Goal: Register for event/course

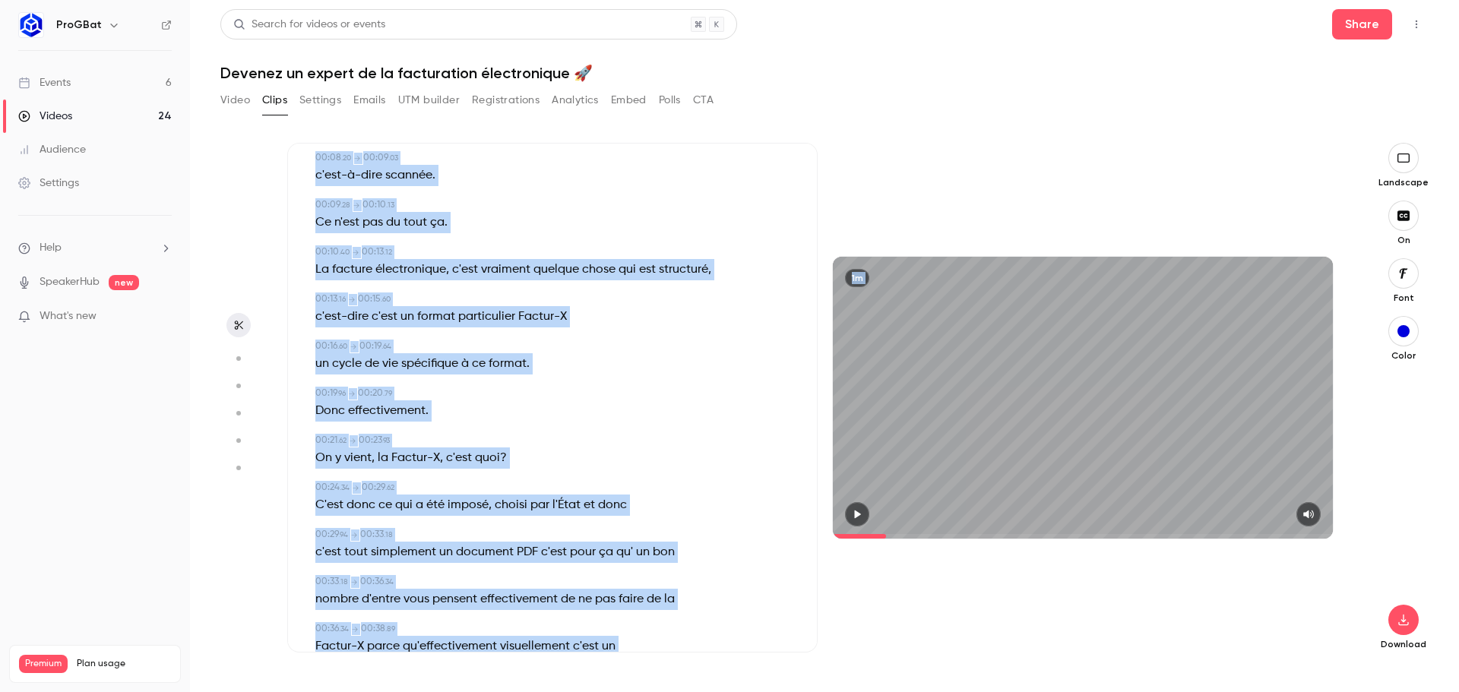
scroll to position [228, 0]
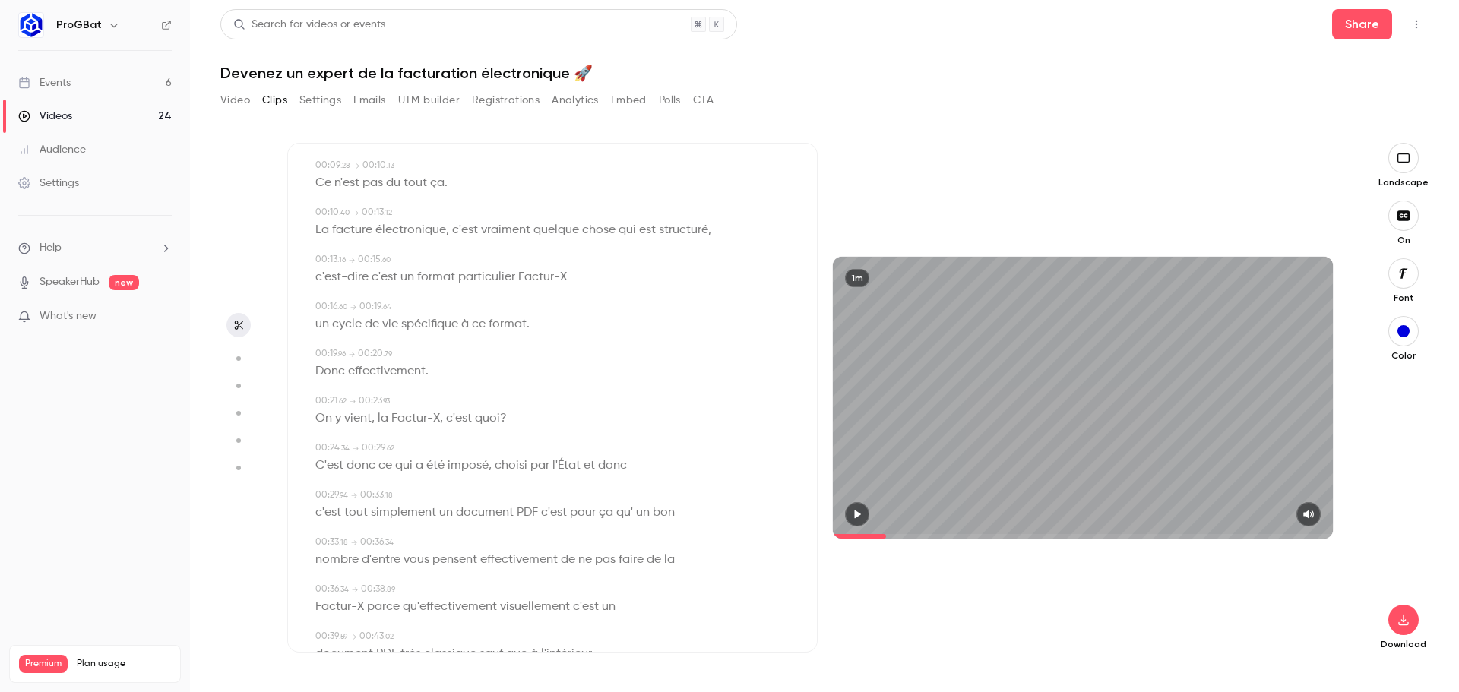
click at [233, 223] on aside at bounding box center [238, 417] width 36 height 549
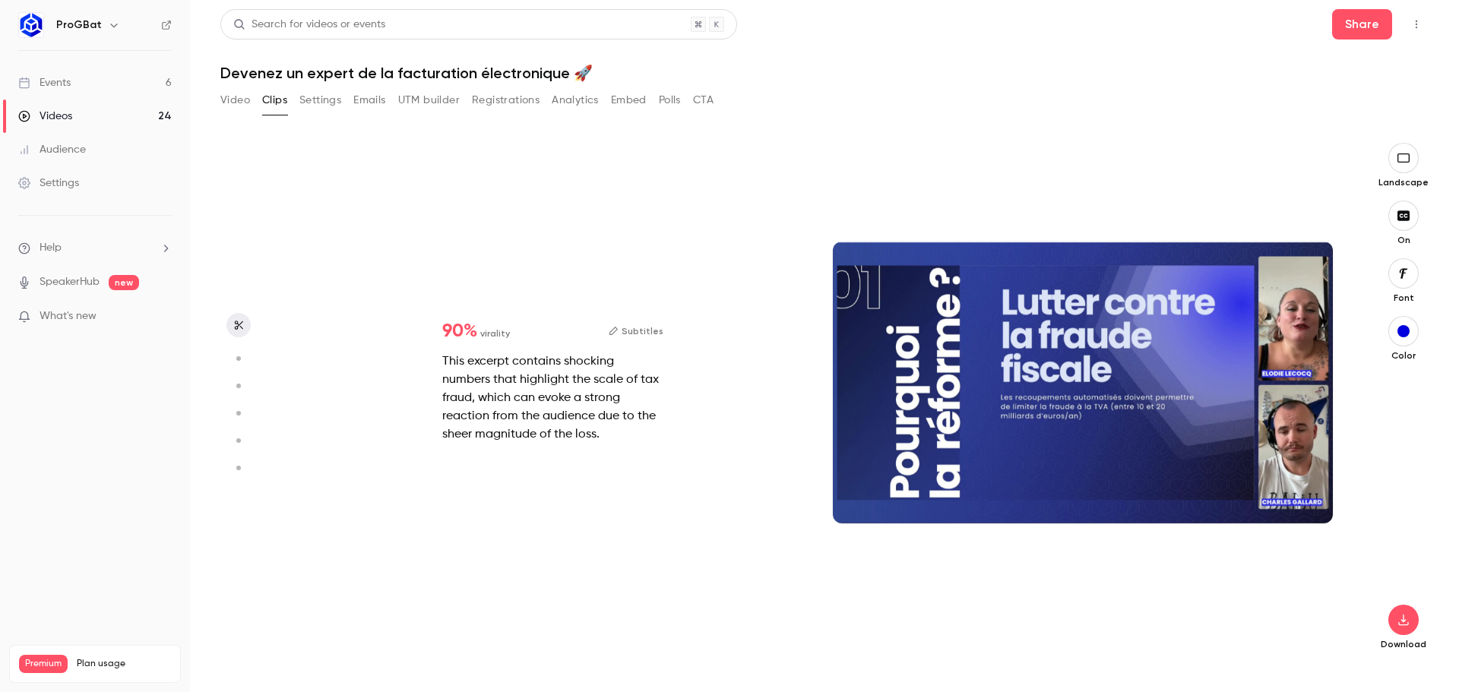
type input "*"
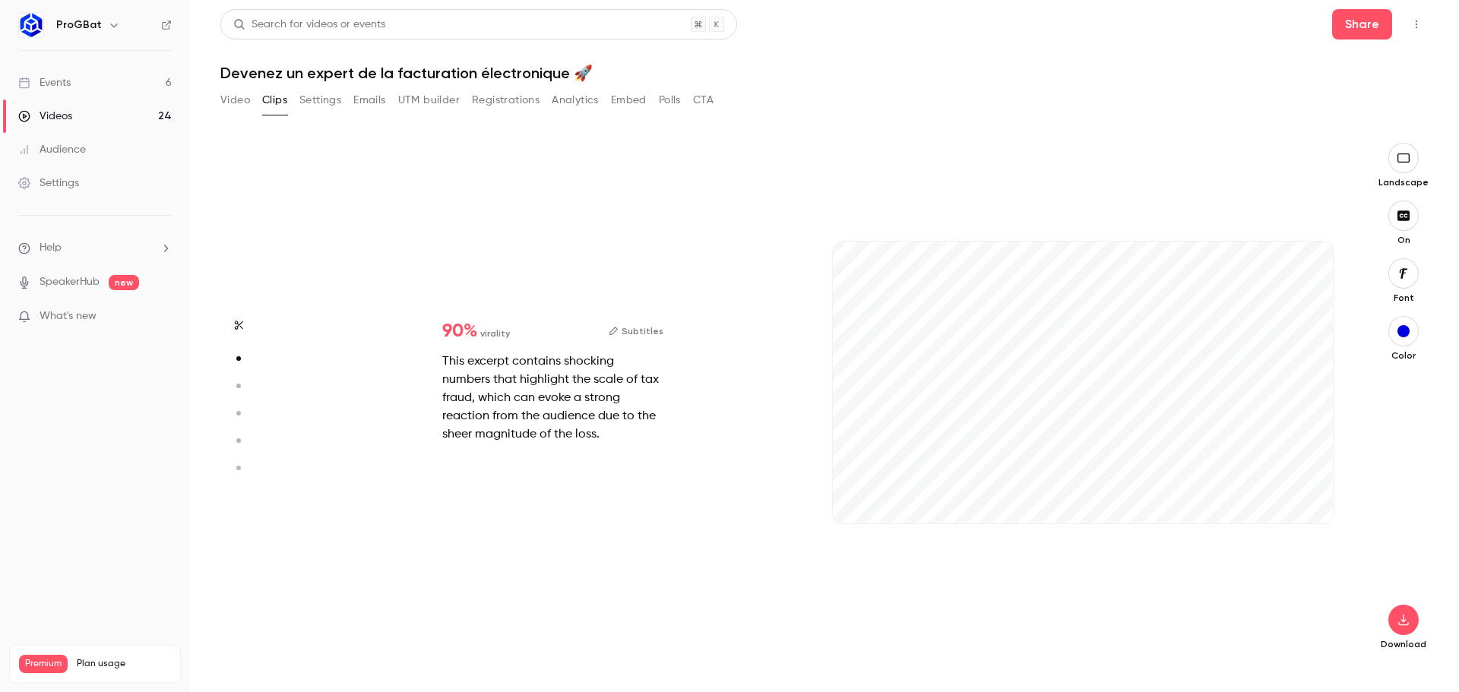
type input "*"
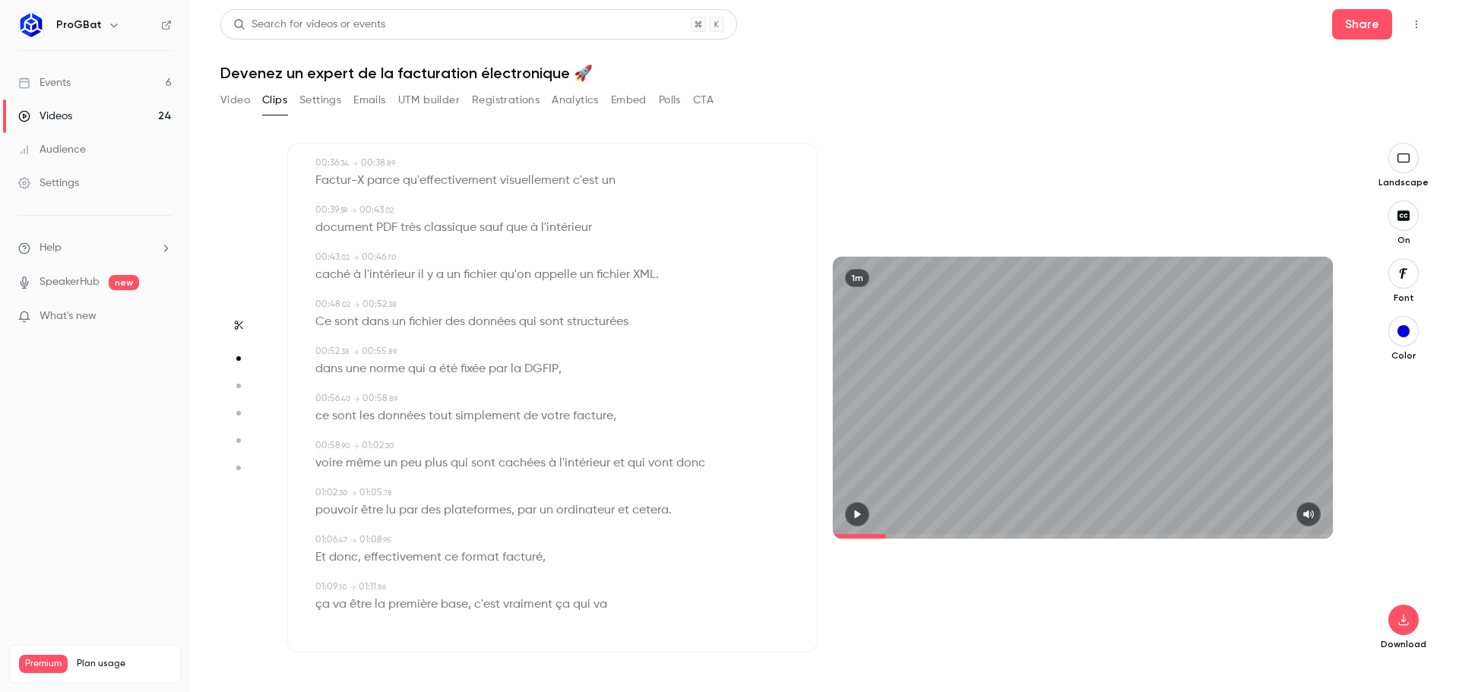
type input "*"
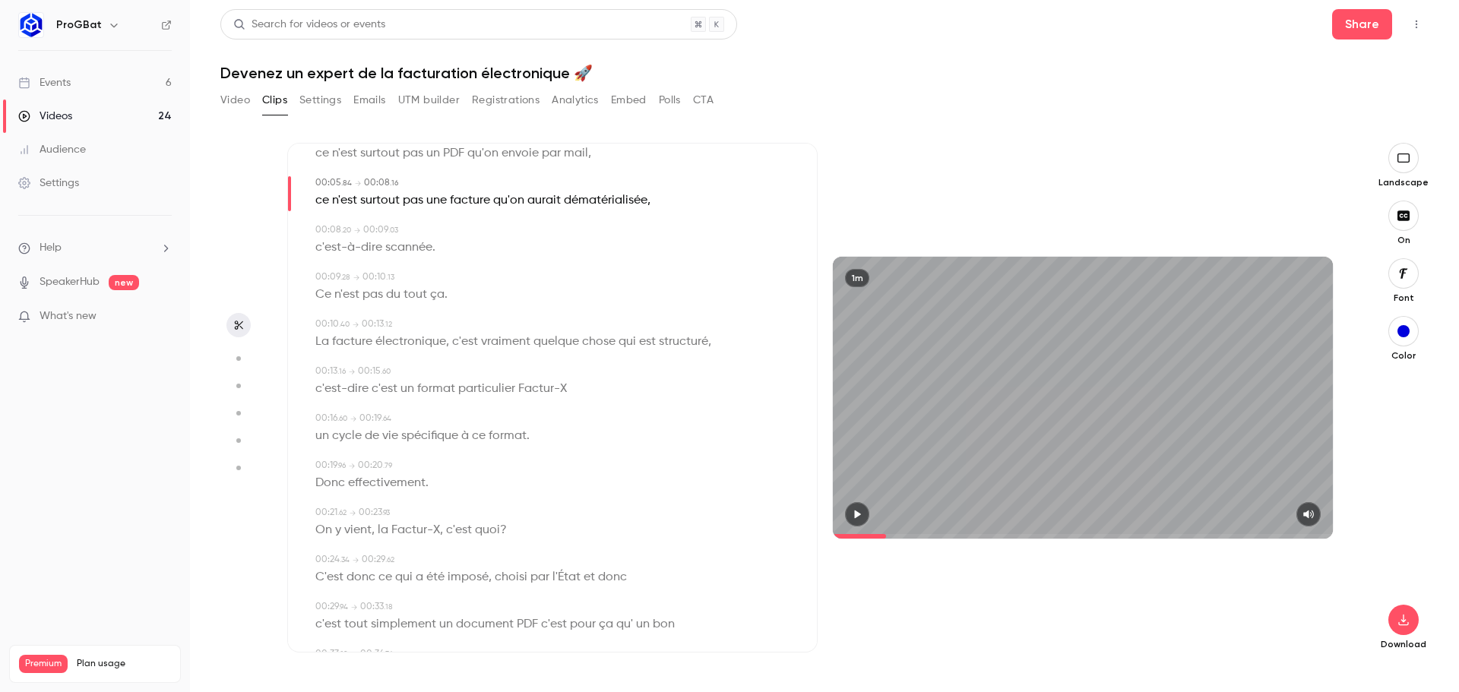
scroll to position [0, 0]
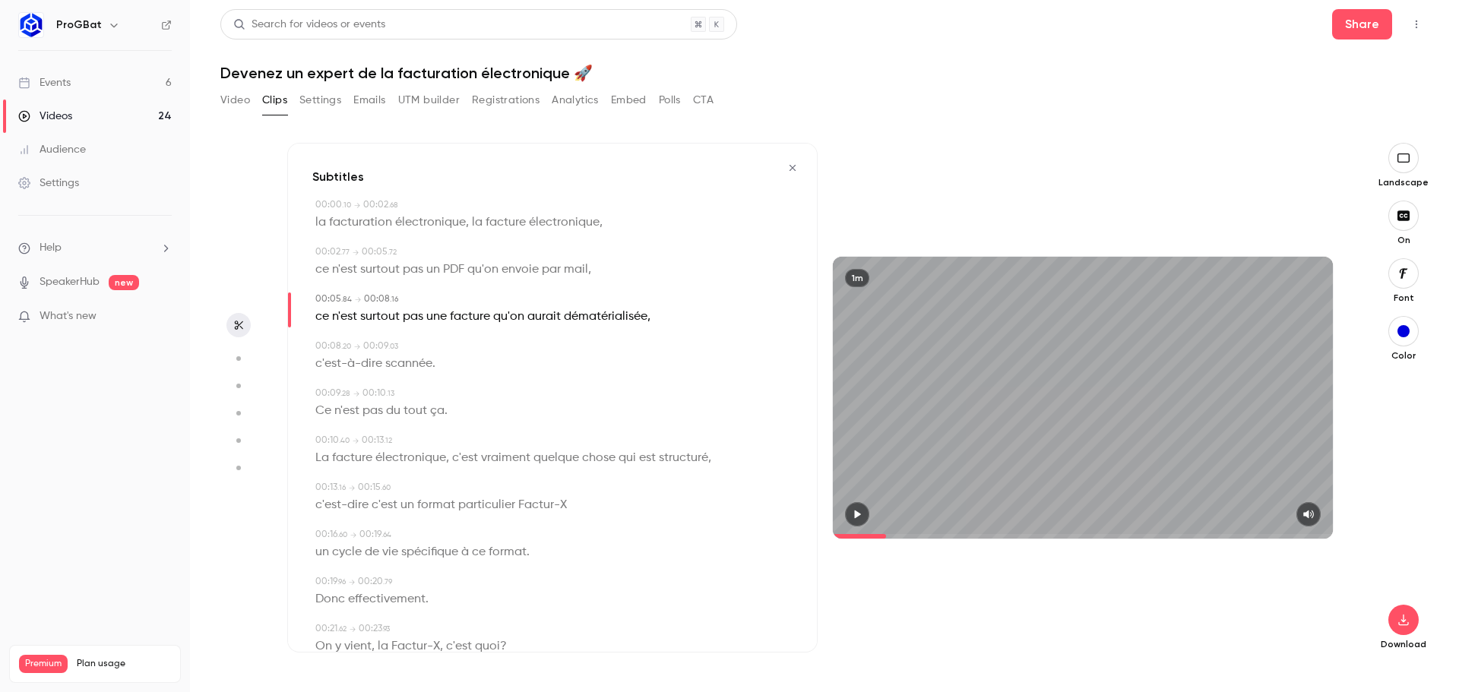
click at [382, 226] on span "facturation" at bounding box center [360, 222] width 63 height 21
type input "***"
click at [469, 223] on span at bounding box center [470, 223] width 3 height 12
drag, startPoint x: 604, startPoint y: 219, endPoint x: 470, endPoint y: 216, distance: 134.6
click at [470, 216] on div "la facturation électronique , la facture électronique ," at bounding box center [553, 222] width 477 height 21
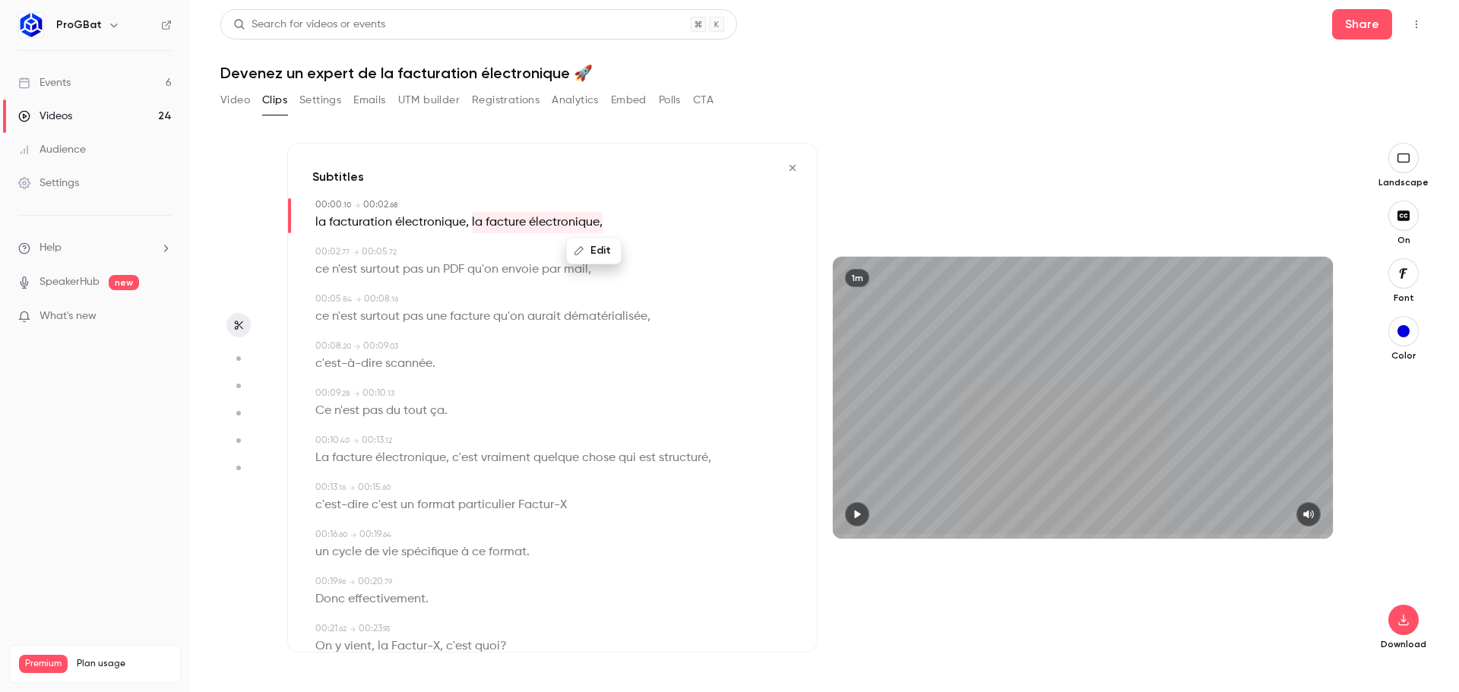
click at [582, 255] on icon "button" at bounding box center [579, 250] width 11 height 11
click at [678, 253] on button "Replace" at bounding box center [669, 256] width 68 height 30
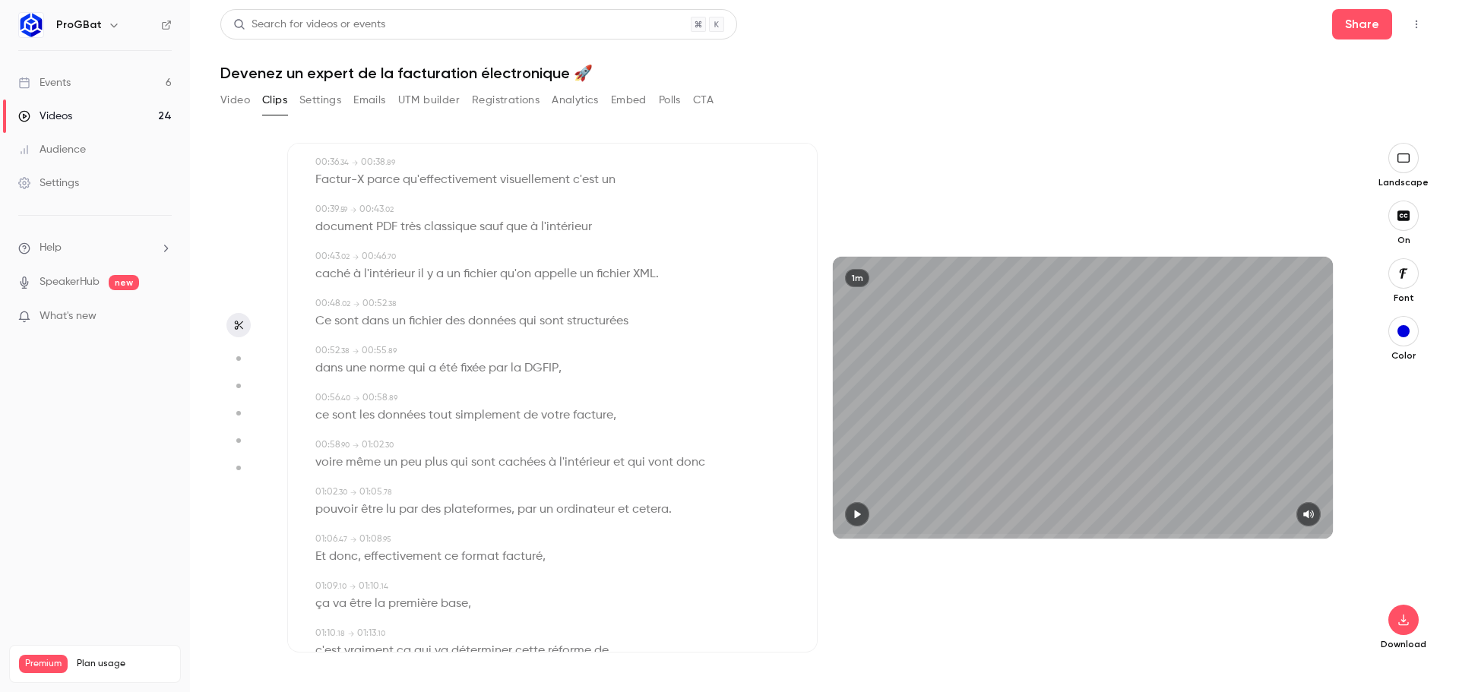
scroll to position [654, 0]
click at [331, 510] on span "donc" at bounding box center [343, 510] width 29 height 21
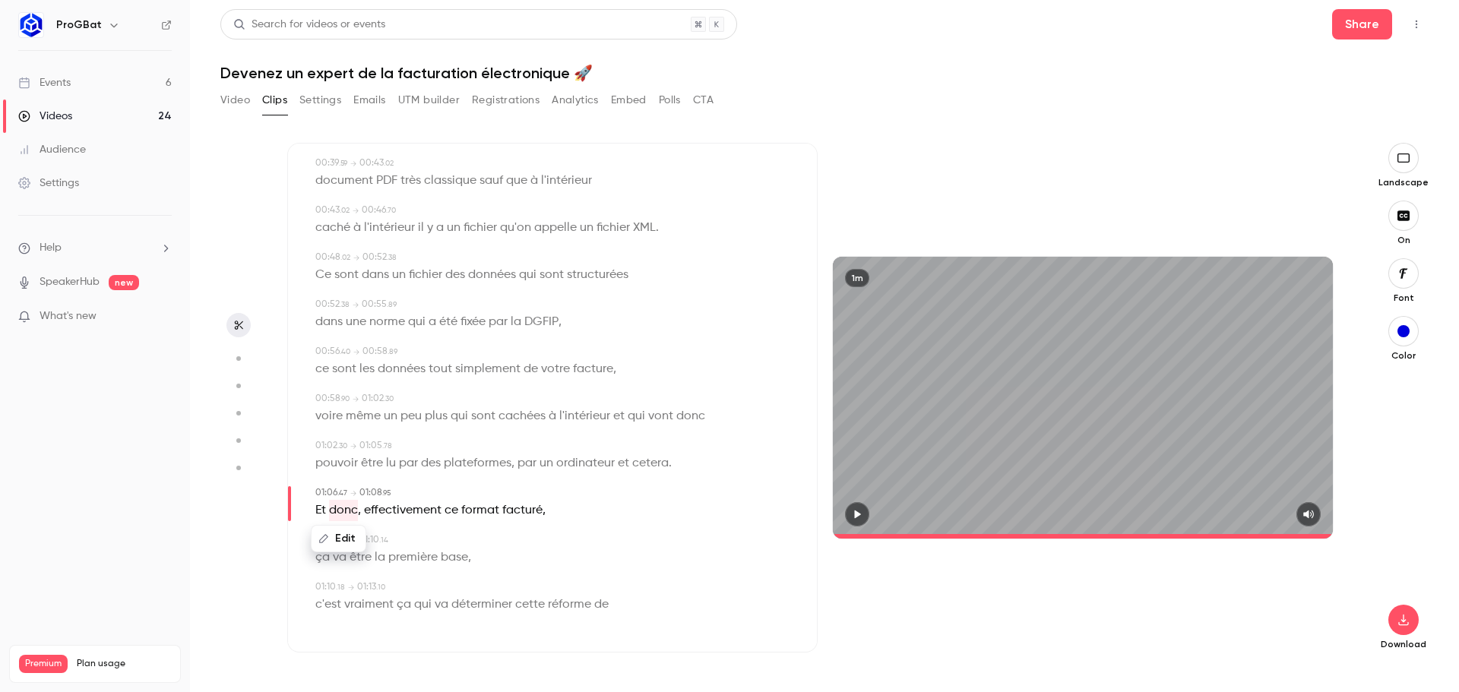
click at [854, 514] on icon "button" at bounding box center [857, 514] width 12 height 11
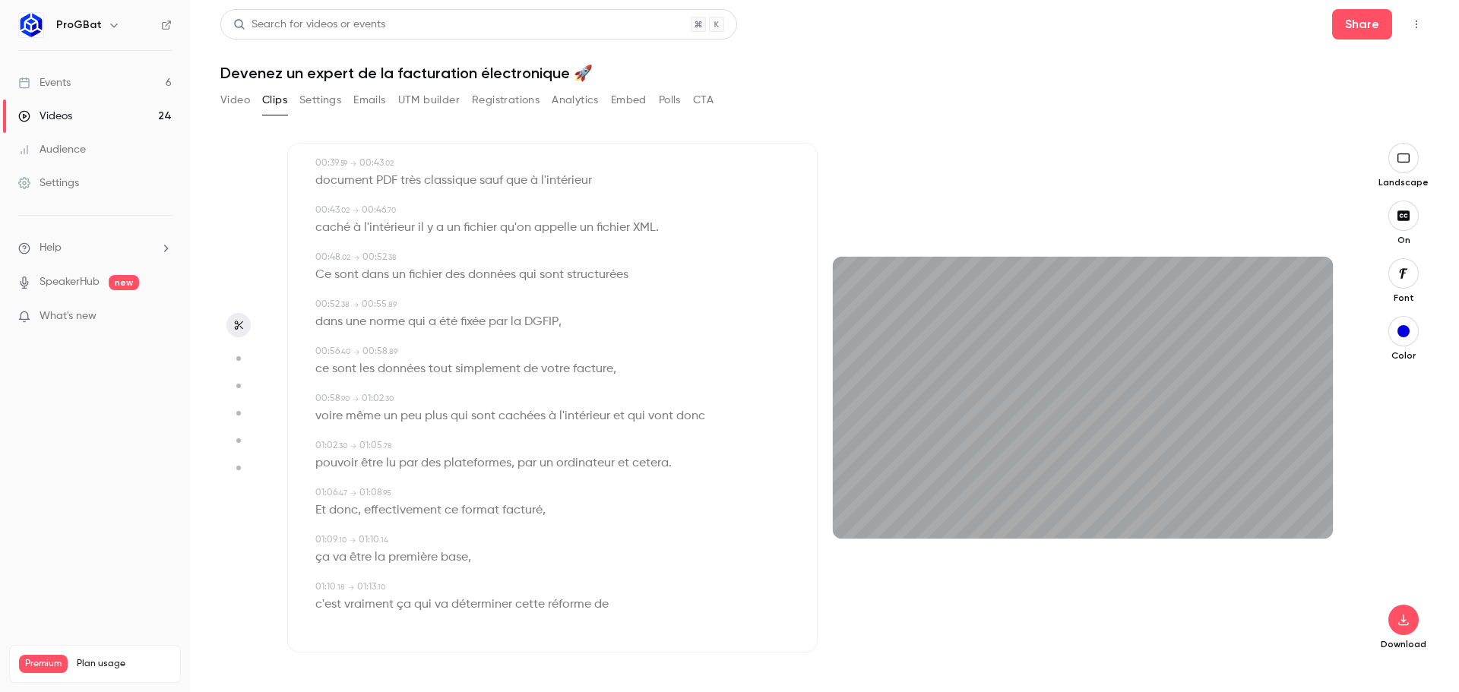
click at [337, 508] on span "donc" at bounding box center [343, 510] width 29 height 21
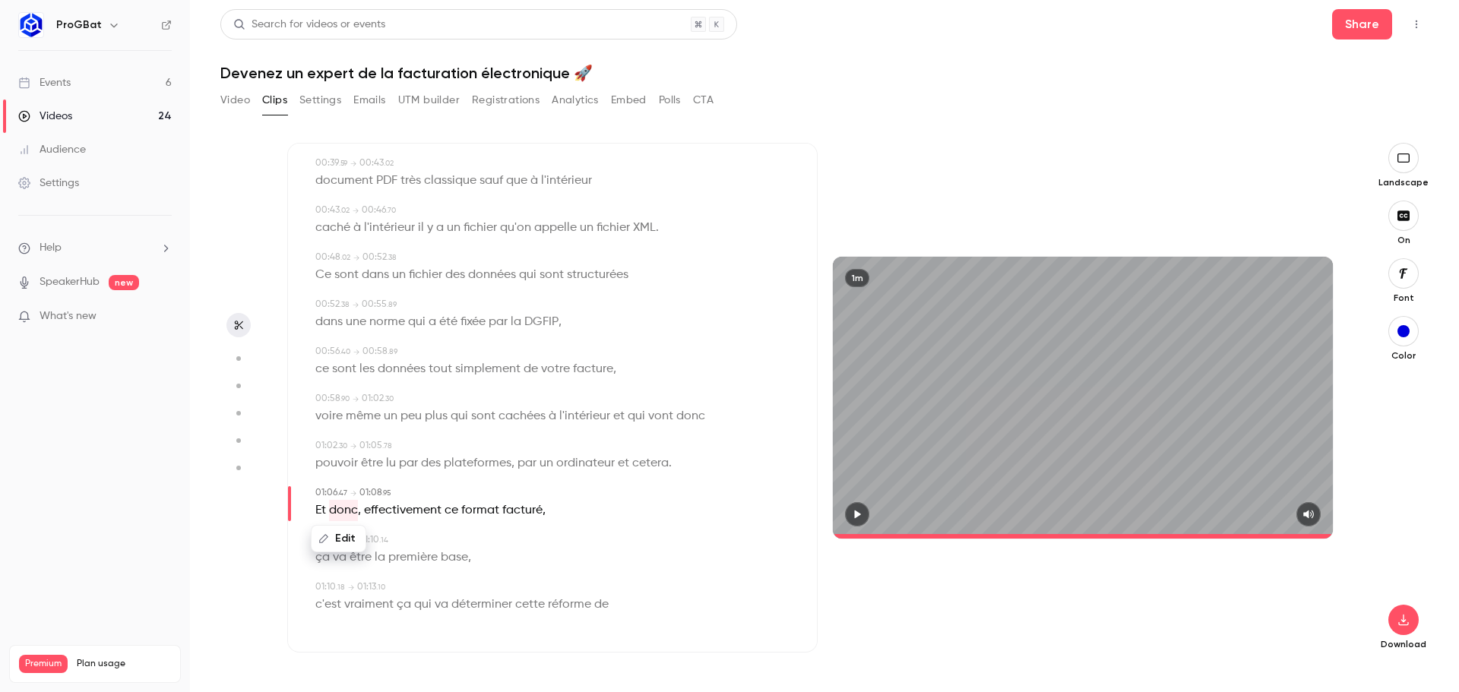
click at [861, 508] on button "button" at bounding box center [857, 514] width 24 height 24
click at [1138, 536] on span at bounding box center [1083, 536] width 500 height 5
click at [1182, 531] on span at bounding box center [1083, 536] width 500 height 24
drag, startPoint x: 1194, startPoint y: 534, endPoint x: 1224, endPoint y: 532, distance: 29.7
click at [1196, 534] on span at bounding box center [1083, 536] width 500 height 5
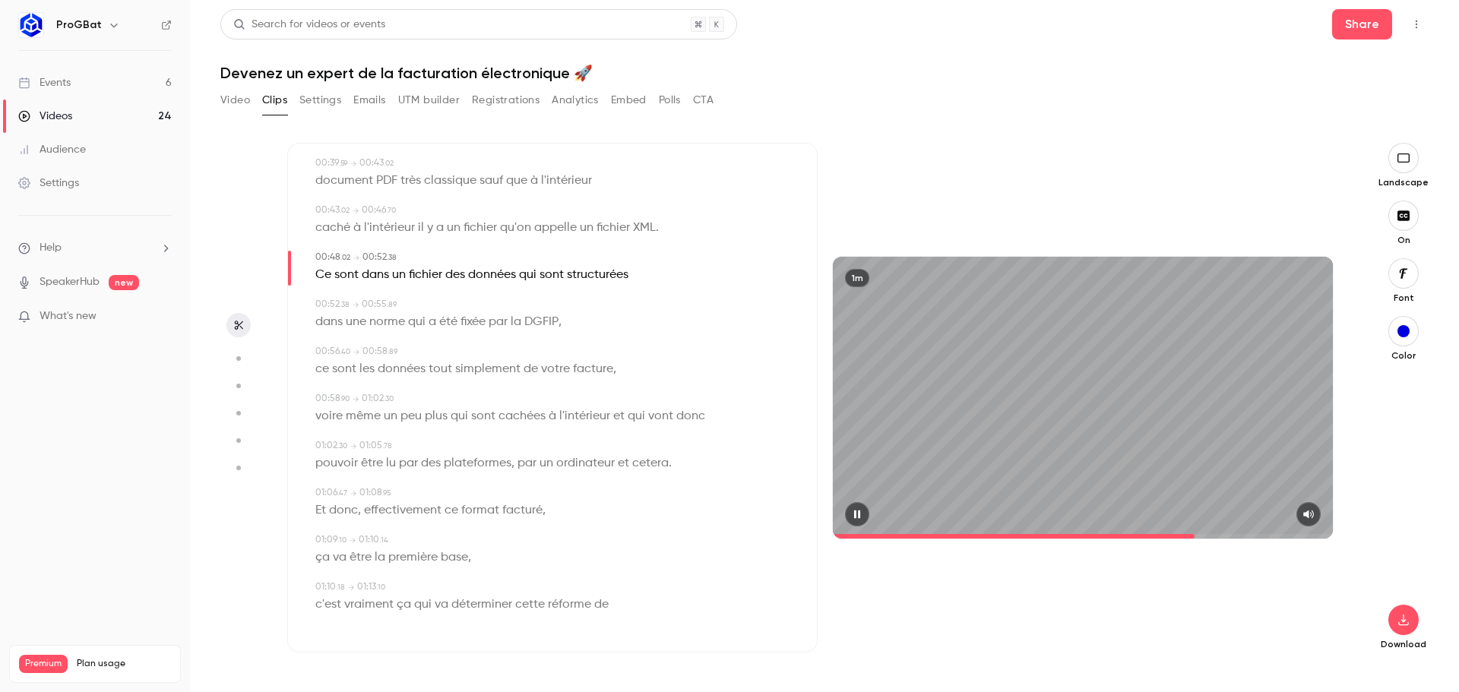
click at [1239, 532] on span at bounding box center [1083, 536] width 500 height 24
click at [1276, 534] on span at bounding box center [1083, 536] width 500 height 5
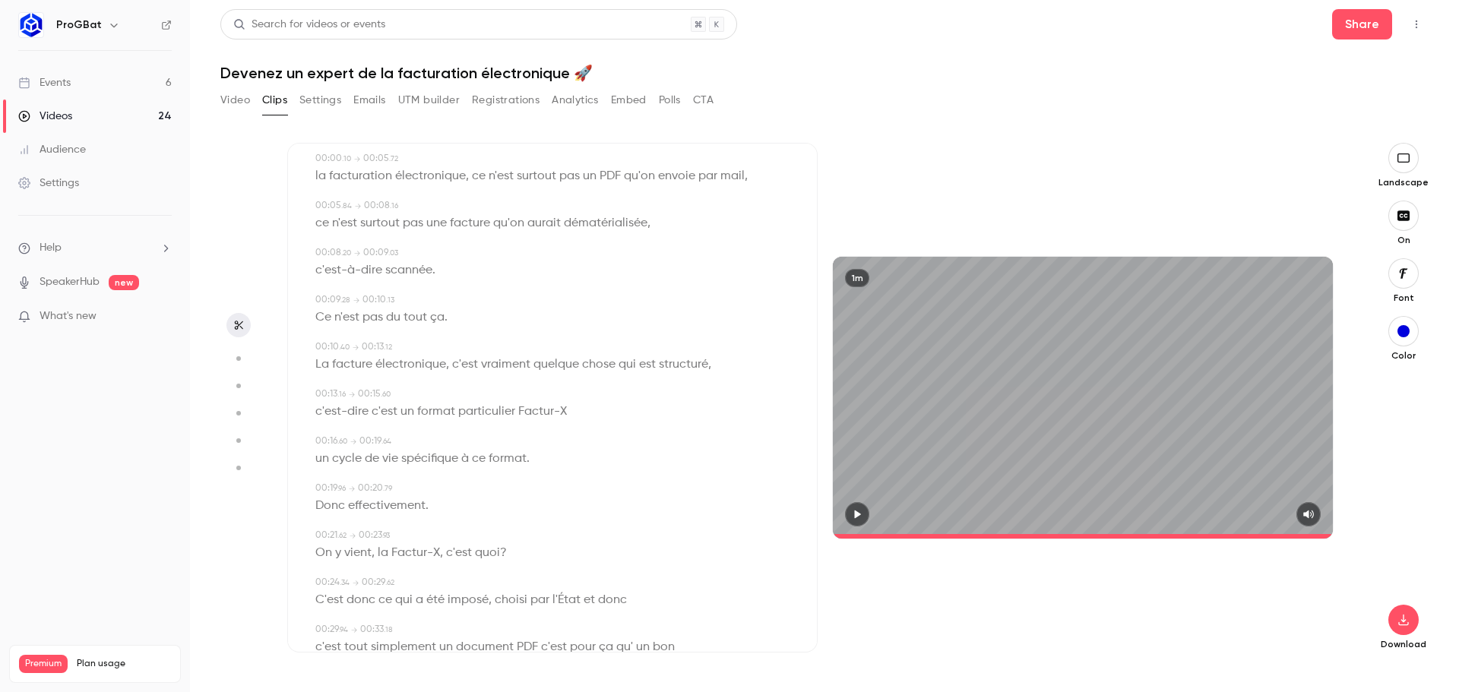
scroll to position [0, 0]
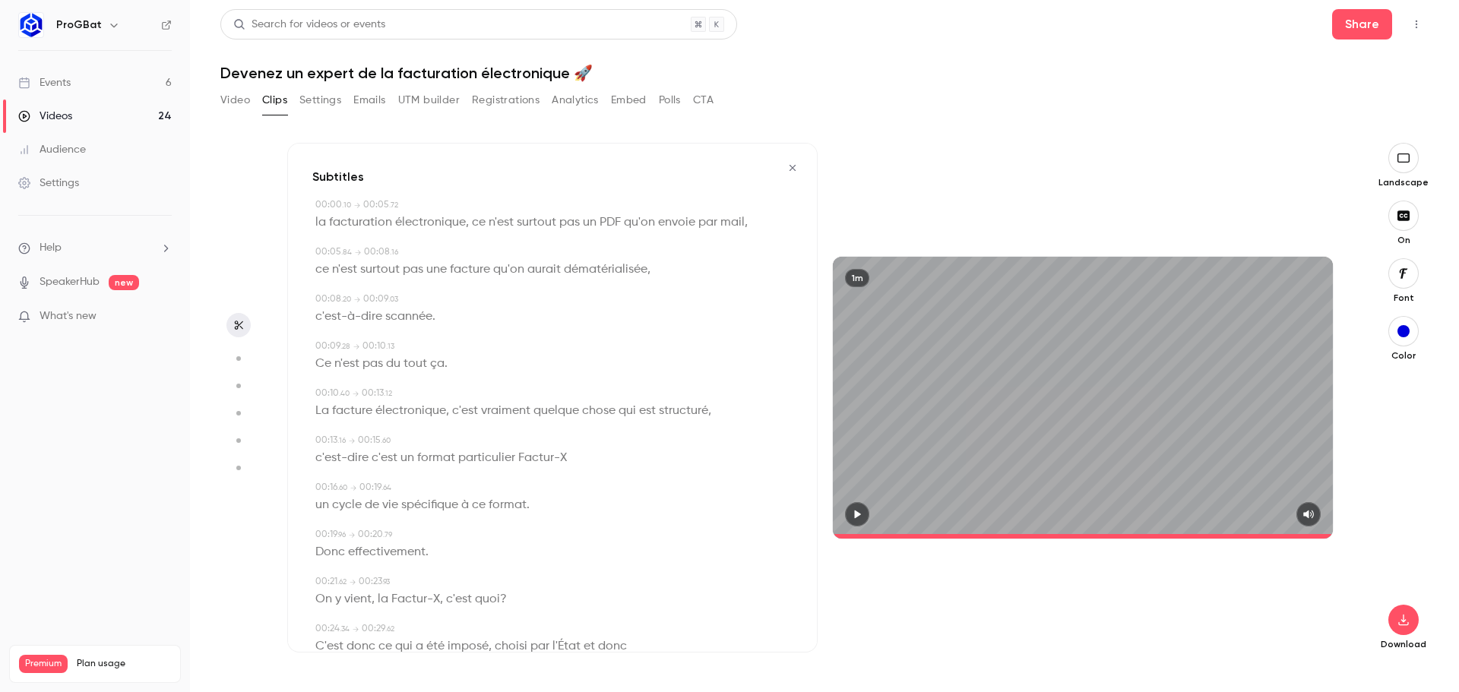
click at [860, 509] on icon "button" at bounding box center [857, 514] width 12 height 11
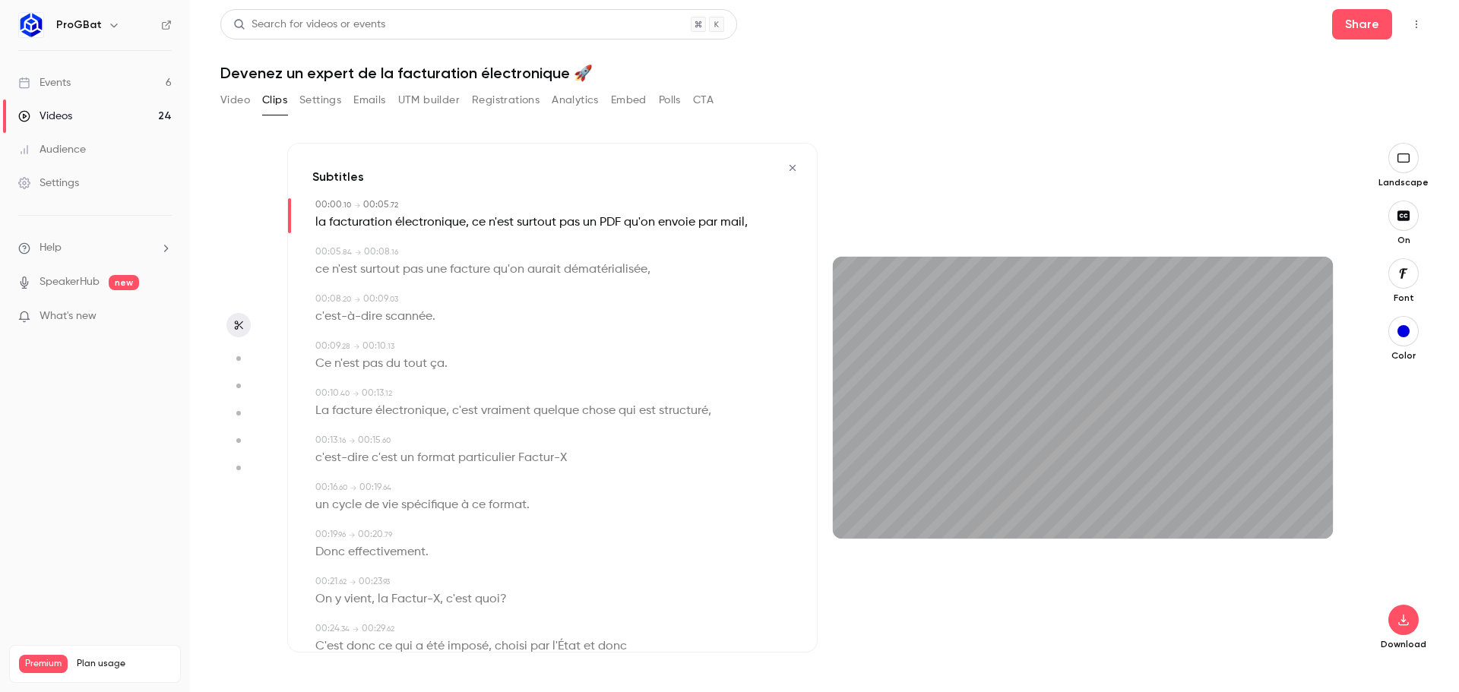
drag, startPoint x: 891, startPoint y: 536, endPoint x: 710, endPoint y: 534, distance: 180.9
click at [710, 534] on div "Subtitles 00:00 . 10 → 00:05 . 72 la facturation électronique , ce n'est surtou…" at bounding box center [817, 398] width 1061 height 510
click at [968, 378] on div "1m" at bounding box center [1083, 397] width 500 height 281
click at [469, 224] on span at bounding box center [470, 223] width 3 height 12
type input "***"
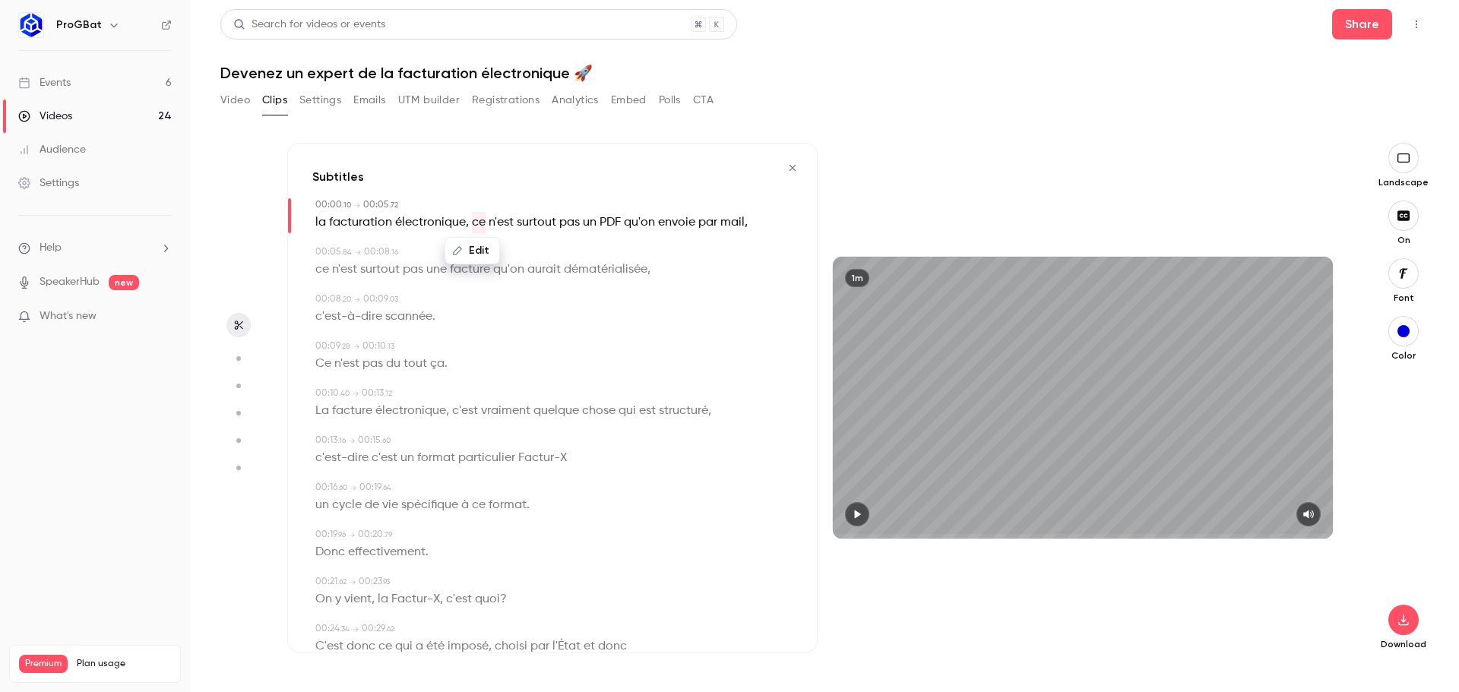
click at [466, 222] on span "," at bounding box center [467, 222] width 3 height 21
click at [469, 223] on span at bounding box center [470, 223] width 3 height 12
click at [276, 176] on section "Subtitles 00:00 . 10 → 00:05 . 72 la facturation électronique , ce n'est surtou…" at bounding box center [824, 417] width 1208 height 549
click at [268, 209] on section "Subtitles 00:00 . 10 → 00:05 . 72 la facturation électronique , ce n'est surtou…" at bounding box center [824, 417] width 1208 height 549
click at [450, 224] on span "électronique" at bounding box center [430, 222] width 71 height 21
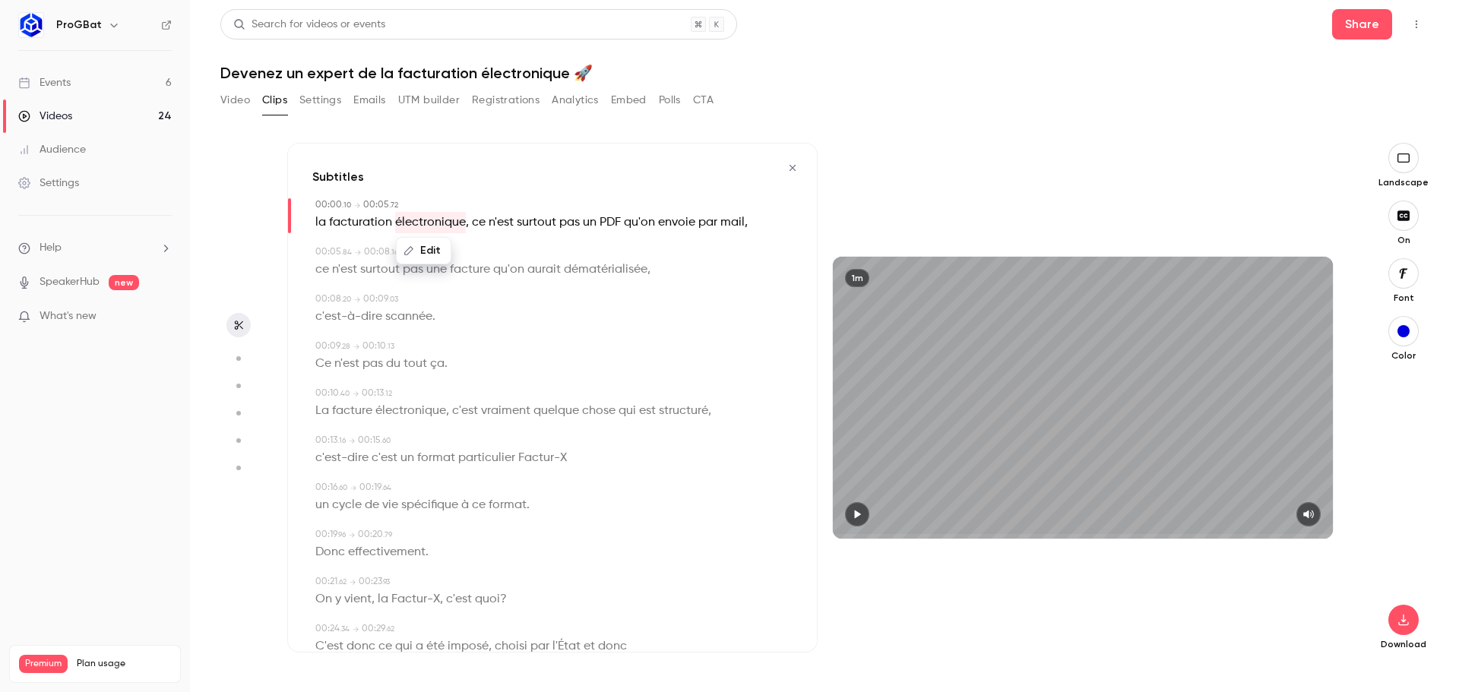
click at [466, 225] on span "," at bounding box center [467, 222] width 3 height 21
click at [461, 218] on span "électronique" at bounding box center [430, 222] width 71 height 21
click at [466, 224] on span "," at bounding box center [467, 222] width 3 height 21
click at [469, 226] on span at bounding box center [470, 223] width 3 height 12
click at [470, 222] on span at bounding box center [470, 223] width 3 height 12
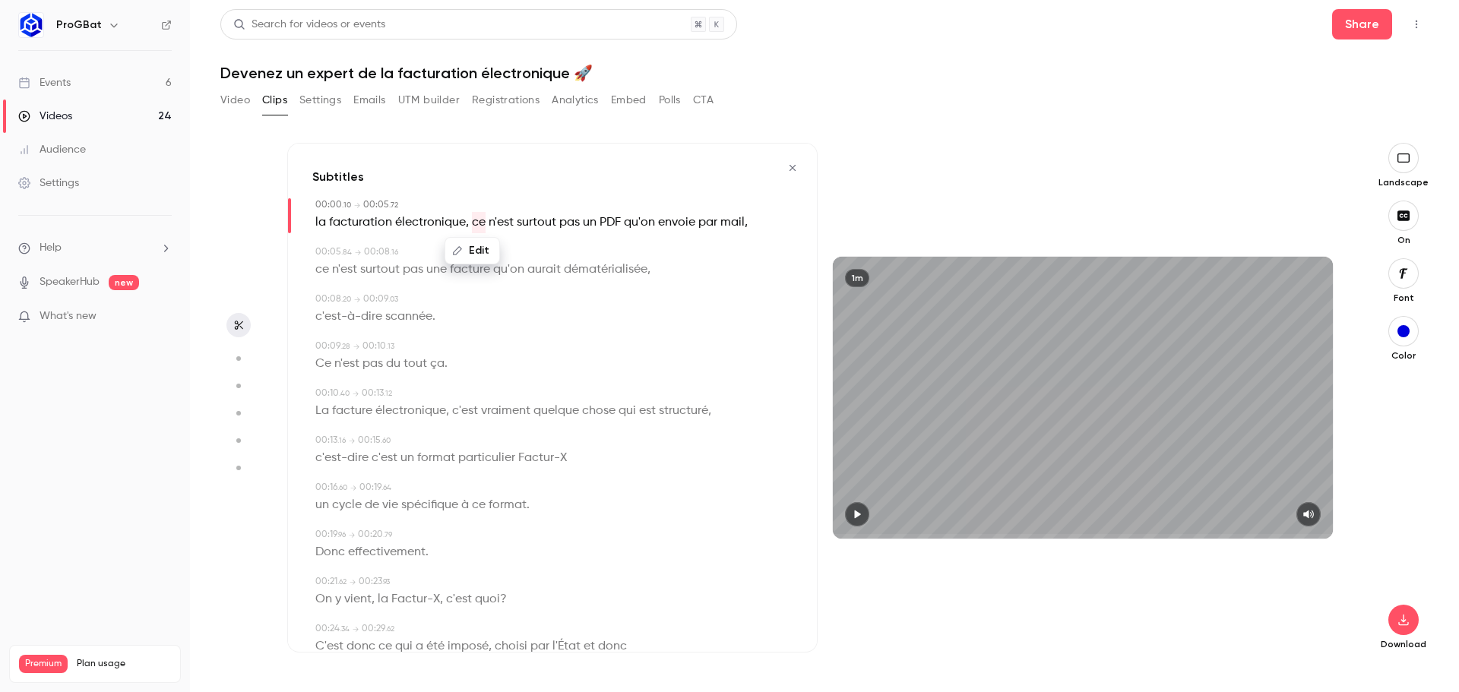
click at [463, 223] on span "électronique" at bounding box center [430, 222] width 71 height 21
click at [469, 226] on span at bounding box center [470, 223] width 3 height 12
click at [464, 222] on p "la facturation électronique , ce n'est surtout pas un PDF qu'on envoie par mail…" at bounding box center [531, 222] width 432 height 21
click at [468, 222] on p "la facturation électronique , ce n'est surtout pas un PDF qu'on envoie par mail…" at bounding box center [531, 222] width 432 height 21
click at [469, 226] on span at bounding box center [470, 223] width 3 height 12
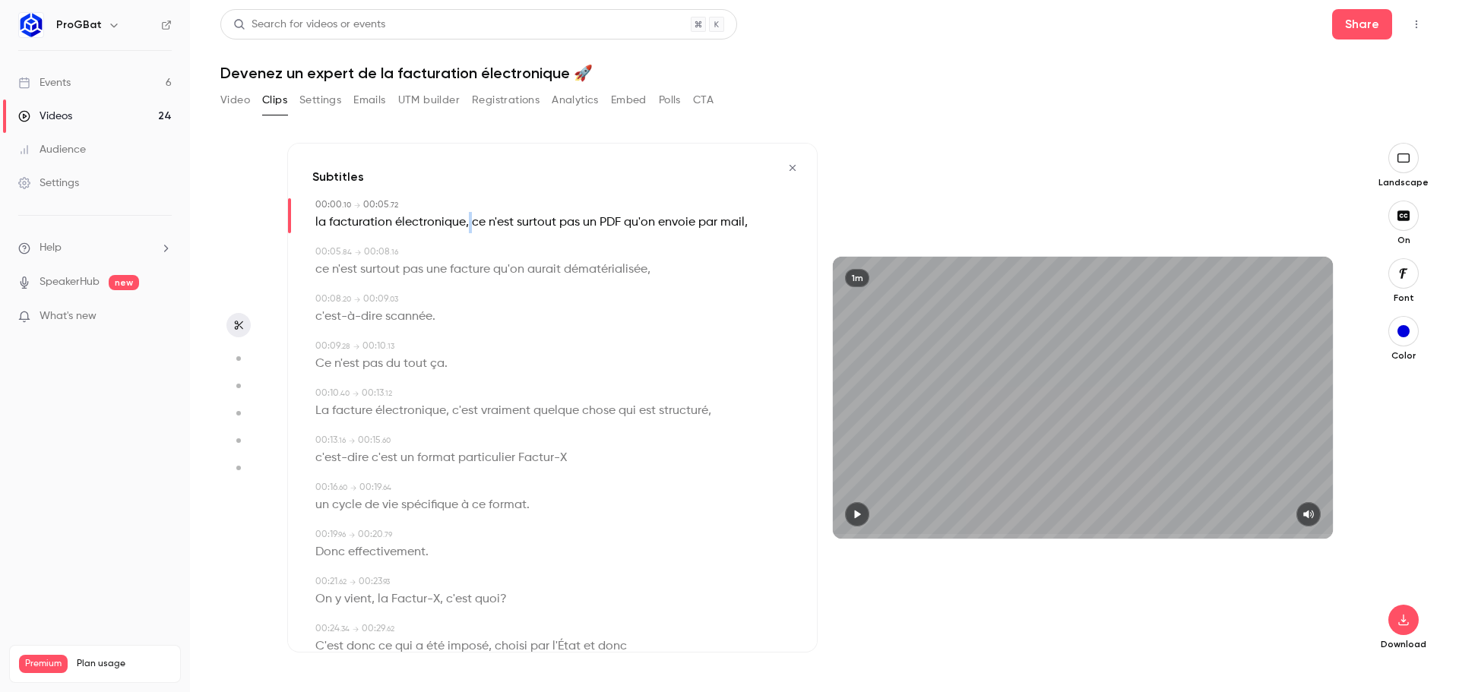
click at [469, 226] on span at bounding box center [470, 223] width 3 height 12
click at [475, 251] on button "Edit" at bounding box center [472, 251] width 52 height 24
type input "**********"
click at [534, 254] on button "Replace" at bounding box center [548, 256] width 68 height 30
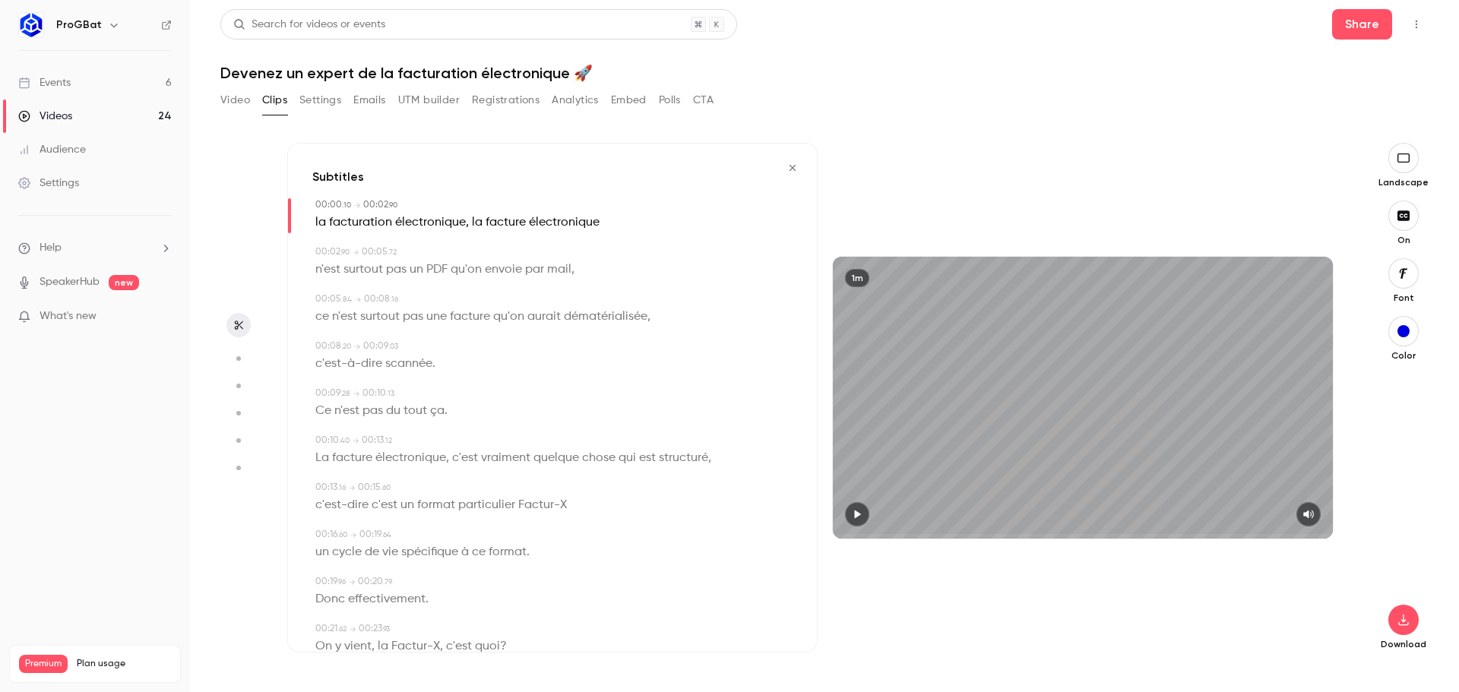
click at [317, 269] on span "n'est" at bounding box center [327, 269] width 25 height 21
type input "***"
click at [328, 299] on button "Edit" at bounding box center [322, 298] width 52 height 24
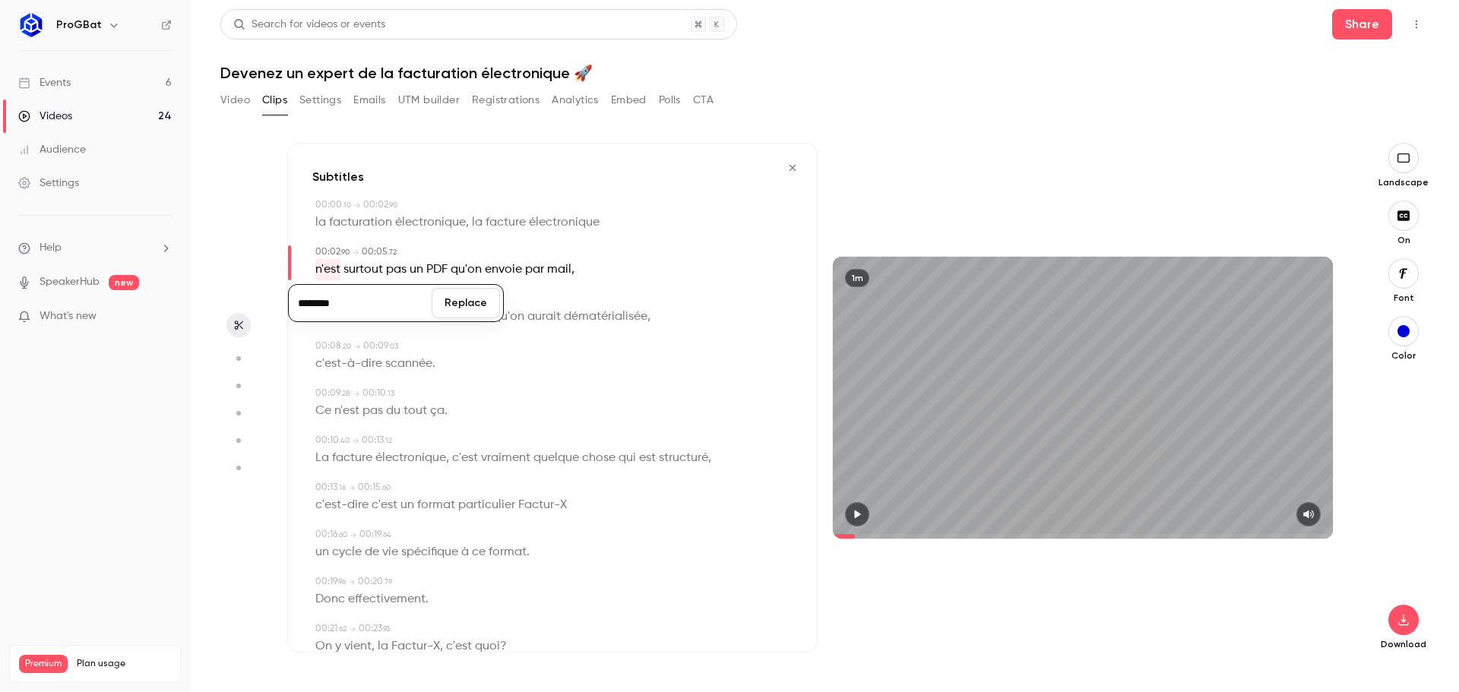
type input "********"
click at [477, 313] on button "Replace" at bounding box center [466, 303] width 68 height 30
click at [852, 518] on icon "button" at bounding box center [857, 514] width 12 height 11
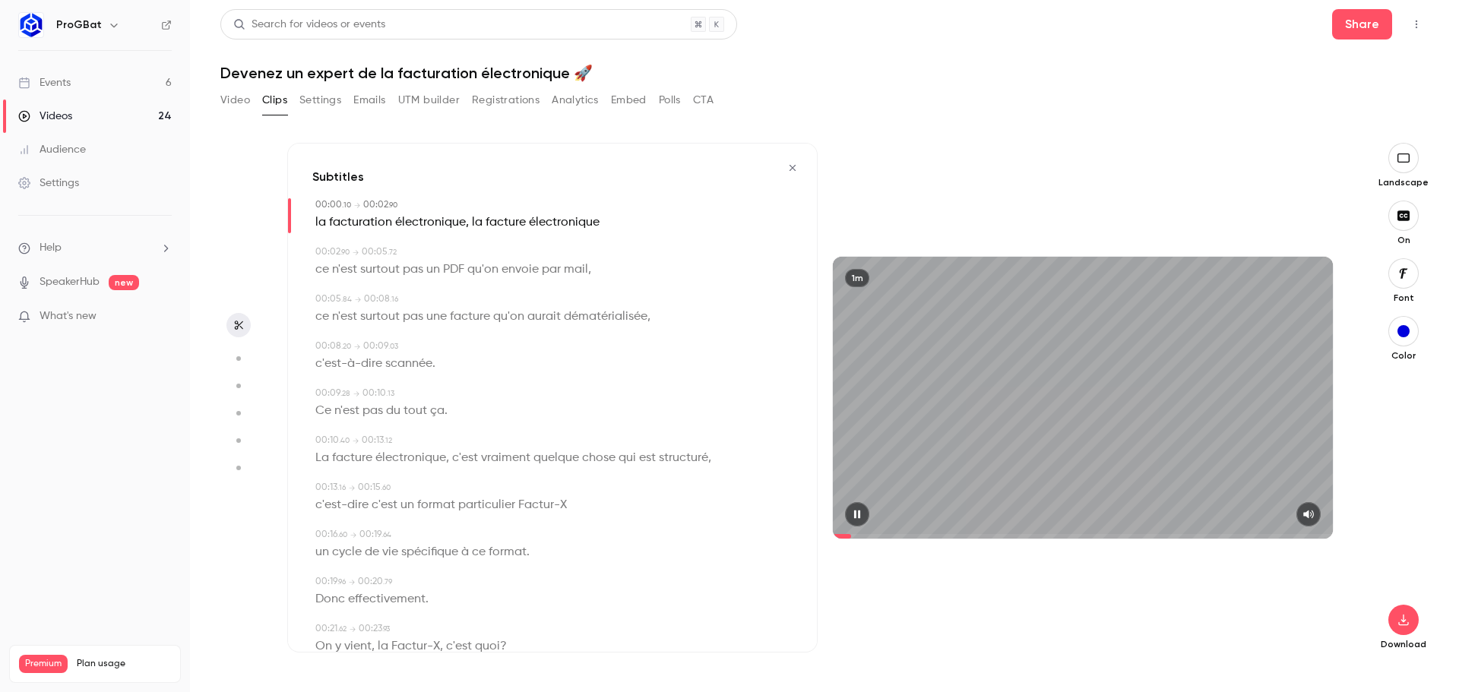
drag, startPoint x: 853, startPoint y: 534, endPoint x: 828, endPoint y: 534, distance: 24.3
click at [828, 534] on div "1m" at bounding box center [1083, 397] width 530 height 281
click at [1402, 218] on icon "button" at bounding box center [1404, 216] width 12 height 10
click at [1422, 21] on icon "Top Bar Actions" at bounding box center [1417, 24] width 12 height 11
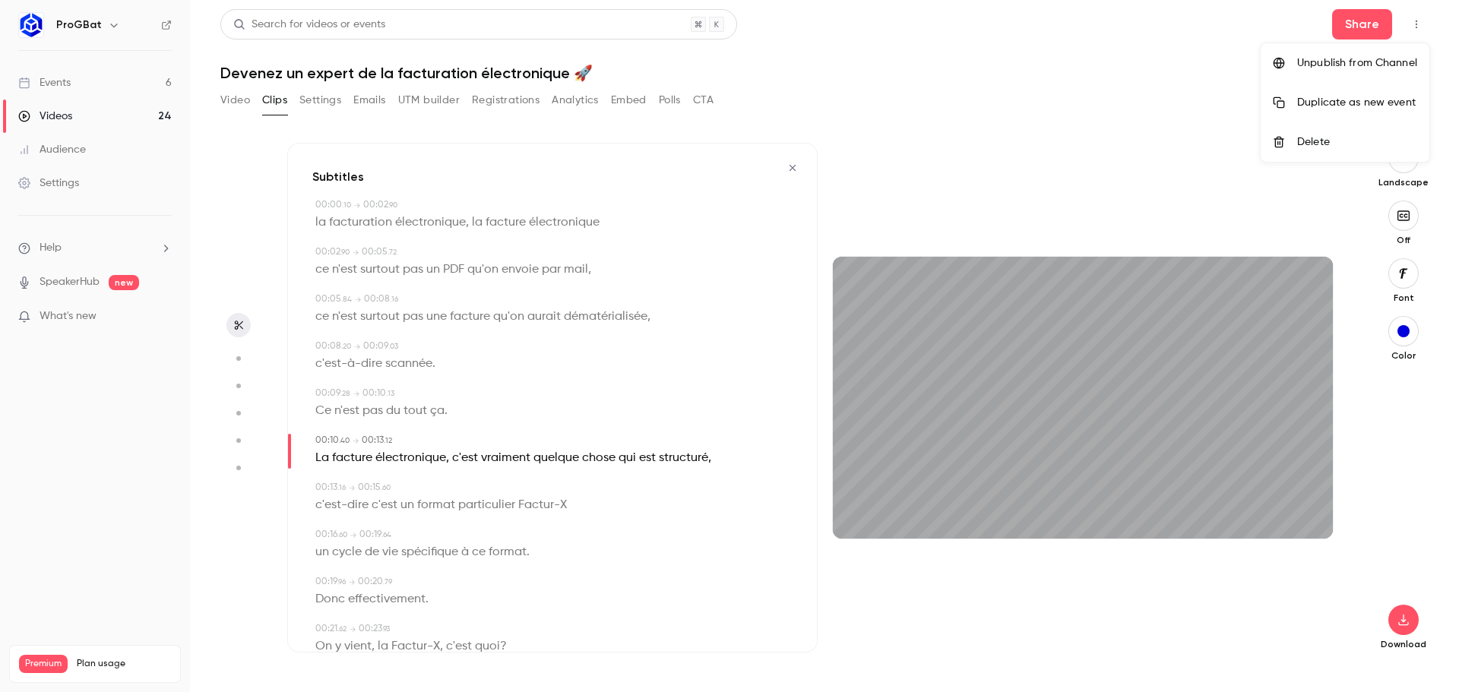
click at [1329, 209] on div at bounding box center [729, 346] width 1459 height 692
click at [1412, 626] on icon "button" at bounding box center [1404, 620] width 18 height 12
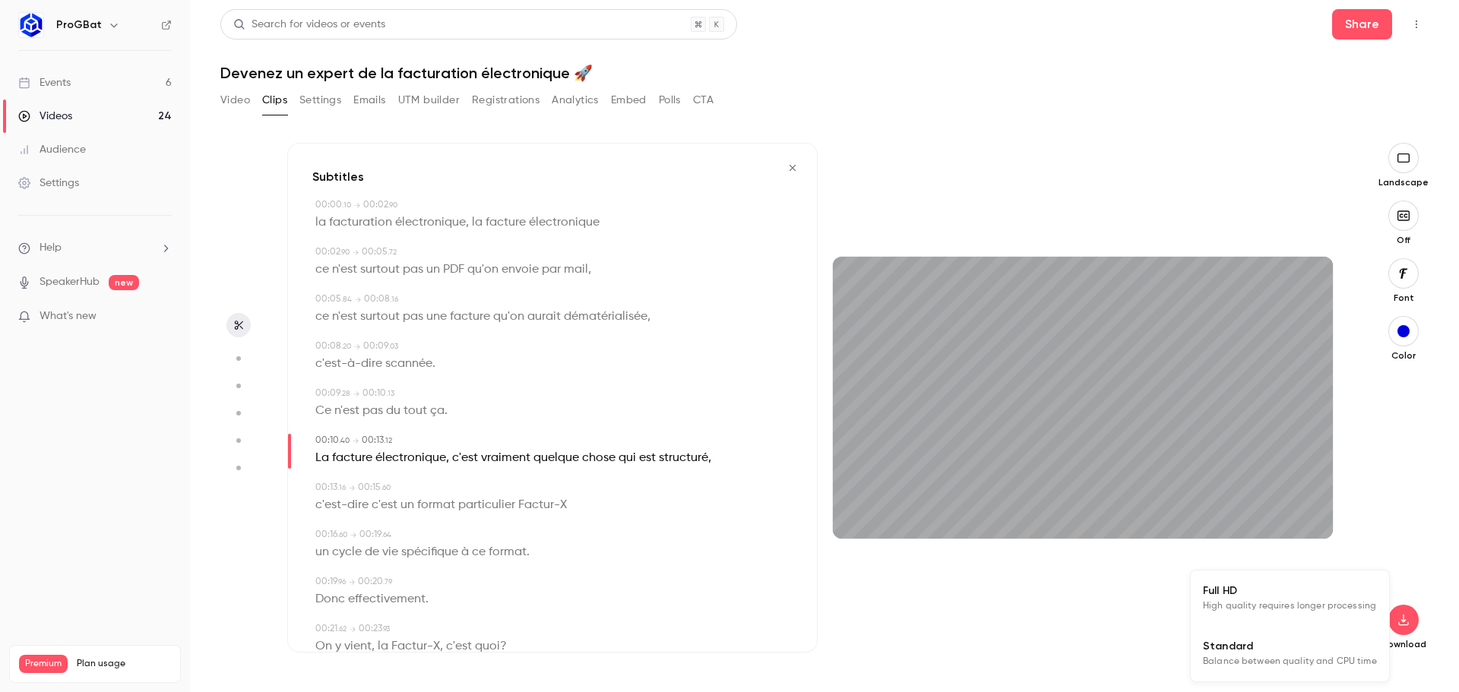
click at [1334, 606] on span "High quality requires longer processing" at bounding box center [1289, 606] width 173 height 15
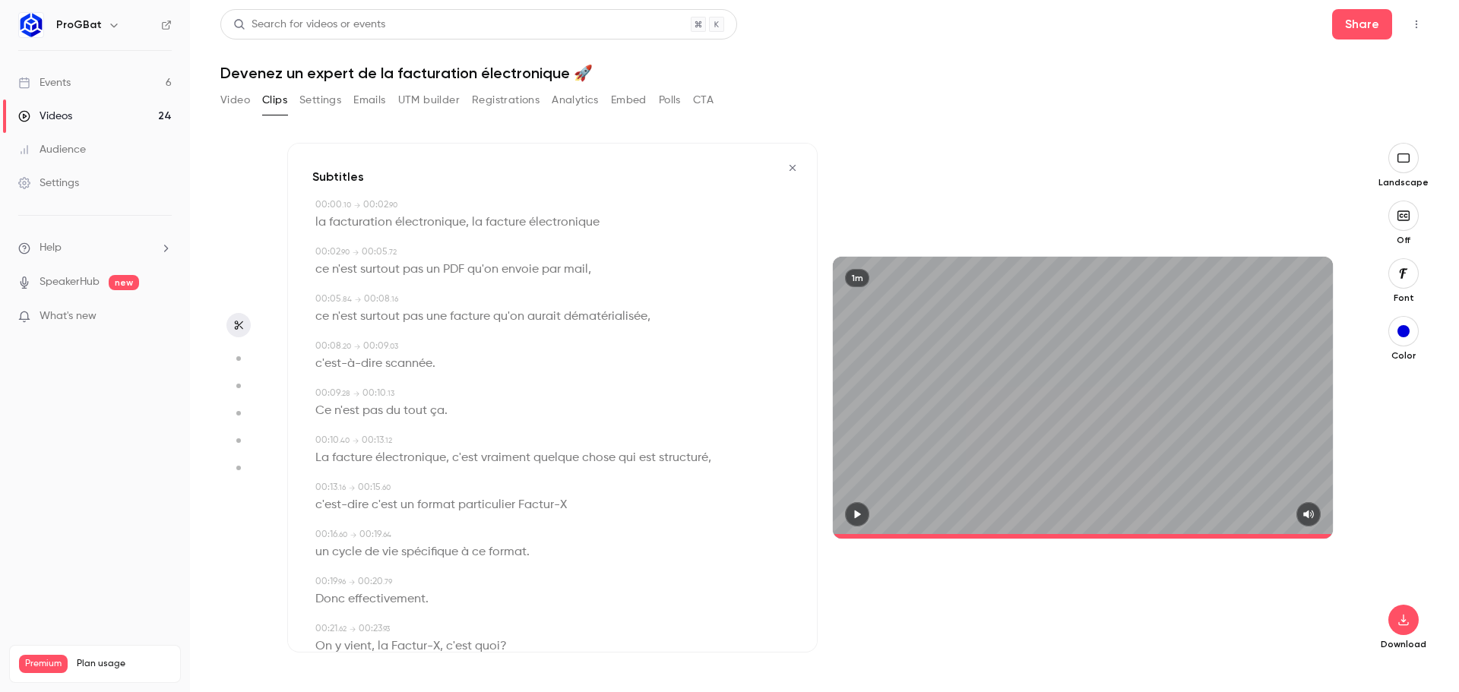
type input "****"
click at [954, 88] on div "Video Clips Settings Emails UTM builder Registrations Analytics Embed Polls CTA" at bounding box center [824, 103] width 1208 height 30
click at [236, 104] on button "Video" at bounding box center [235, 100] width 30 height 24
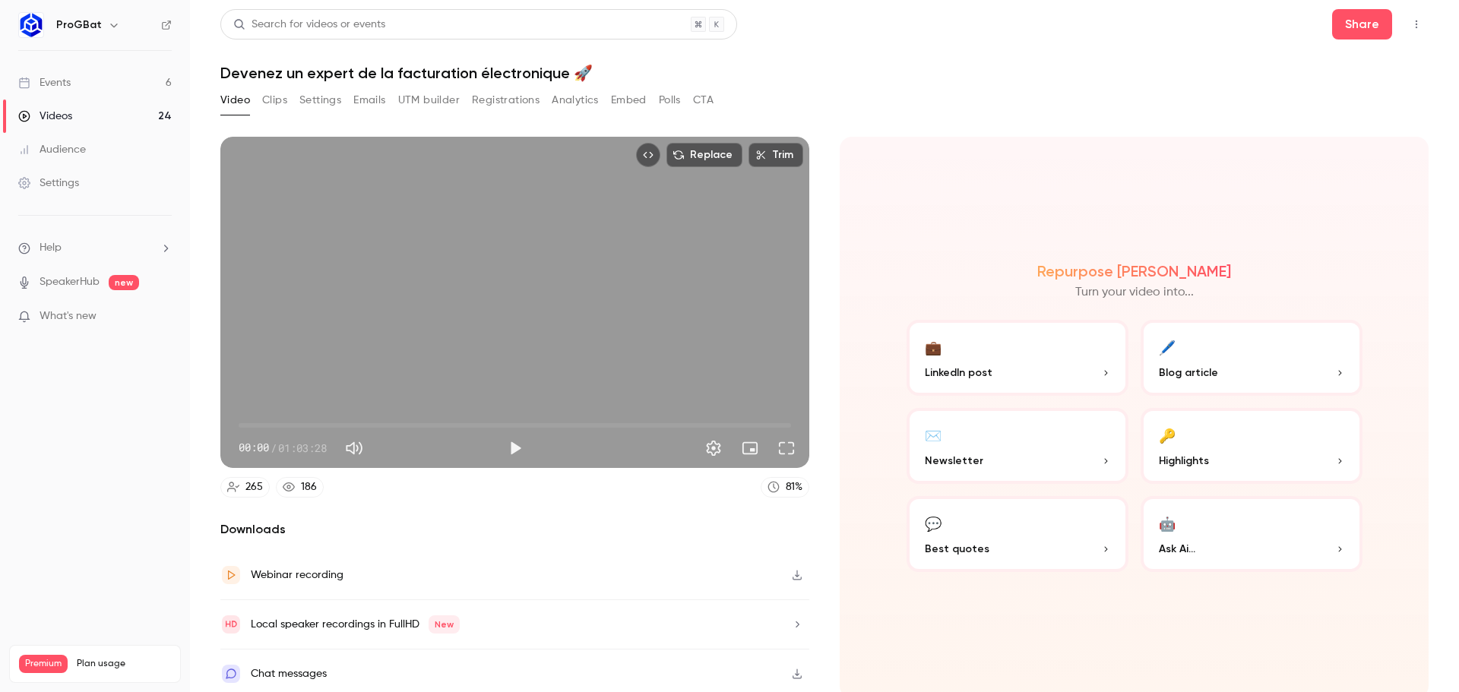
click at [263, 96] on button "Clips" at bounding box center [274, 100] width 25 height 24
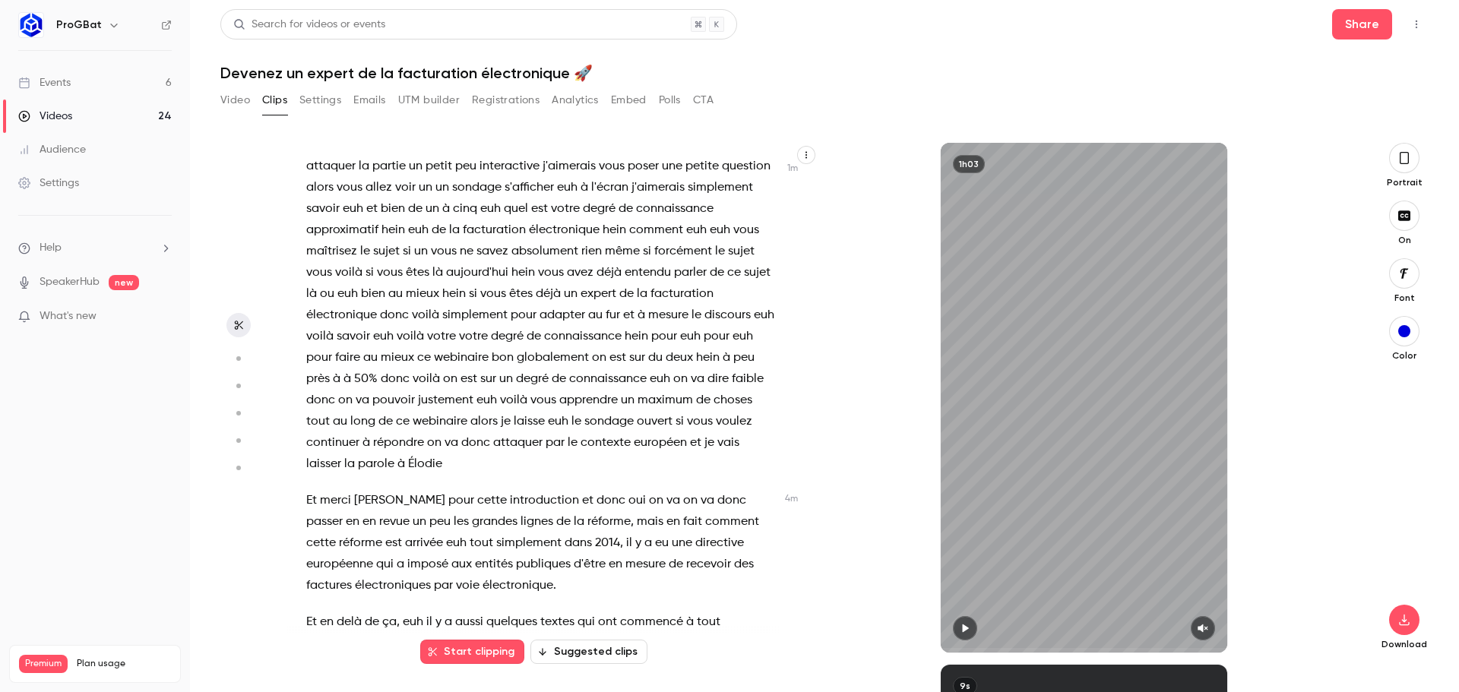
scroll to position [1064, 0]
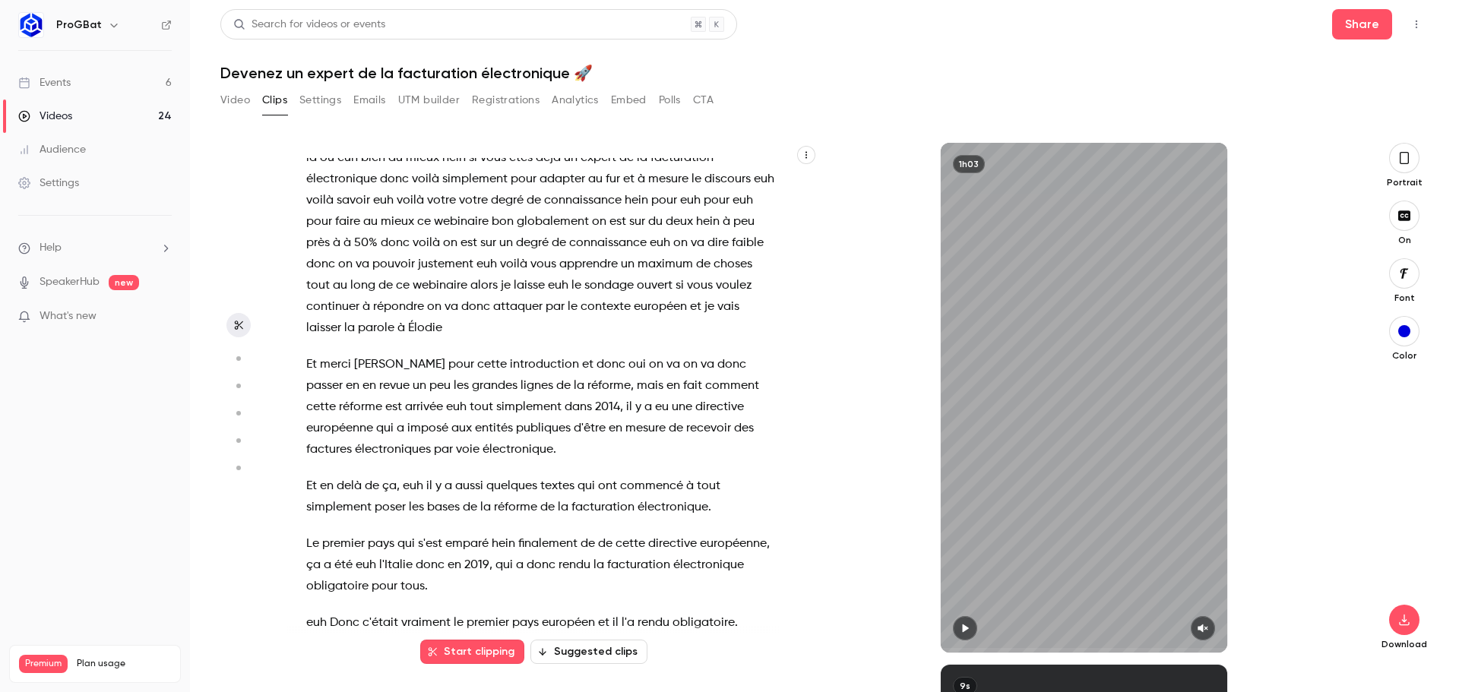
click at [569, 254] on span "connaissance" at bounding box center [608, 243] width 78 height 21
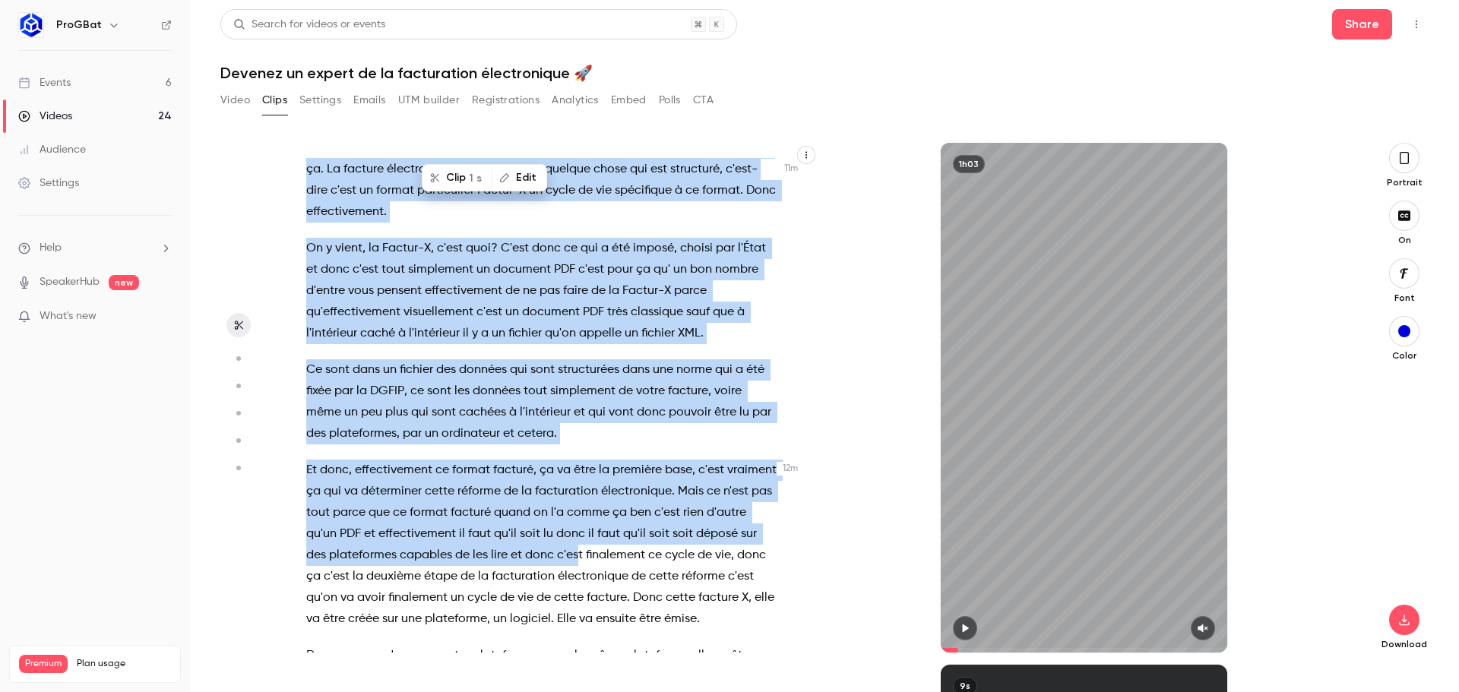
scroll to position [3706, 0]
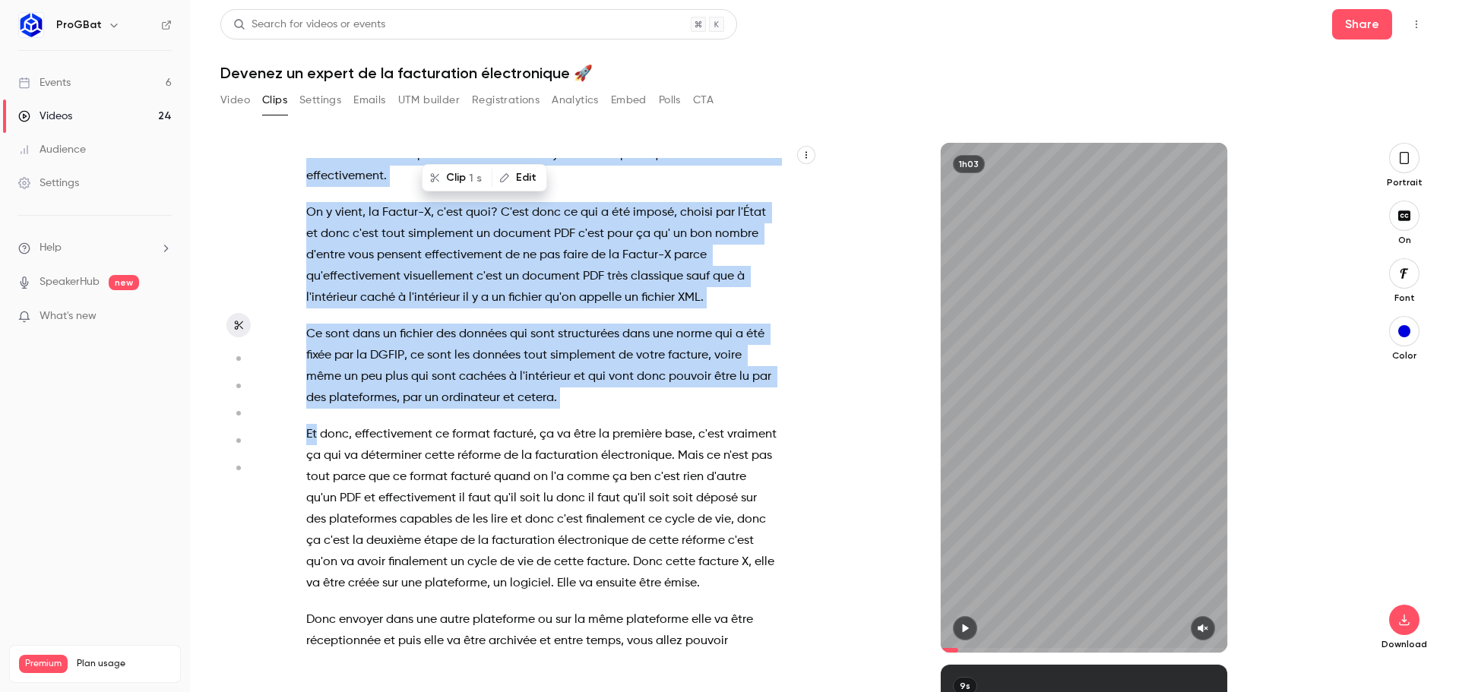
drag, startPoint x: 480, startPoint y: 318, endPoint x: 315, endPoint y: 522, distance: 262.7
click at [316, 521] on div "et bonjour à tous on est très heureux de vous retrouver pour cette nouvelle édi…" at bounding box center [549, 405] width 524 height 495
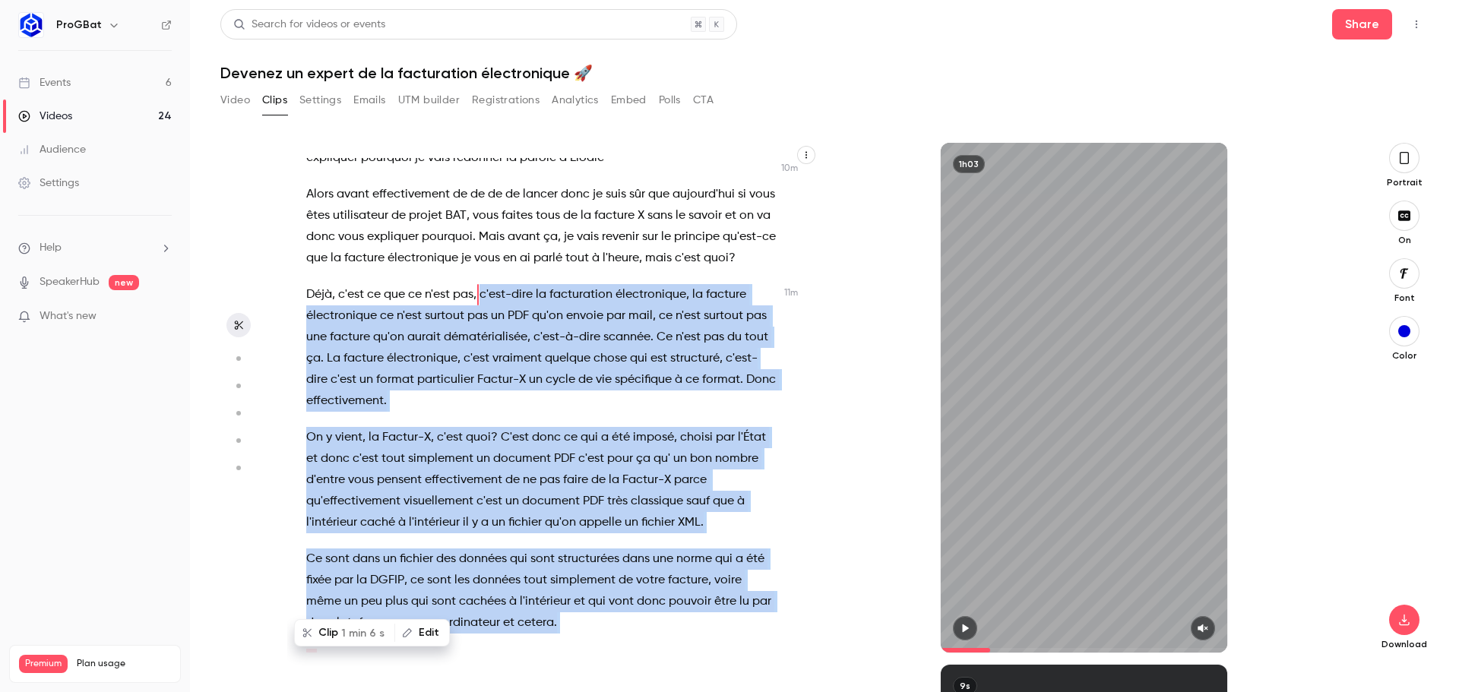
scroll to position [3455, 0]
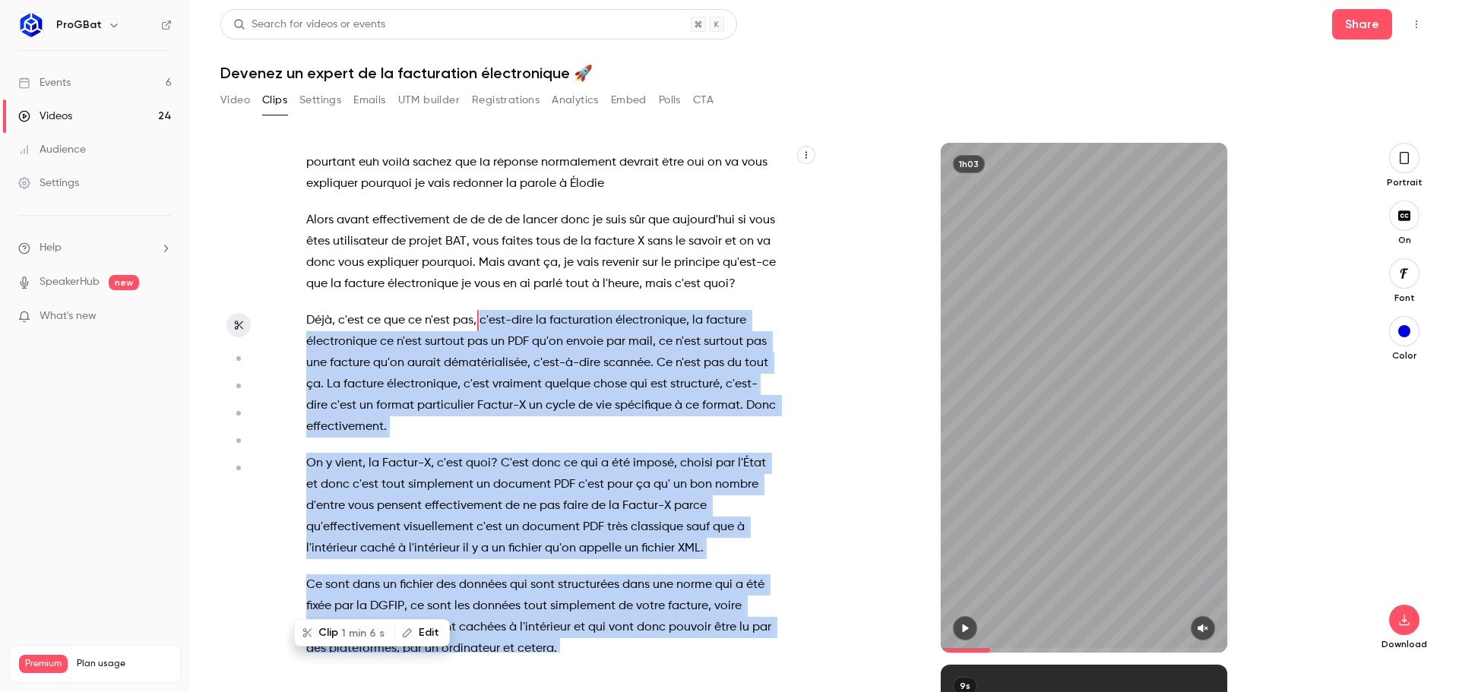
click at [329, 634] on button "Clip 1 min 6 s" at bounding box center [345, 633] width 98 height 24
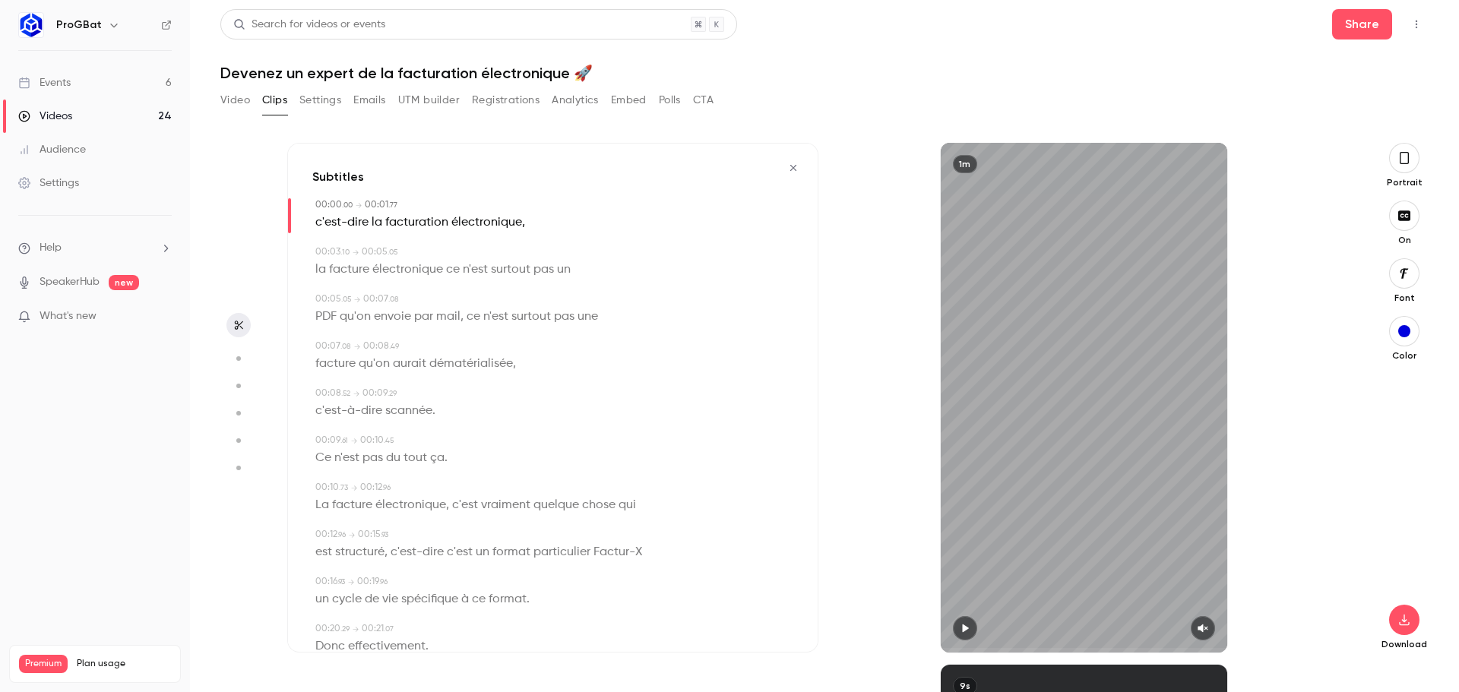
click at [1058, 454] on div "1m" at bounding box center [1084, 398] width 287 height 510
click at [1202, 628] on icon "button" at bounding box center [1204, 629] width 10 height 8
click at [1409, 158] on icon "button" at bounding box center [1404, 158] width 9 height 12
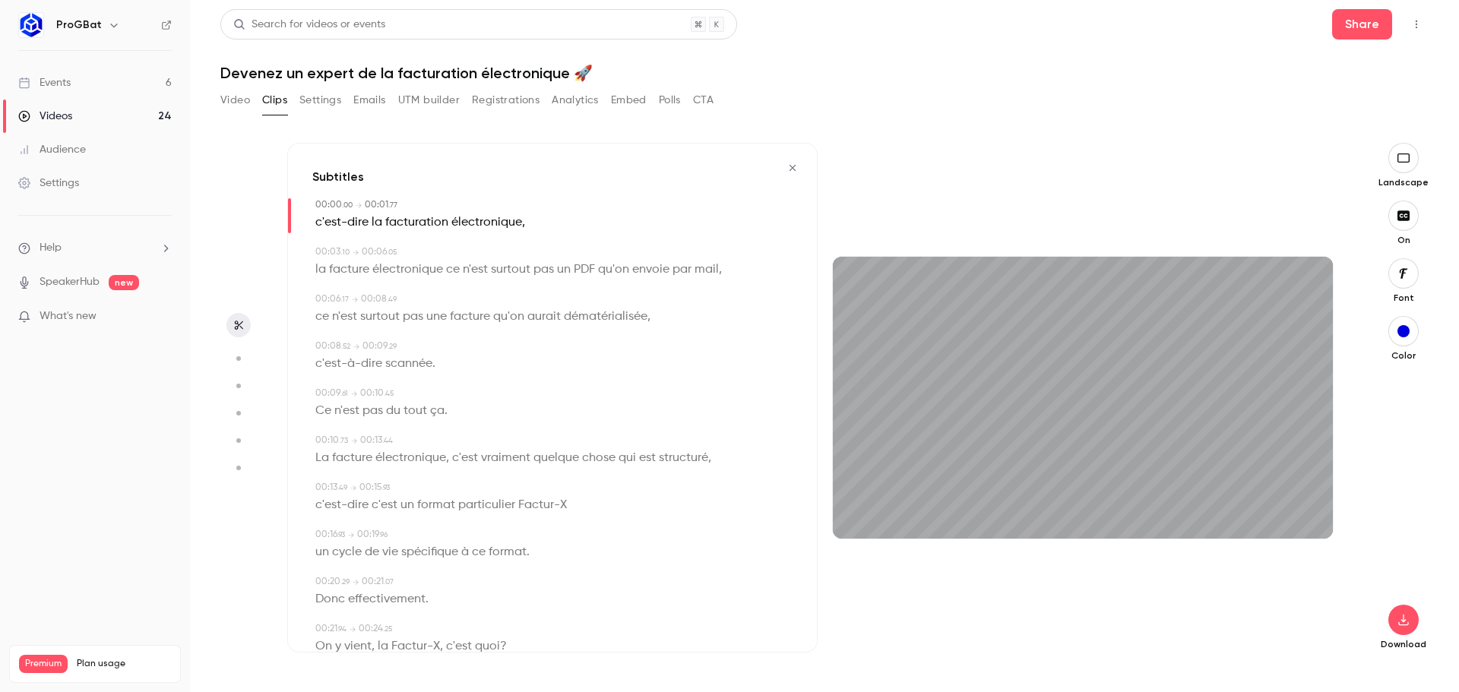
drag, startPoint x: 885, startPoint y: 536, endPoint x: 697, endPoint y: 536, distance: 188.5
click at [698, 537] on div "Subtitles 00:00 . 00 → 00:01 . 77 c'est-dire la facturation électronique , 00:0…" at bounding box center [817, 398] width 1061 height 510
drag, startPoint x: 852, startPoint y: 535, endPoint x: 738, endPoint y: 523, distance: 114.7
click at [749, 527] on div "Subtitles 00:00 . 00 → 00:01 . 77 c'est-dire la facturation électronique , 00:0…" at bounding box center [817, 398] width 1061 height 510
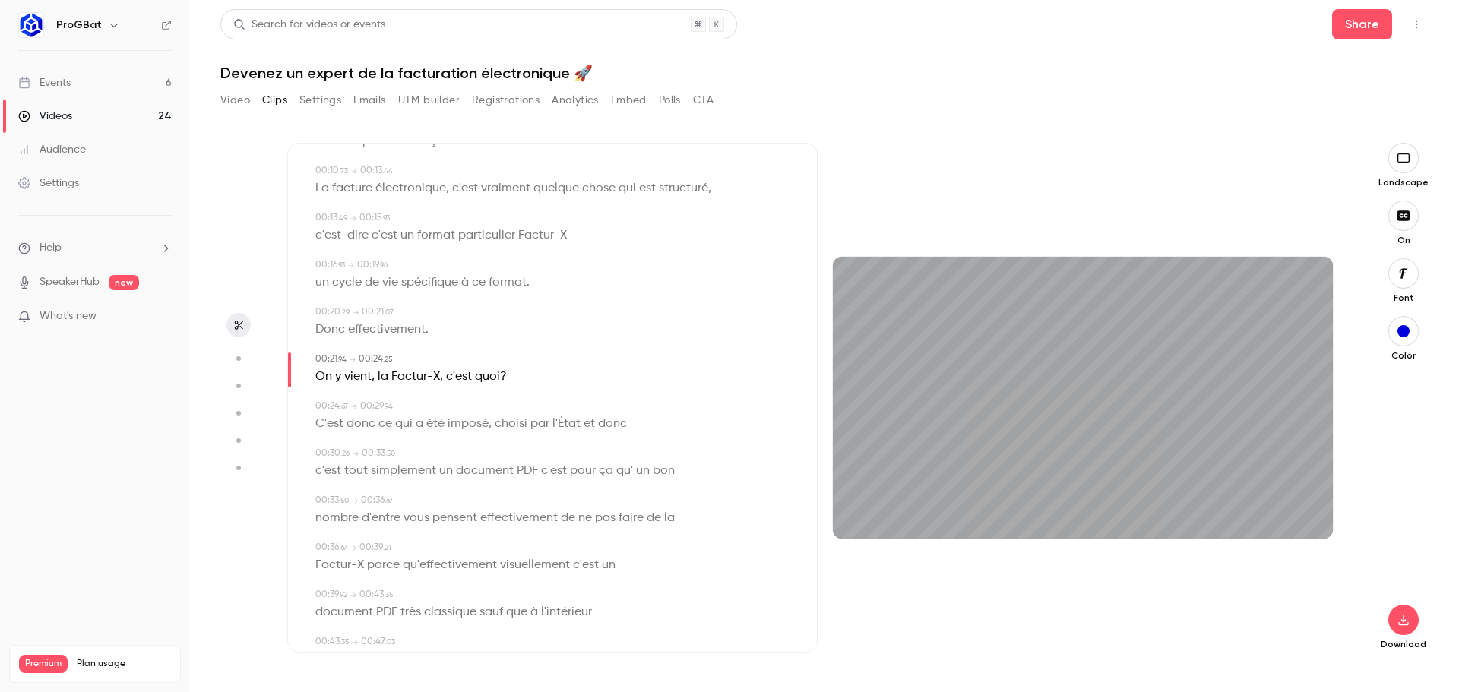
scroll to position [304, 0]
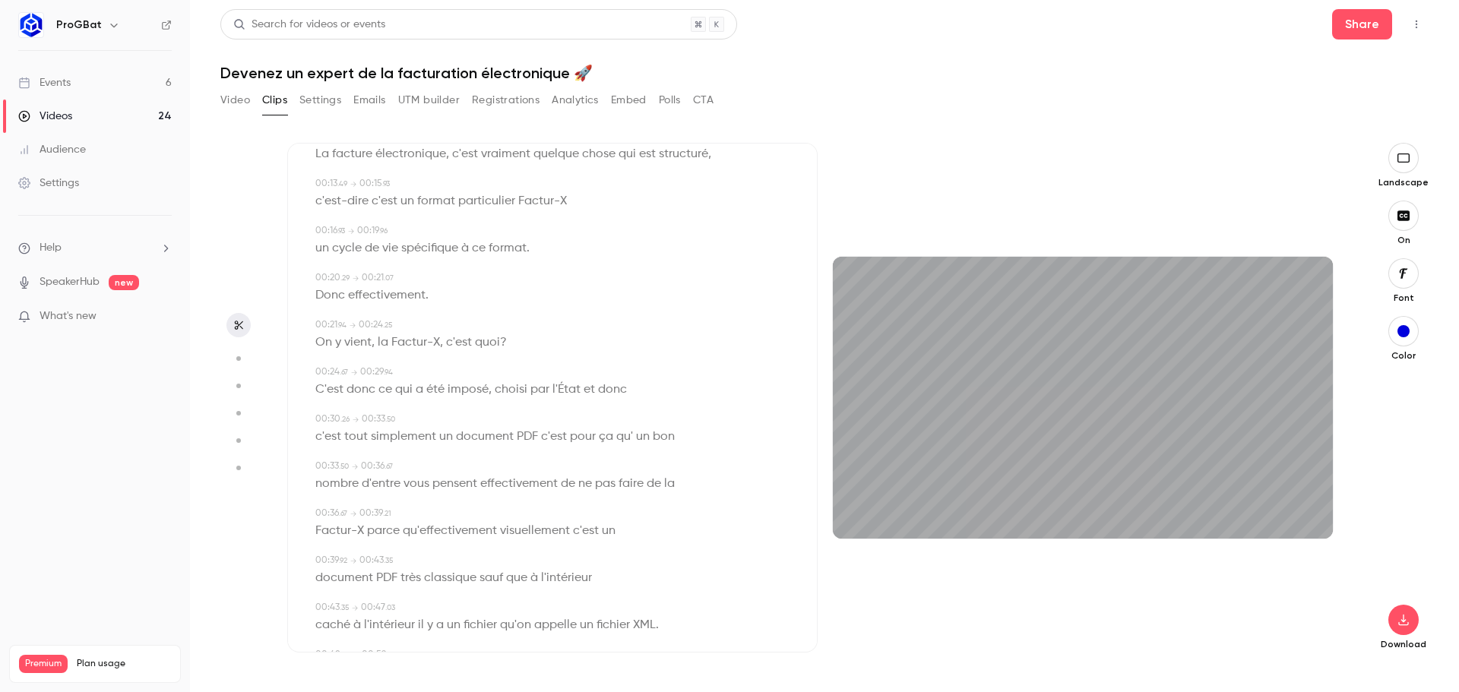
drag, startPoint x: 949, startPoint y: 535, endPoint x: 736, endPoint y: 481, distance: 218.8
click at [763, 528] on div "Subtitles 00:00 . 00 → 00:01 . 77 c'est-dire la facturation électronique , 00:0…" at bounding box center [817, 398] width 1061 height 510
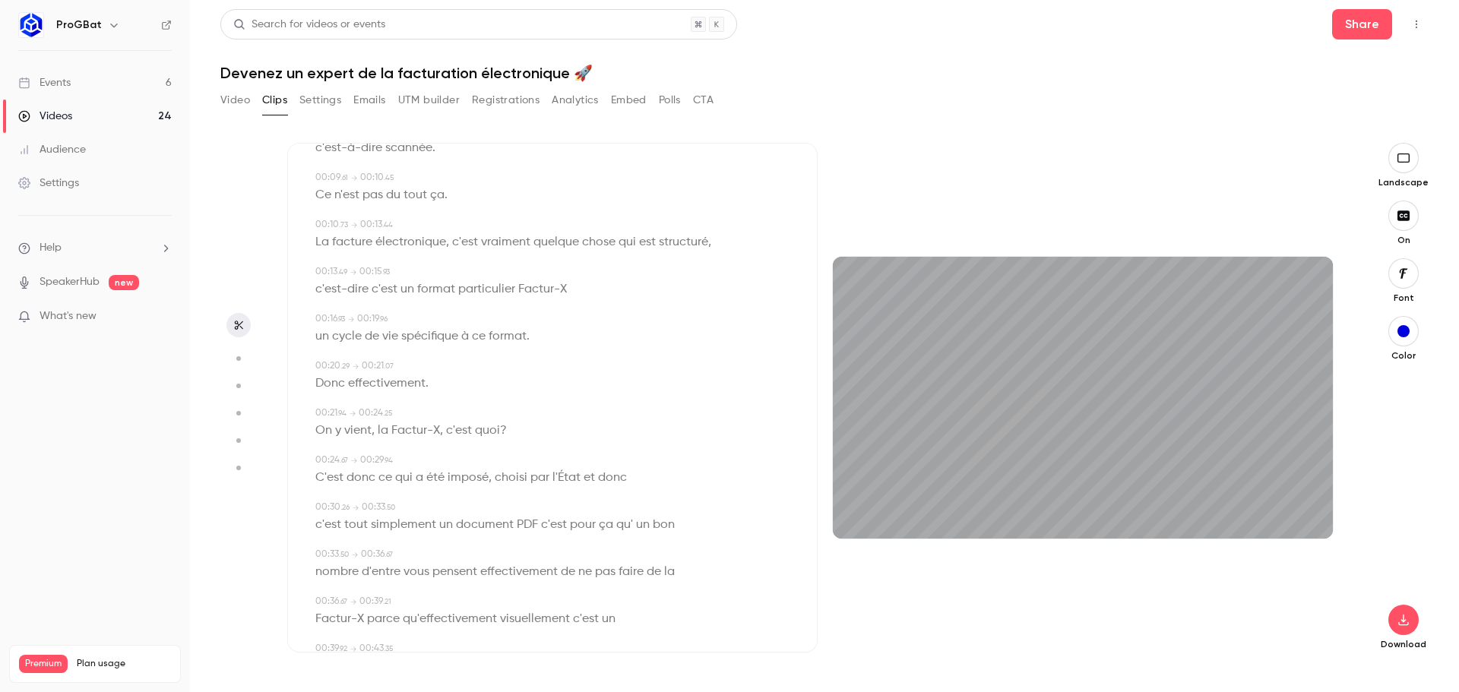
scroll to position [0, 0]
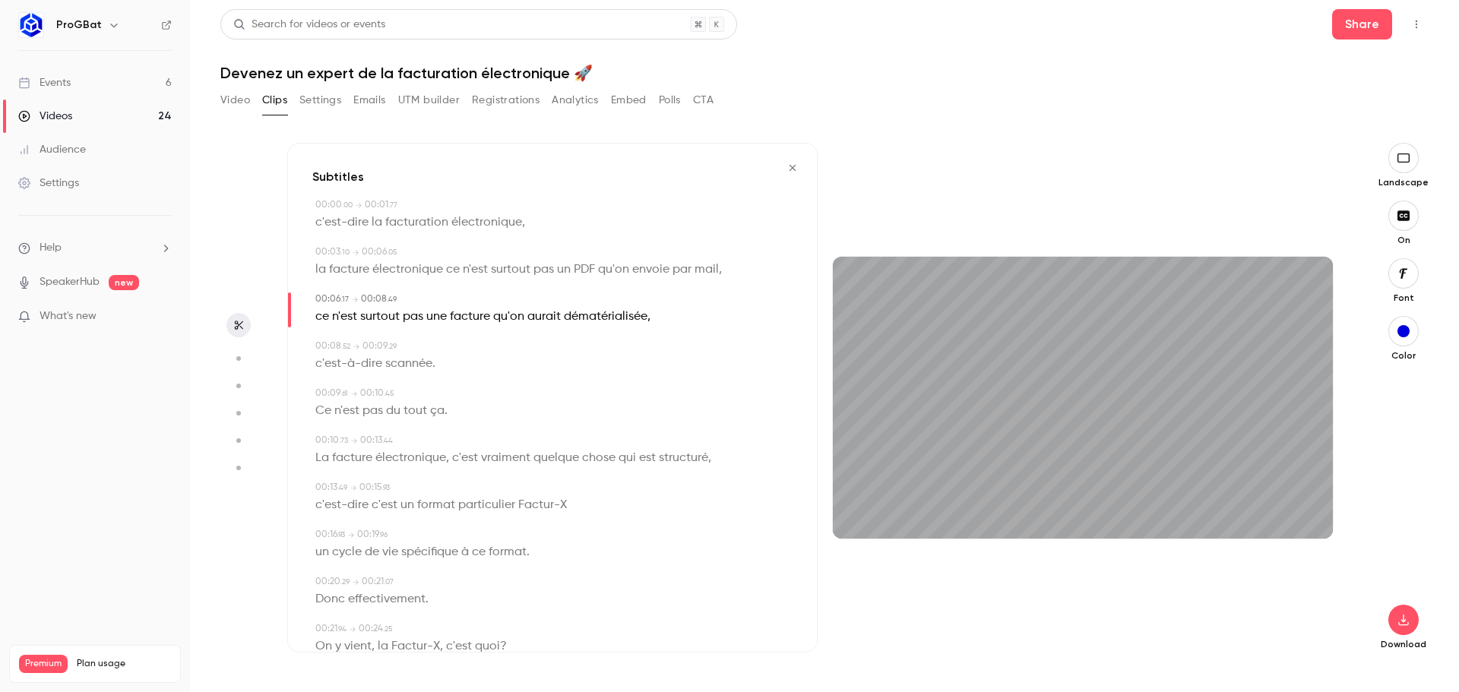
click at [420, 271] on span "la facture électronique" at bounding box center [379, 269] width 128 height 21
type input "***"
click at [384, 302] on button "Edit" at bounding box center [373, 298] width 52 height 24
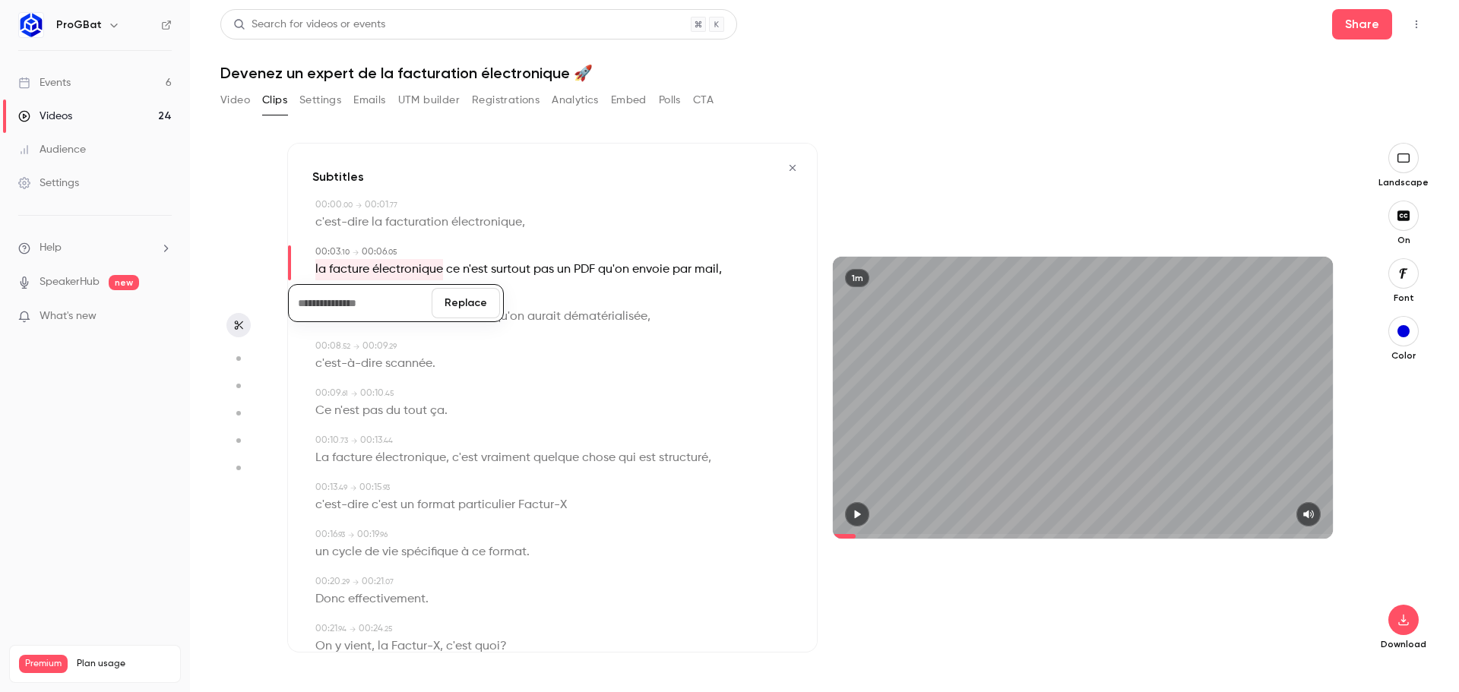
click at [454, 303] on button "Replace" at bounding box center [466, 303] width 68 height 30
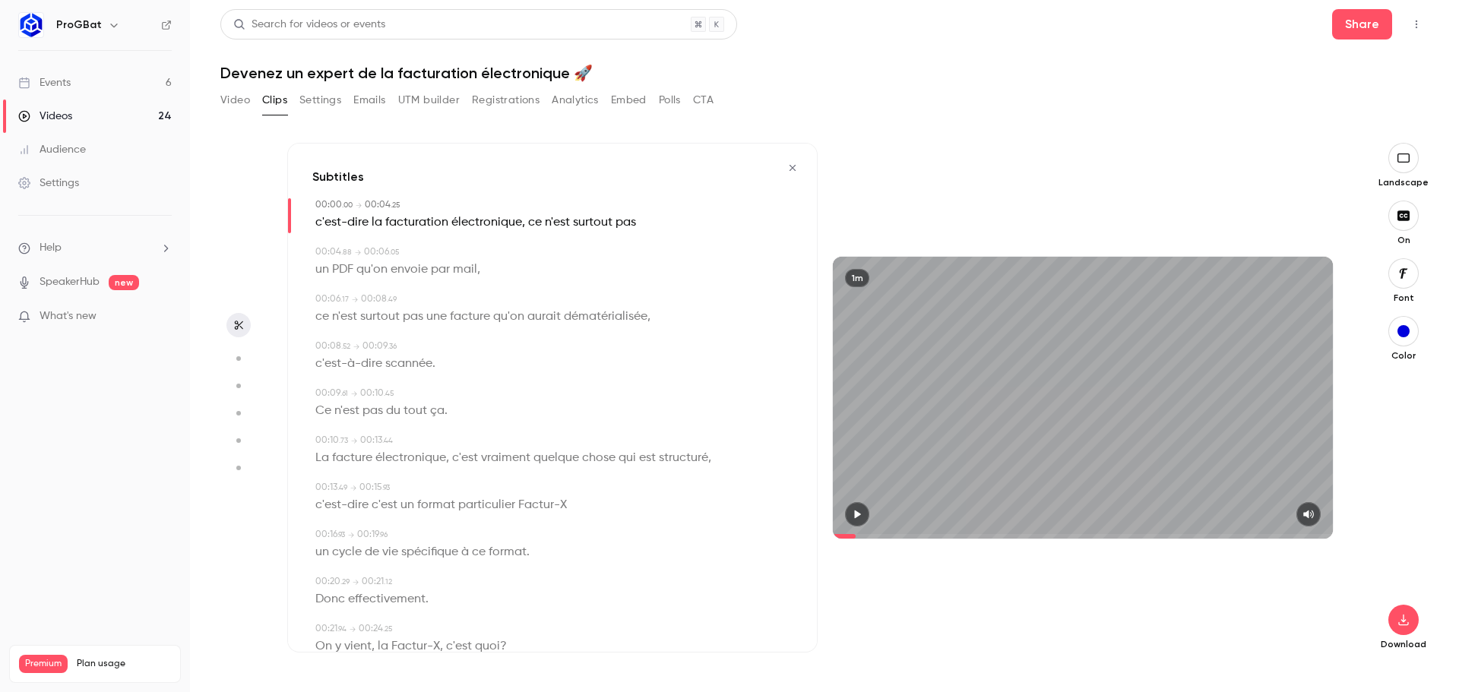
click at [477, 222] on span "électronique" at bounding box center [486, 222] width 71 height 21
type input "*"
click at [480, 246] on button "Edit" at bounding box center [479, 251] width 52 height 24
click at [468, 263] on input "**********" at bounding box center [450, 256] width 137 height 30
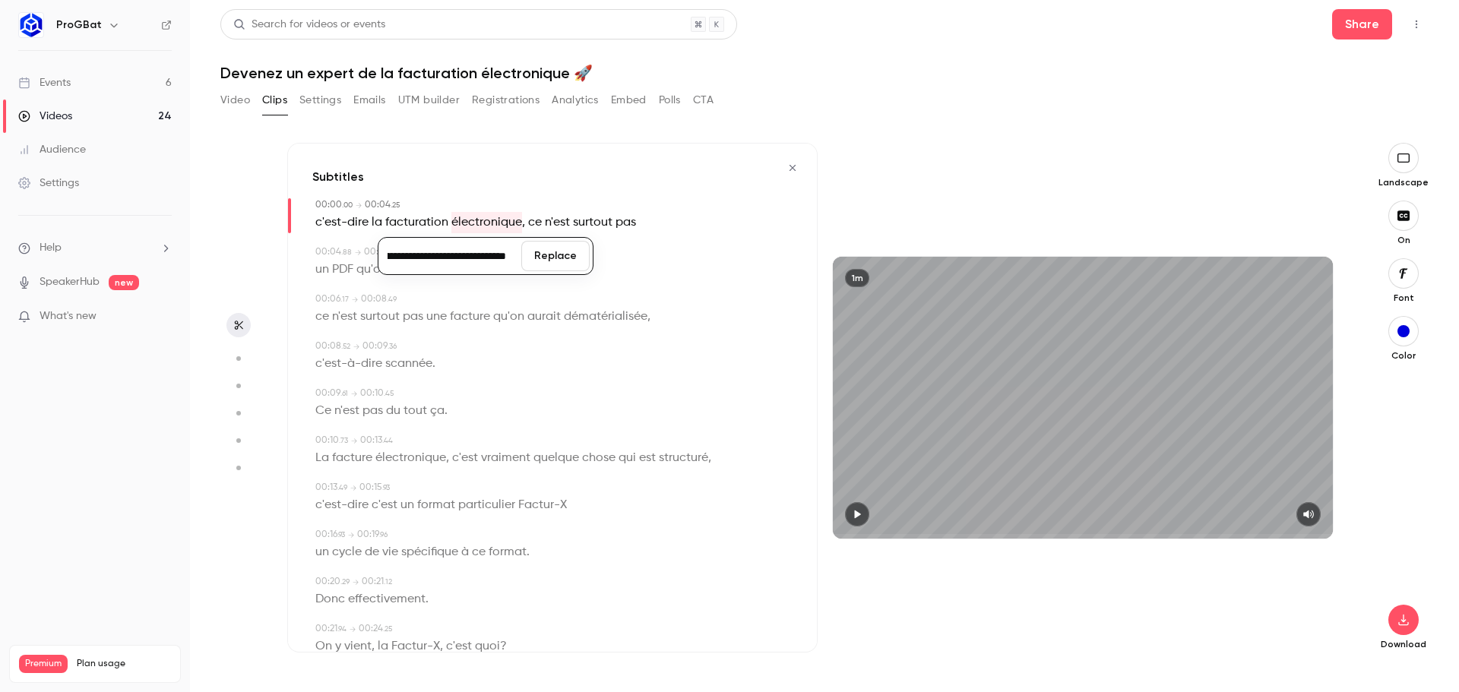
type input "**********"
click at [540, 250] on button "Replace" at bounding box center [555, 256] width 68 height 30
click at [925, 388] on div "1m" at bounding box center [1083, 397] width 500 height 281
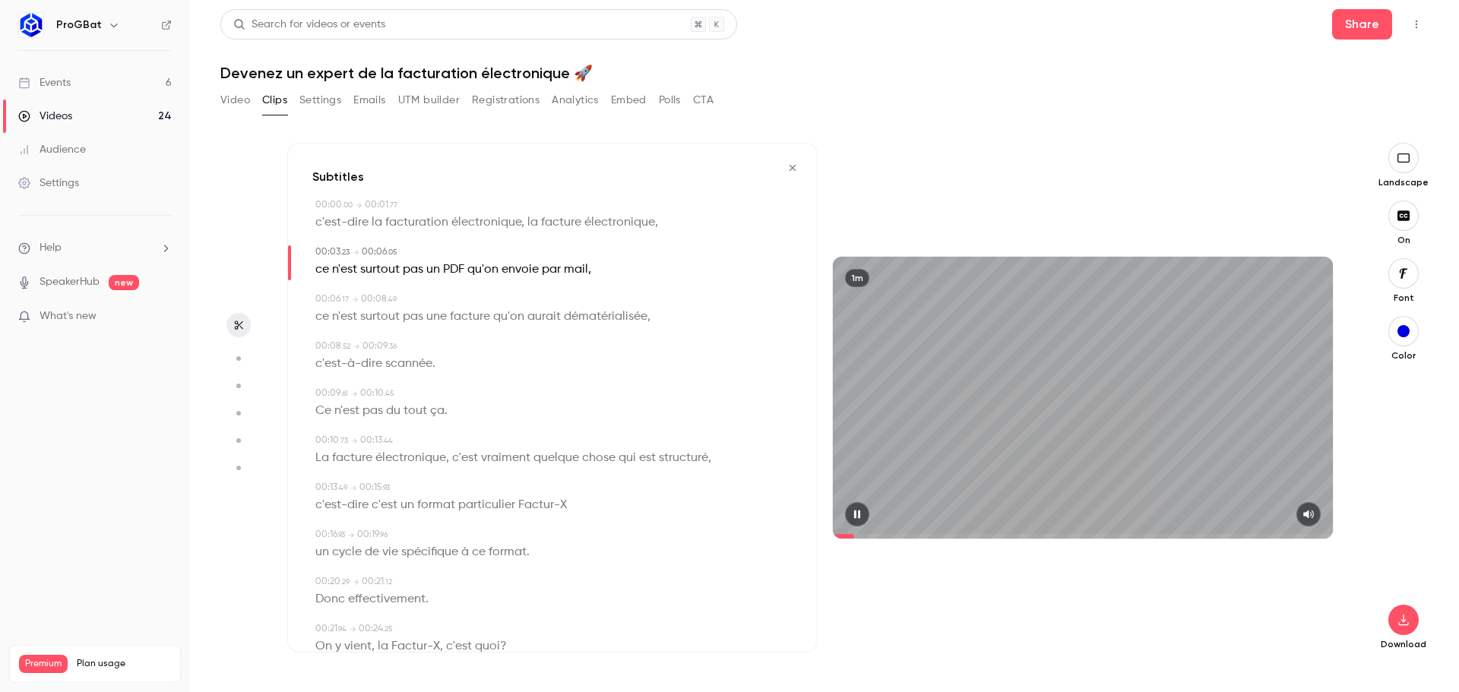
click at [856, 511] on icon "button" at bounding box center [857, 514] width 6 height 8
click at [400, 219] on span "facturation" at bounding box center [416, 222] width 63 height 21
type input "*"
click at [505, 217] on span "électronique, la facture électronique" at bounding box center [553, 222] width 204 height 21
click at [543, 248] on button "Edit" at bounding box center [545, 251] width 52 height 24
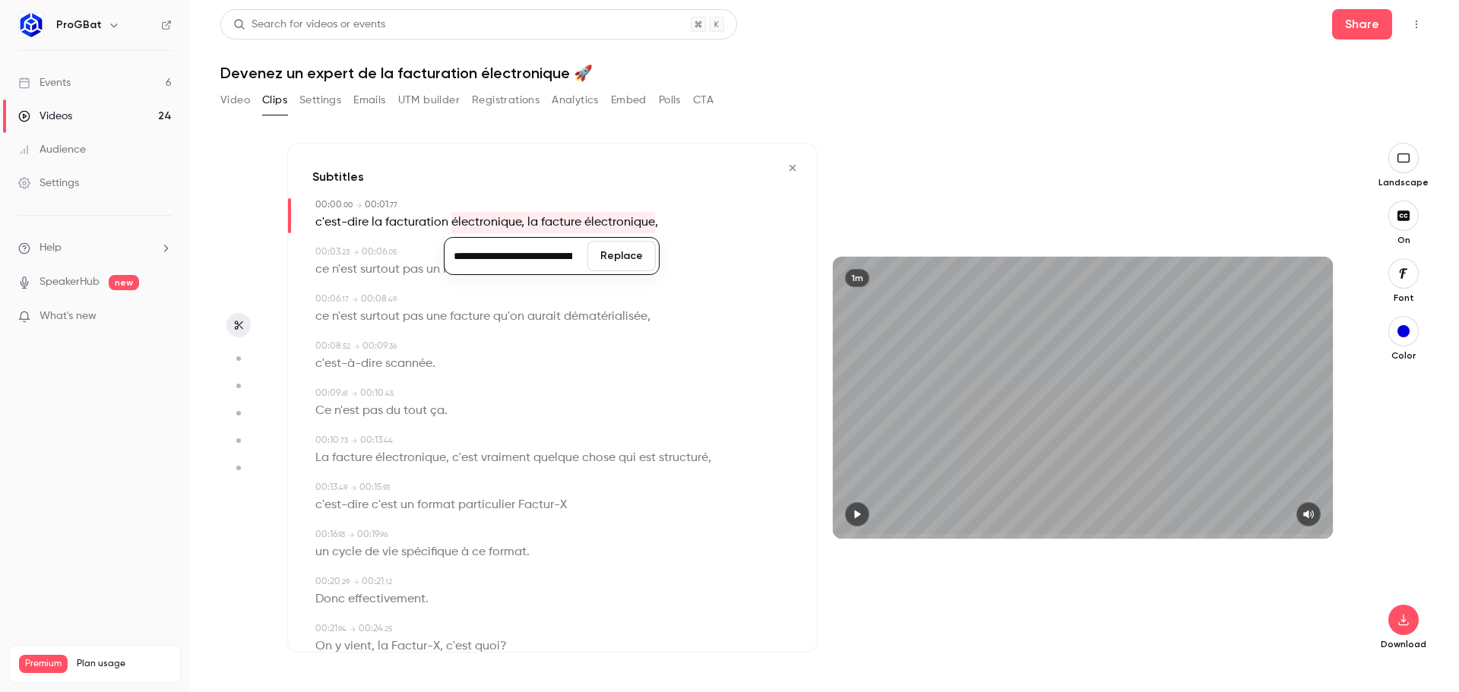
click at [489, 253] on input "**********" at bounding box center [516, 256] width 137 height 30
click at [458, 259] on input "**********" at bounding box center [516, 256] width 137 height 30
type input "**********"
click at [619, 260] on button "Replace" at bounding box center [621, 256] width 68 height 30
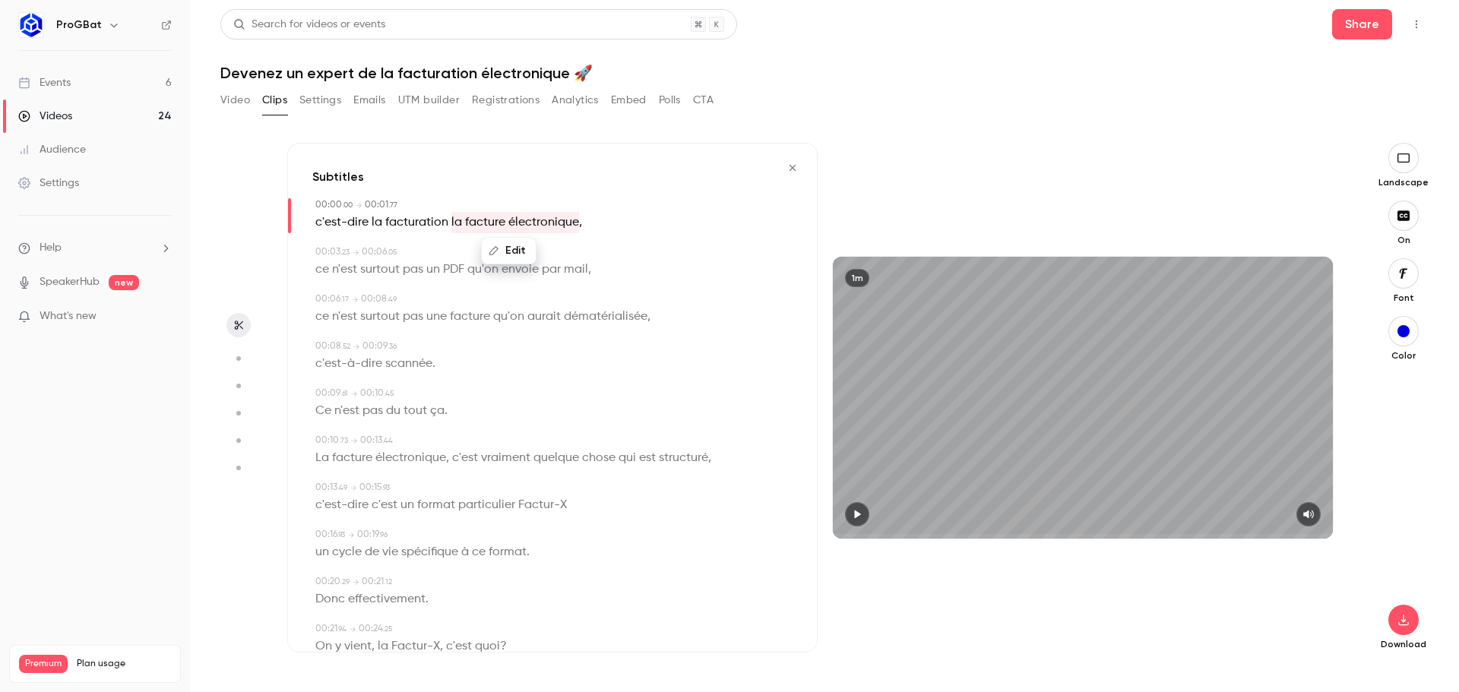
click at [435, 222] on span "facturation" at bounding box center [416, 222] width 63 height 21
click at [416, 249] on button "Edit" at bounding box center [410, 251] width 52 height 24
click at [410, 256] on input "**********" at bounding box center [380, 256] width 137 height 30
type input "**********"
click at [480, 254] on button "Replace" at bounding box center [486, 256] width 68 height 30
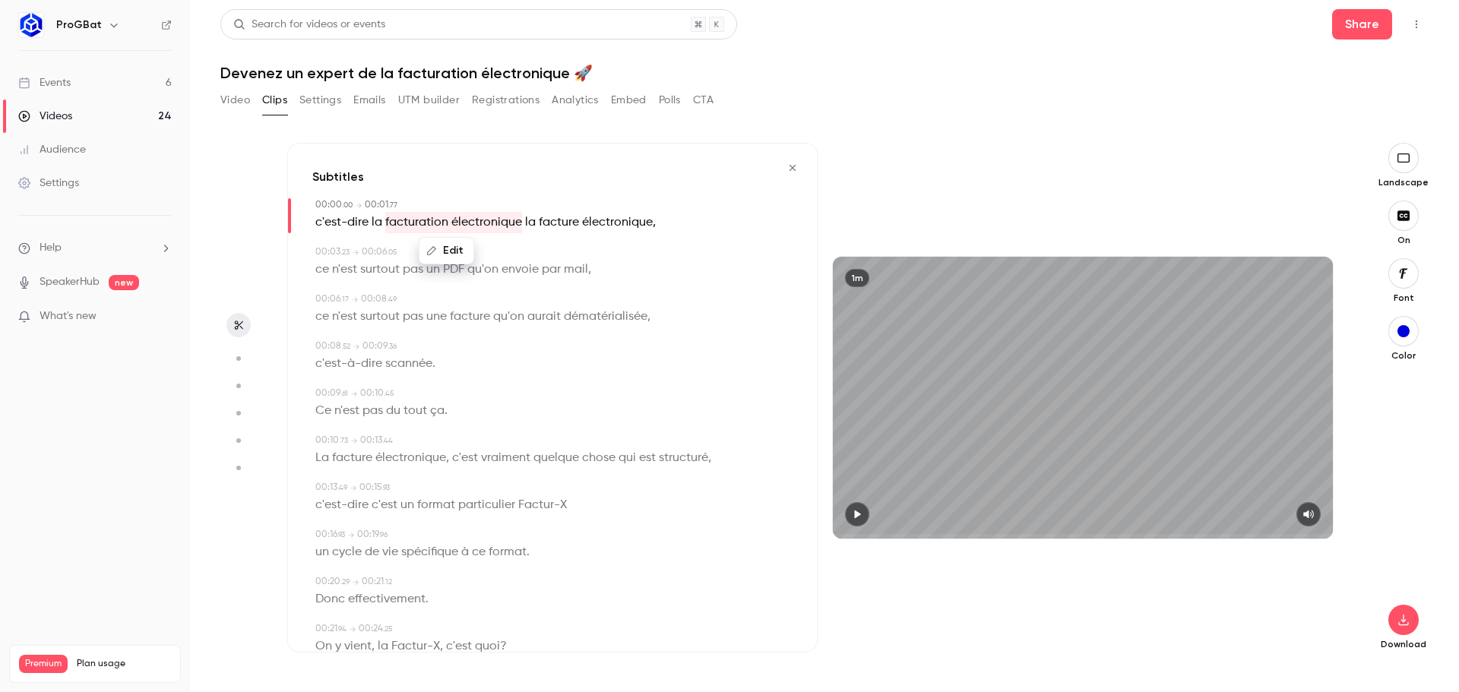
click at [961, 372] on div "1m" at bounding box center [1083, 397] width 500 height 281
click at [458, 233] on span "facturation électronique" at bounding box center [453, 222] width 137 height 21
click at [787, 166] on icon "button" at bounding box center [793, 168] width 12 height 11
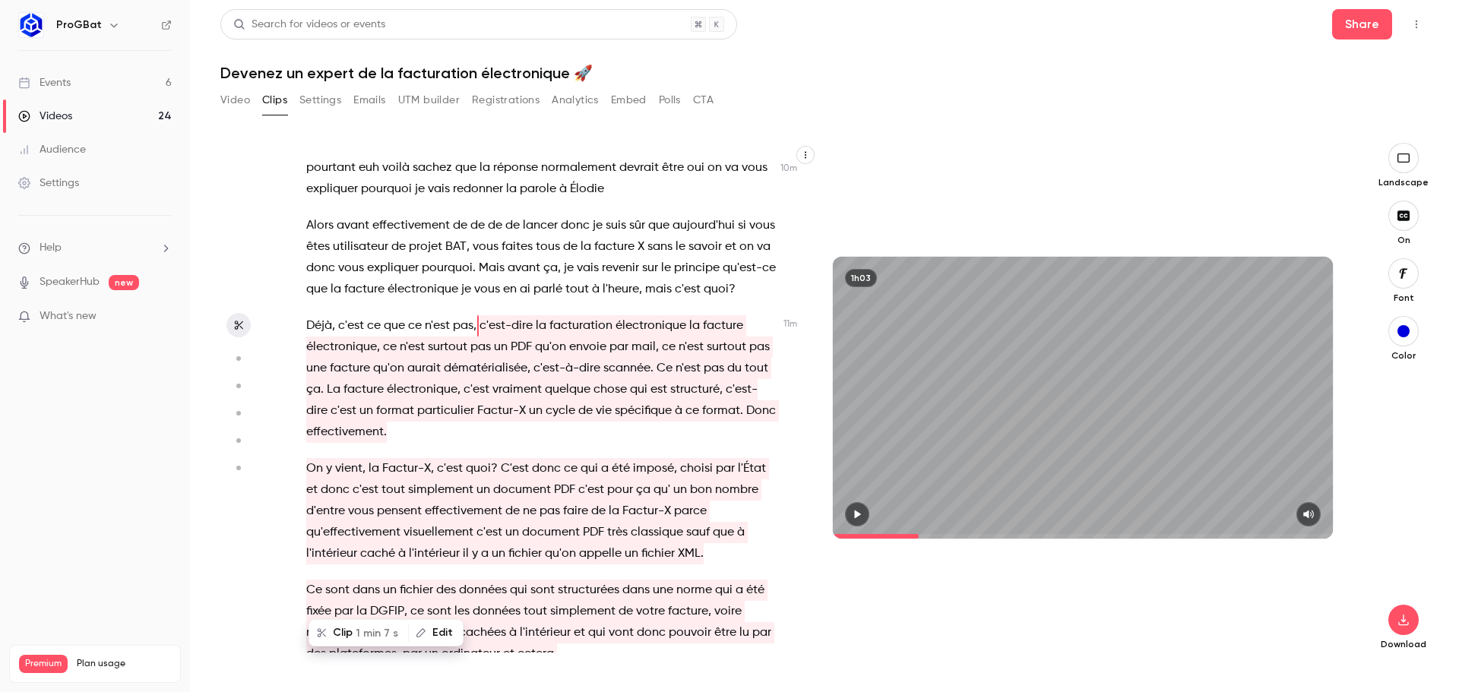
scroll to position [3455, 0]
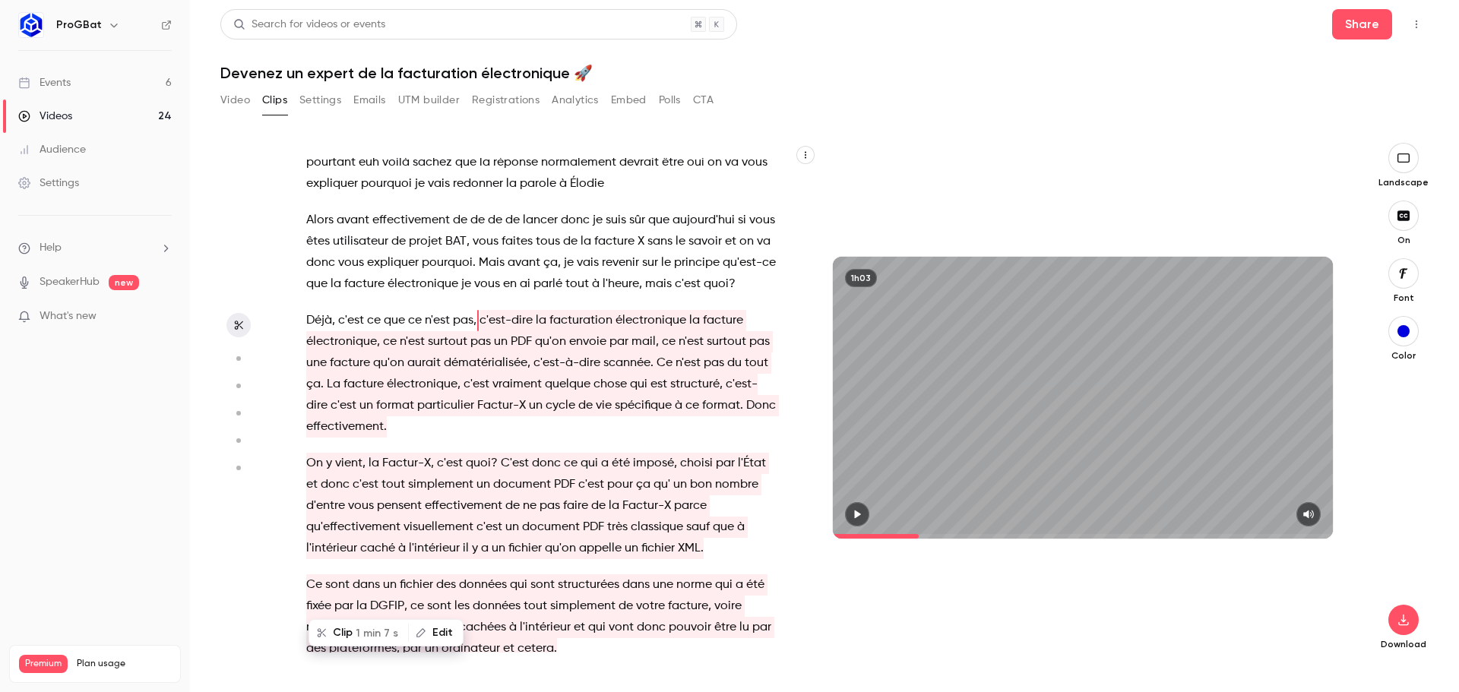
click at [372, 638] on span "1 min 7 s" at bounding box center [377, 634] width 43 height 16
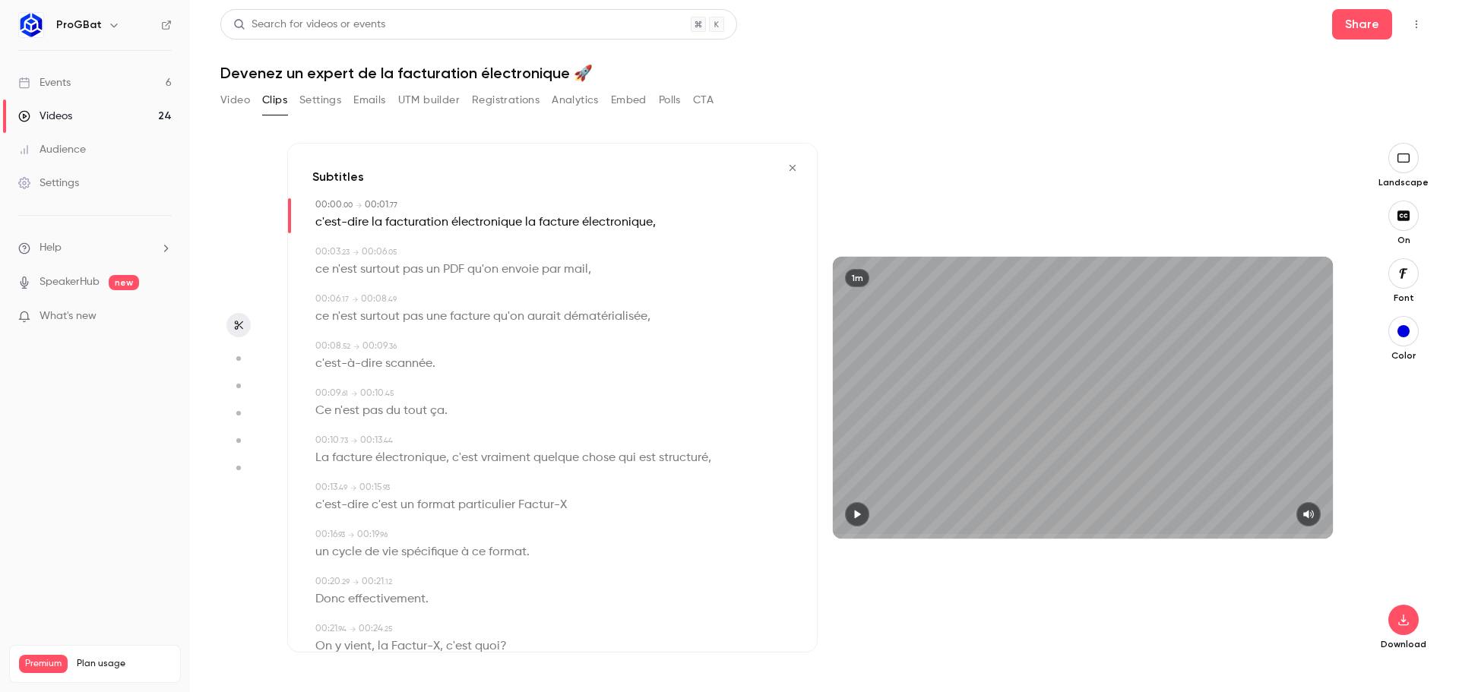
click at [874, 380] on div "1m" at bounding box center [1083, 397] width 500 height 281
click at [944, 396] on div "1m" at bounding box center [1083, 397] width 500 height 281
click at [940, 405] on div "1m" at bounding box center [1083, 397] width 500 height 281
drag, startPoint x: 892, startPoint y: 534, endPoint x: 784, endPoint y: 534, distance: 107.2
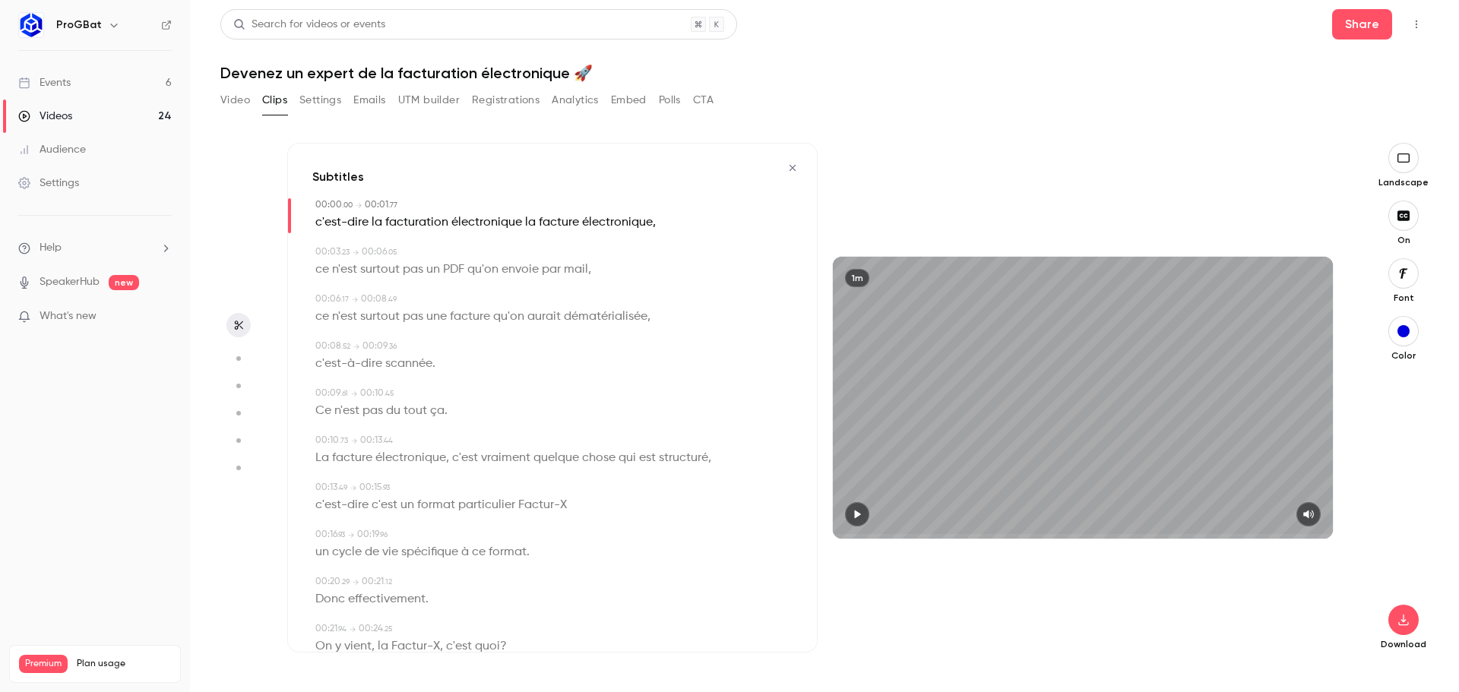
click at [784, 534] on div "Subtitles 00:00 . 00 → 00:01 . 77 c'est-dire la facturation électronique la fac…" at bounding box center [817, 398] width 1061 height 510
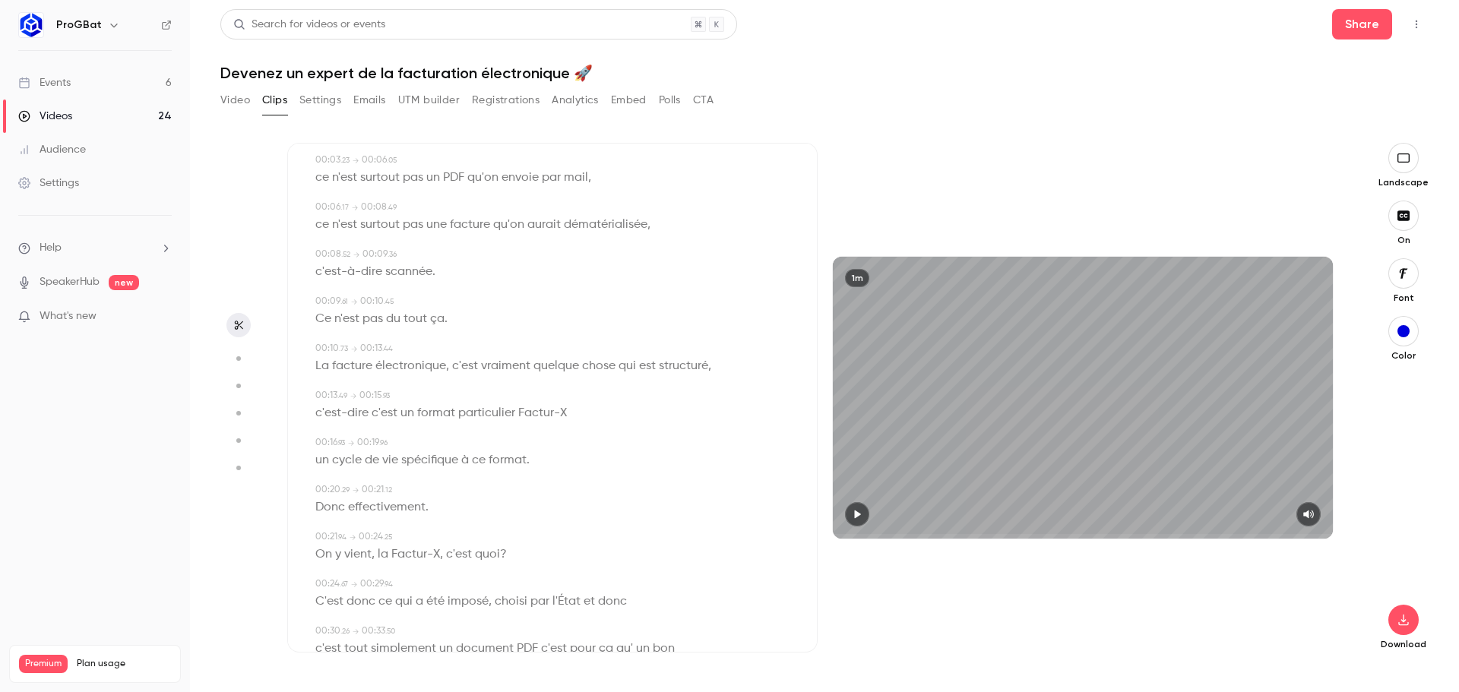
scroll to position [0, 0]
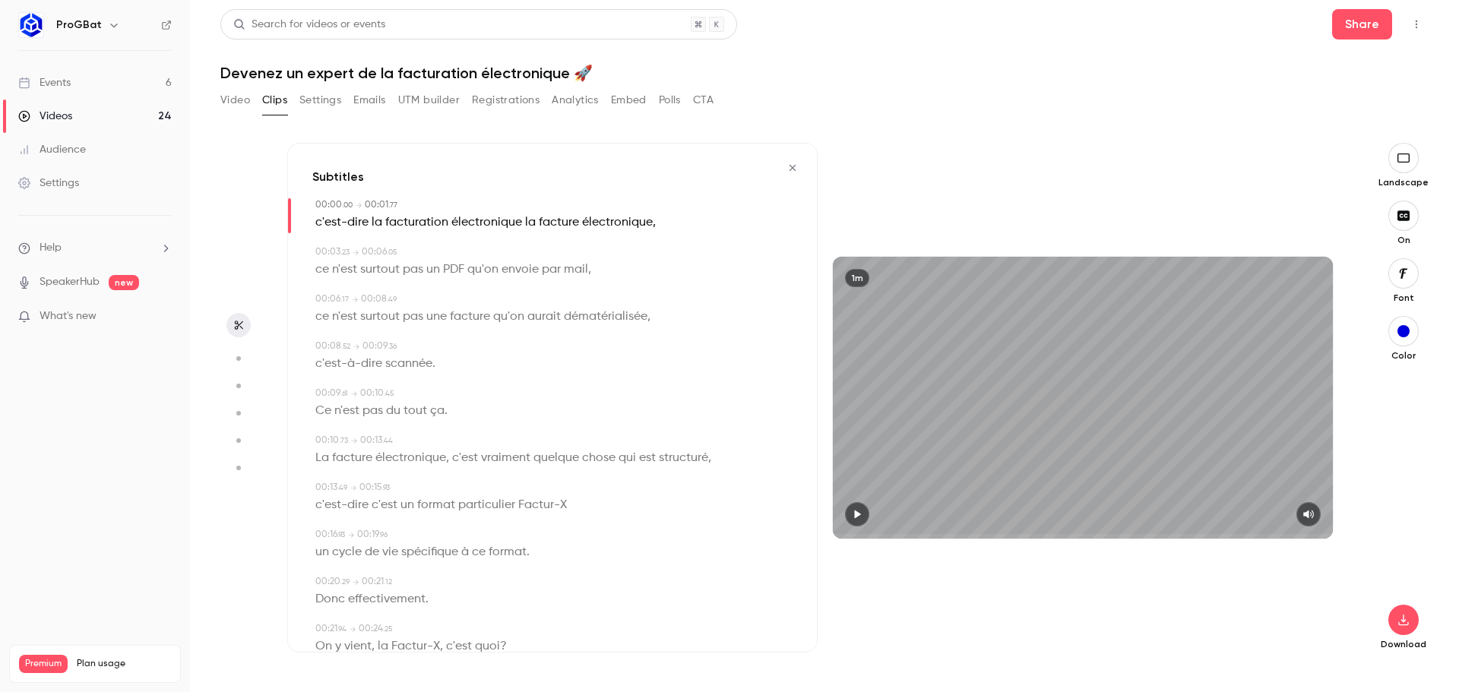
click at [1084, 405] on div "1m" at bounding box center [1083, 397] width 500 height 281
drag, startPoint x: 1018, startPoint y: 399, endPoint x: 1044, endPoint y: 416, distance: 30.8
click at [1024, 403] on div "1m" at bounding box center [1083, 397] width 500 height 281
click at [838, 534] on span at bounding box center [835, 536] width 5 height 5
click at [860, 516] on icon "button" at bounding box center [857, 514] width 12 height 11
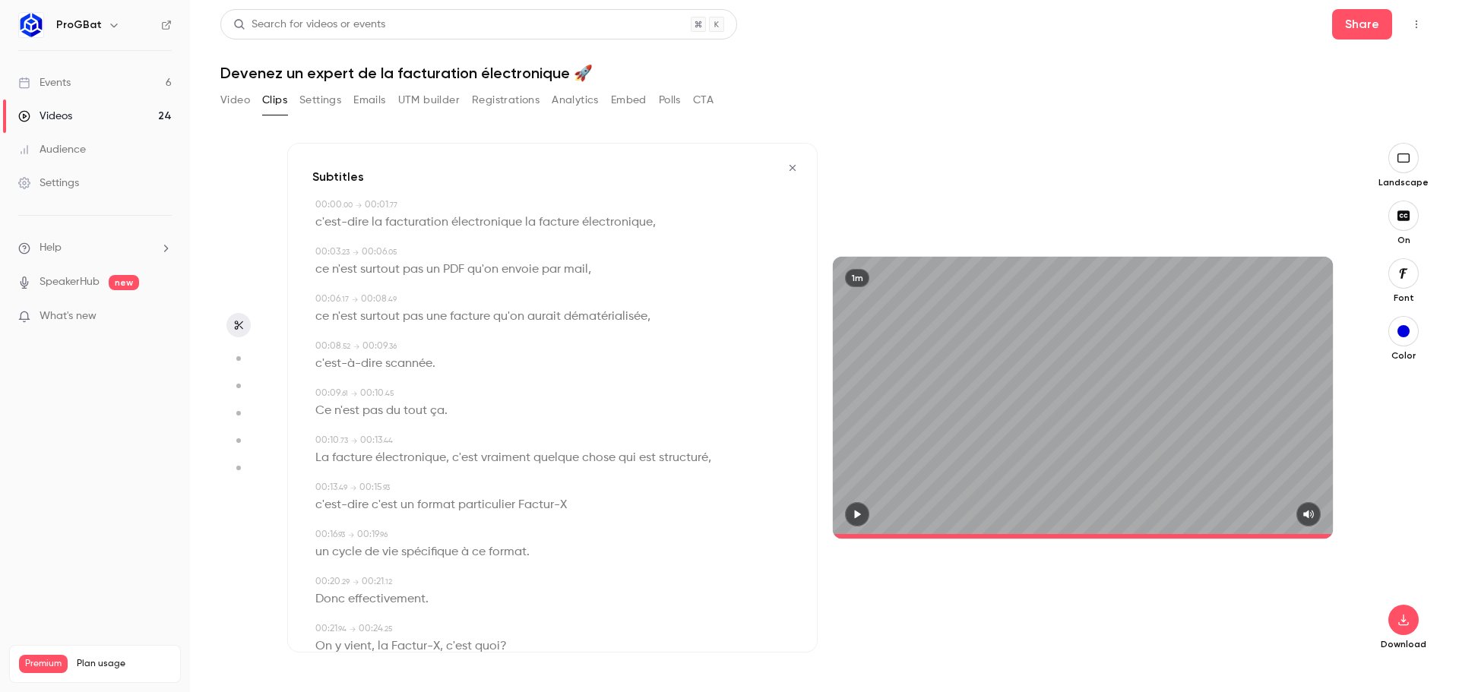
click at [1026, 423] on div "1m" at bounding box center [1083, 397] width 500 height 281
click at [1002, 423] on div "1m" at bounding box center [1083, 397] width 500 height 281
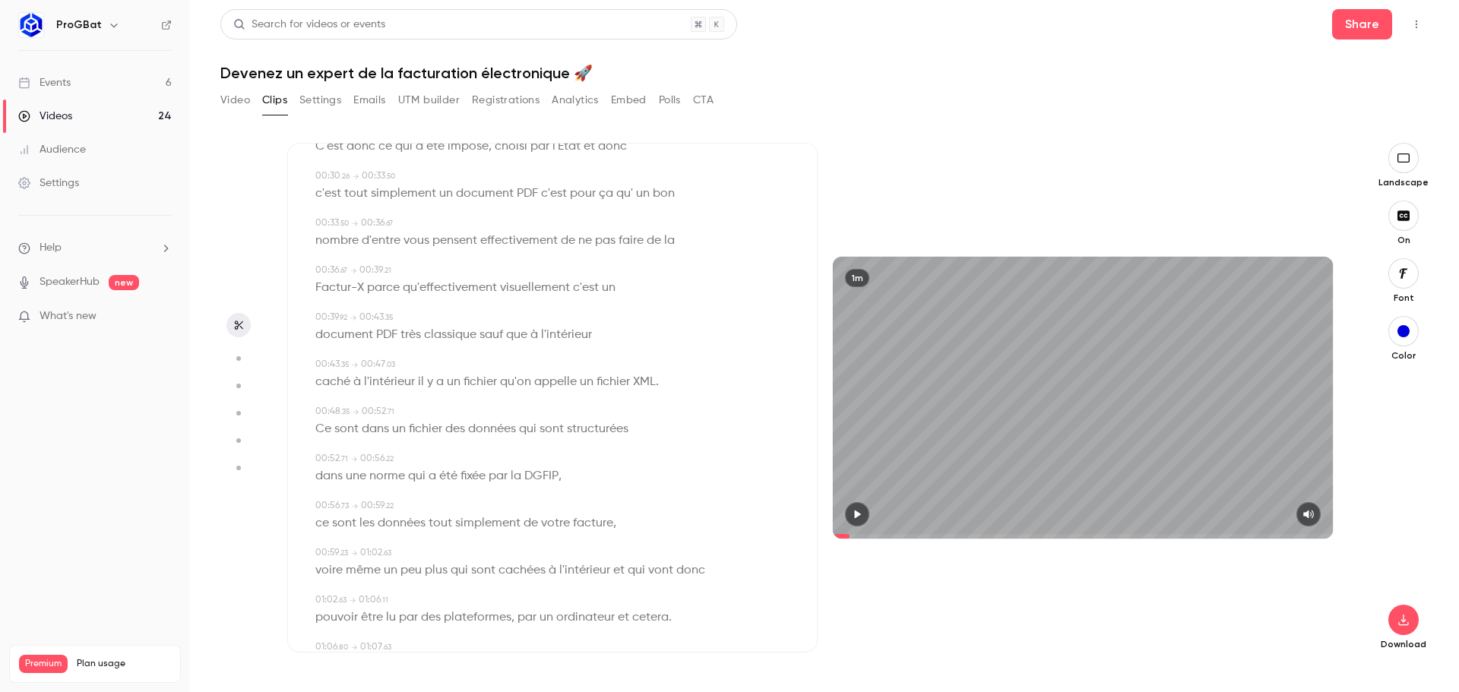
scroll to position [607, 0]
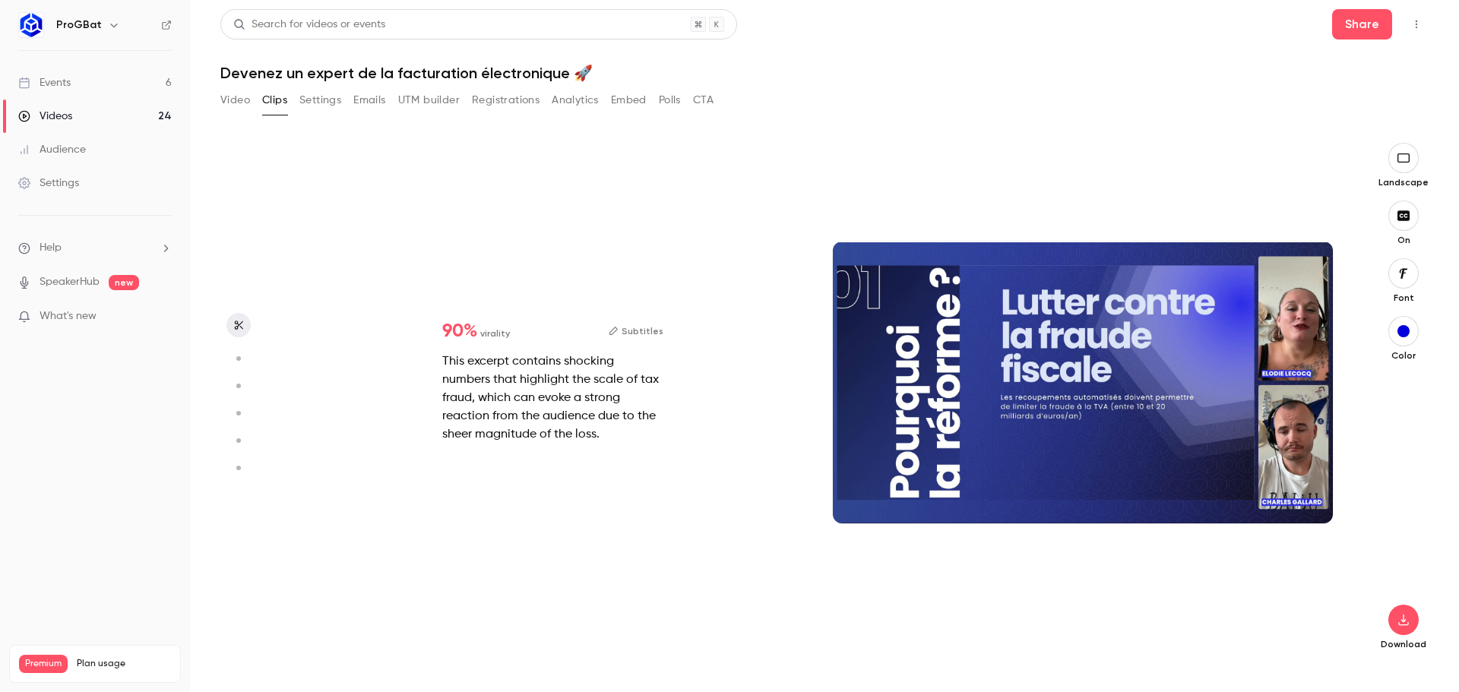
type input "***"
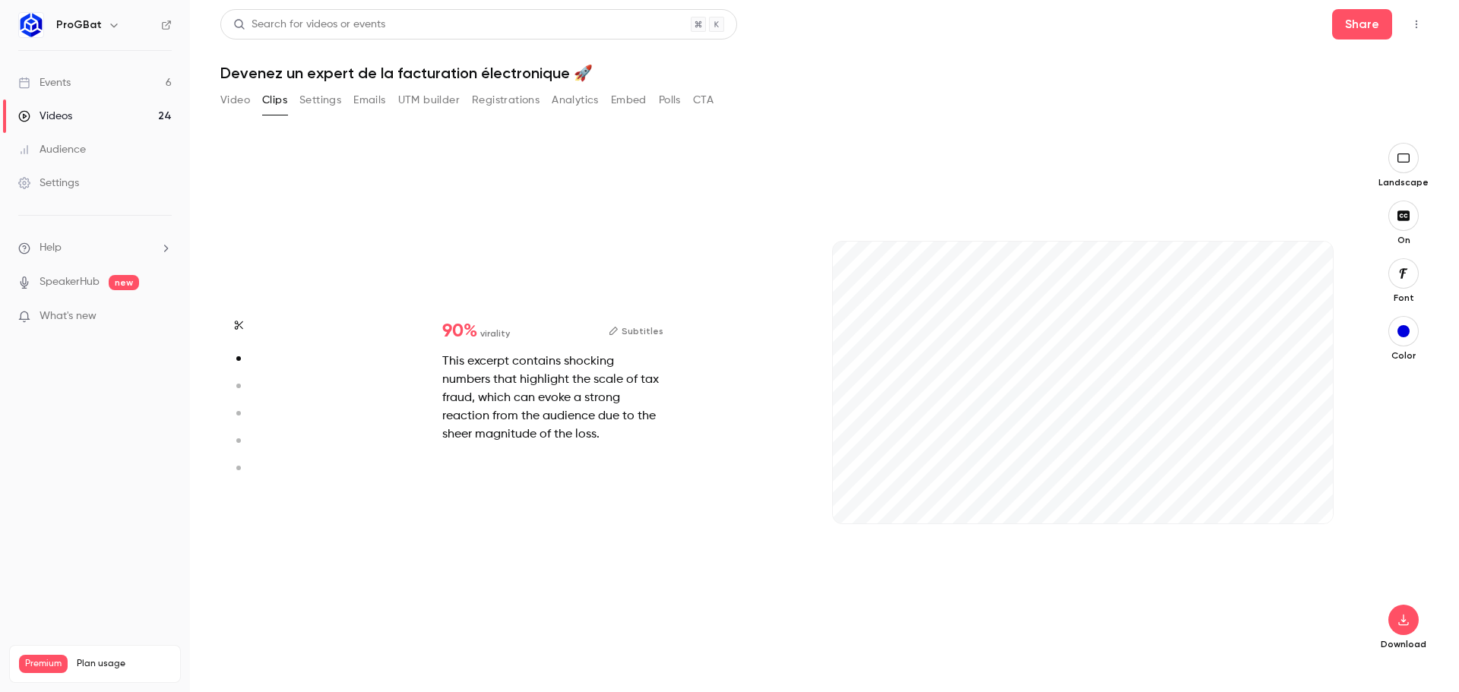
type input "***"
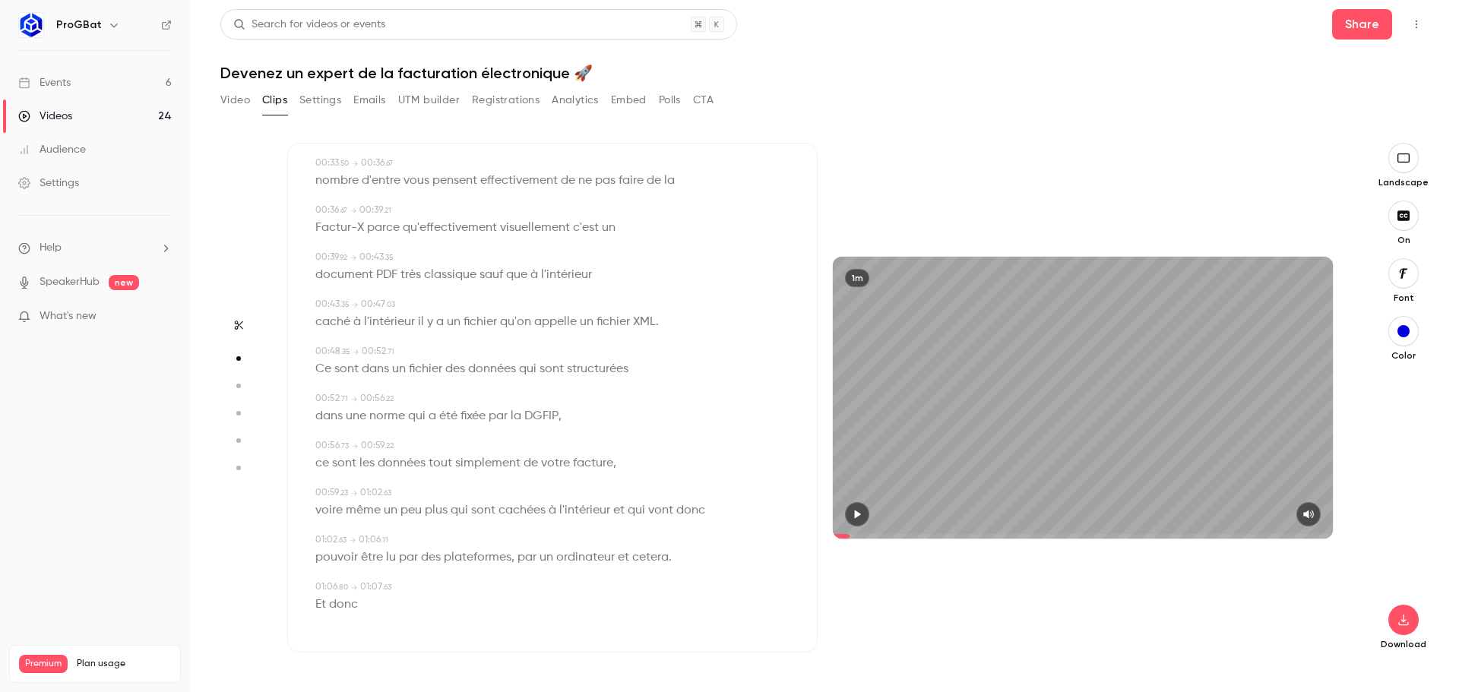
type input "***"
type input "*"
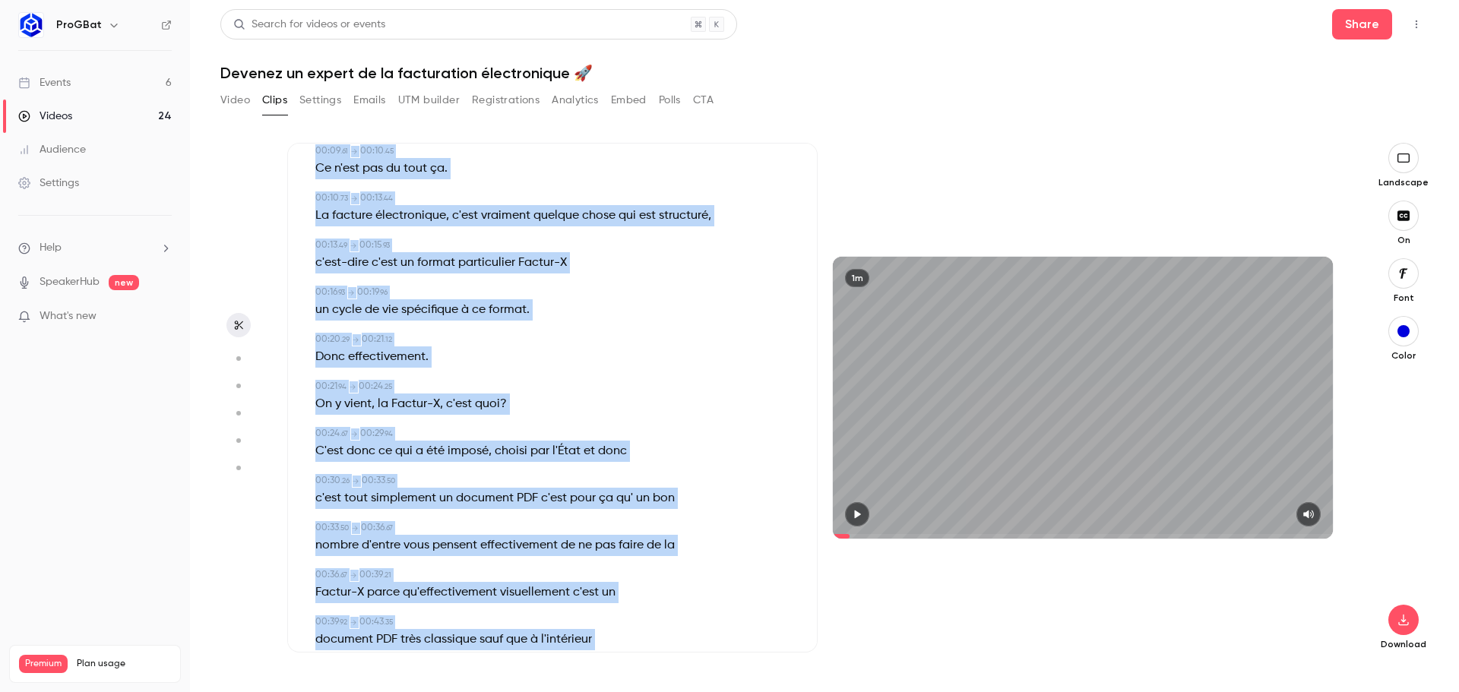
scroll to position [0, 0]
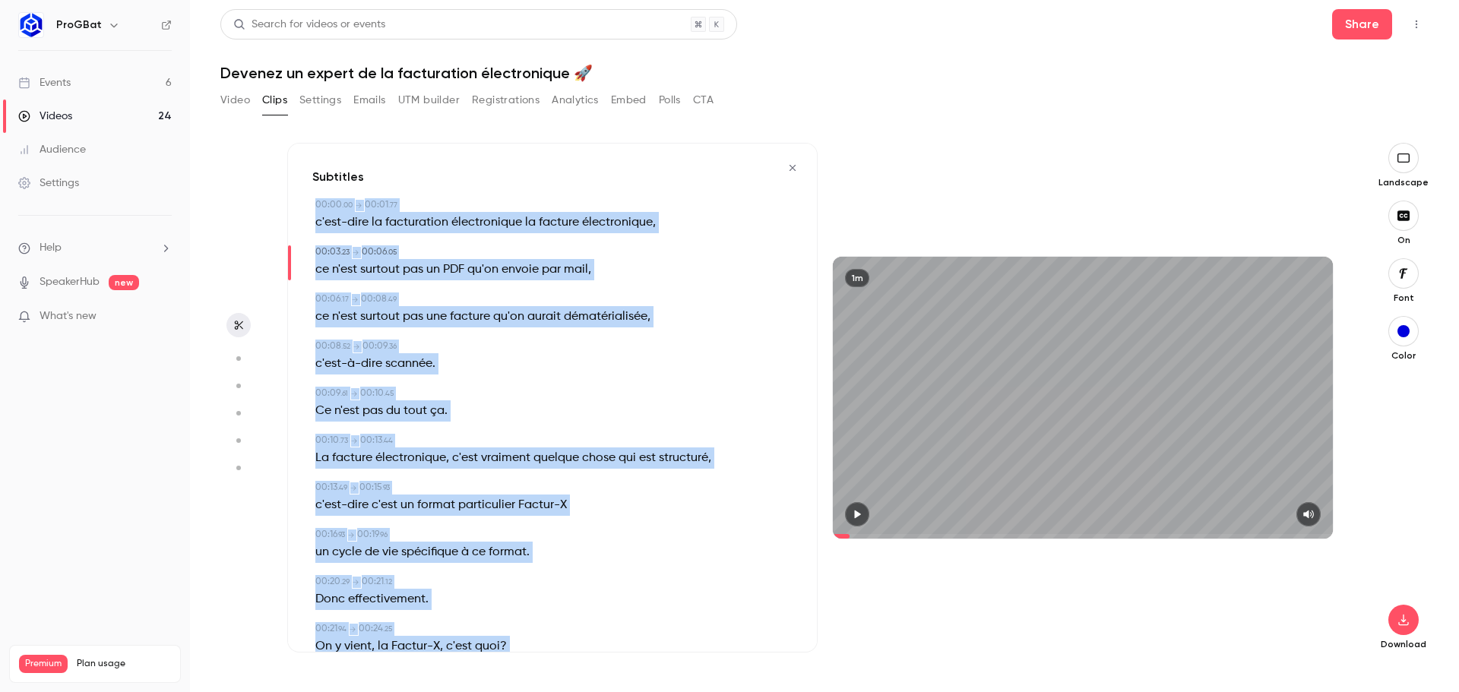
drag, startPoint x: 372, startPoint y: 610, endPoint x: 312, endPoint y: 198, distance: 415.4
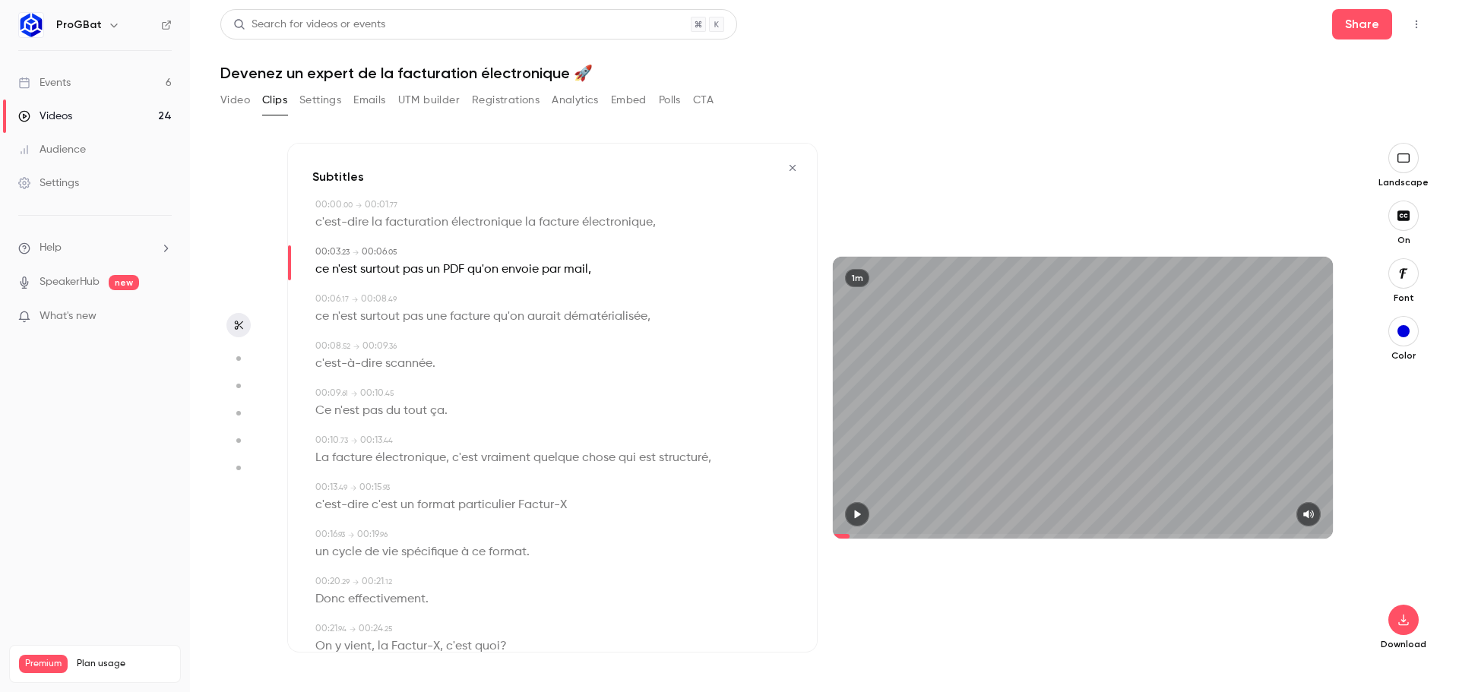
drag, startPoint x: 350, startPoint y: 236, endPoint x: 340, endPoint y: 220, distance: 18.4
click at [344, 224] on span "c'est-dire" at bounding box center [341, 222] width 53 height 21
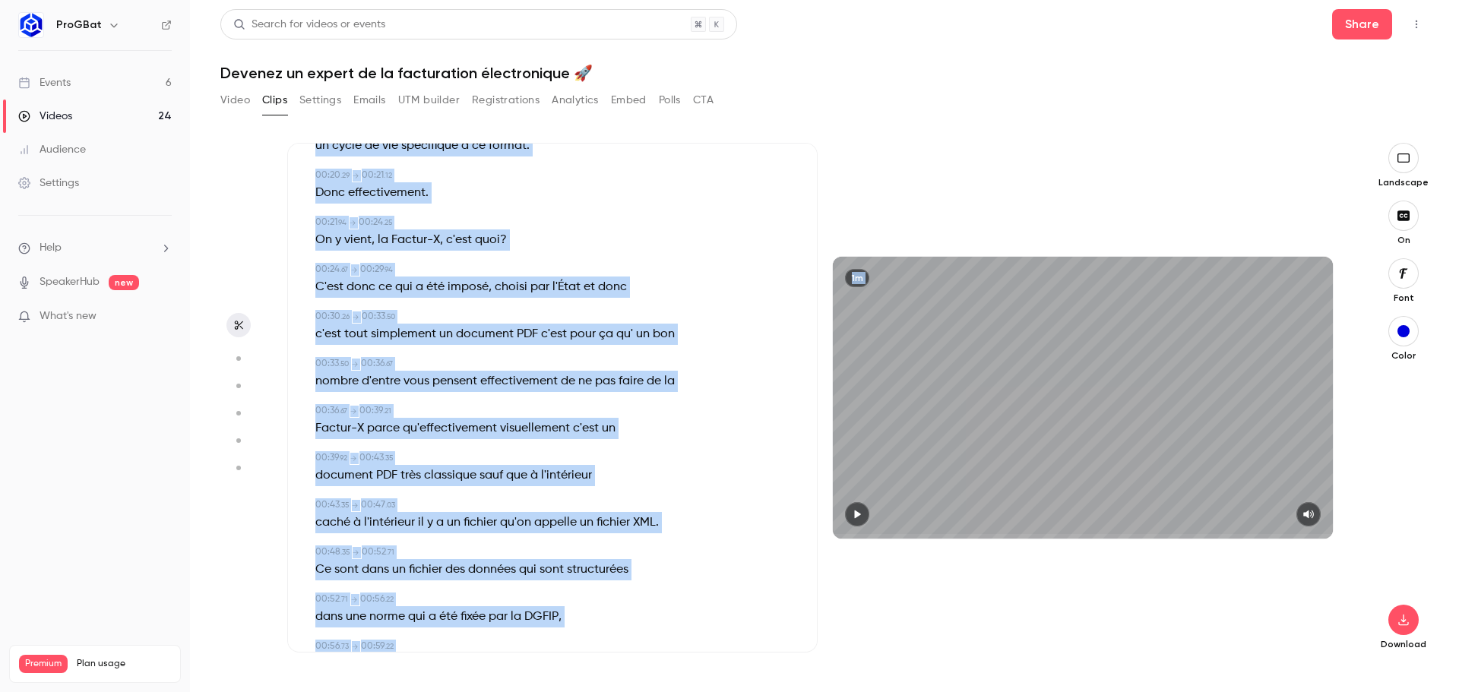
scroll to position [602, 0]
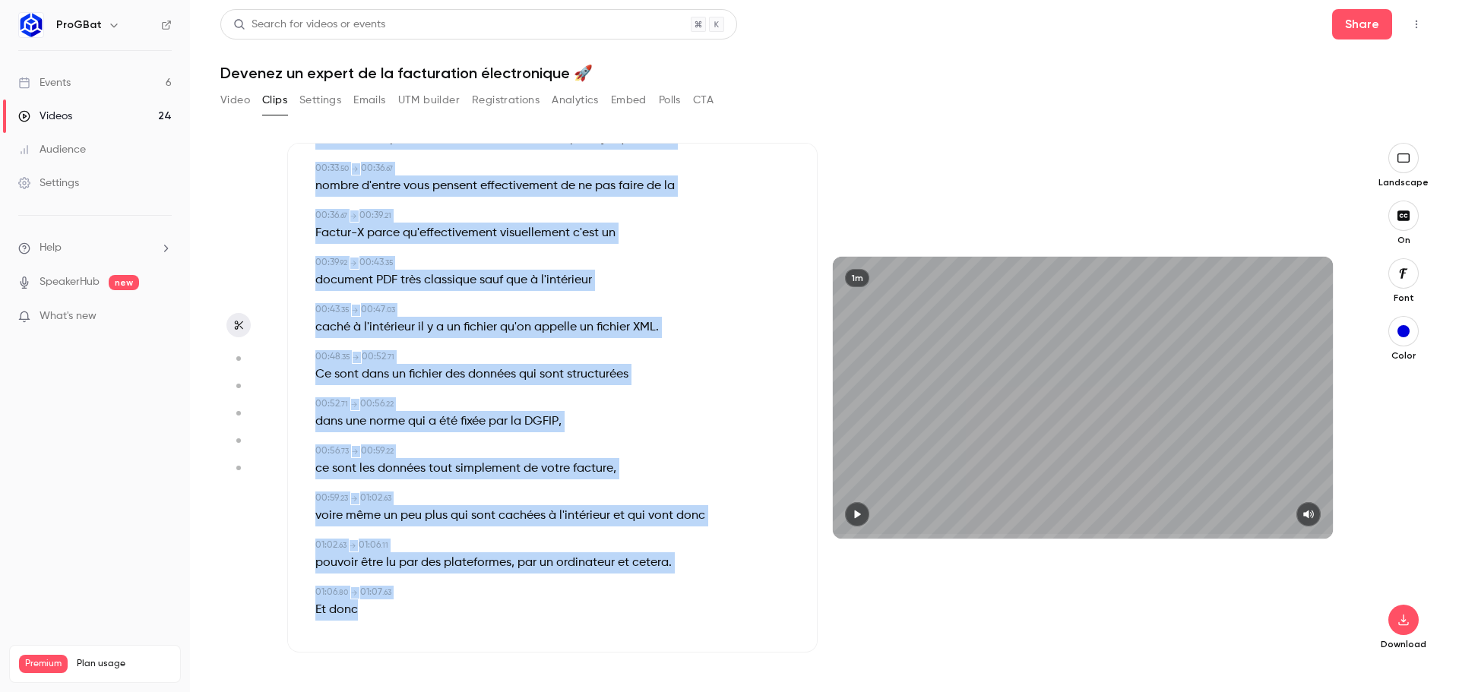
drag, startPoint x: 317, startPoint y: 202, endPoint x: 468, endPoint y: 603, distance: 428.8
click at [468, 603] on div "00:00 . 00 → 00:01 . 77 c'est-dire la facturation électronique la facture élect…" at bounding box center [552, 114] width 480 height 1037
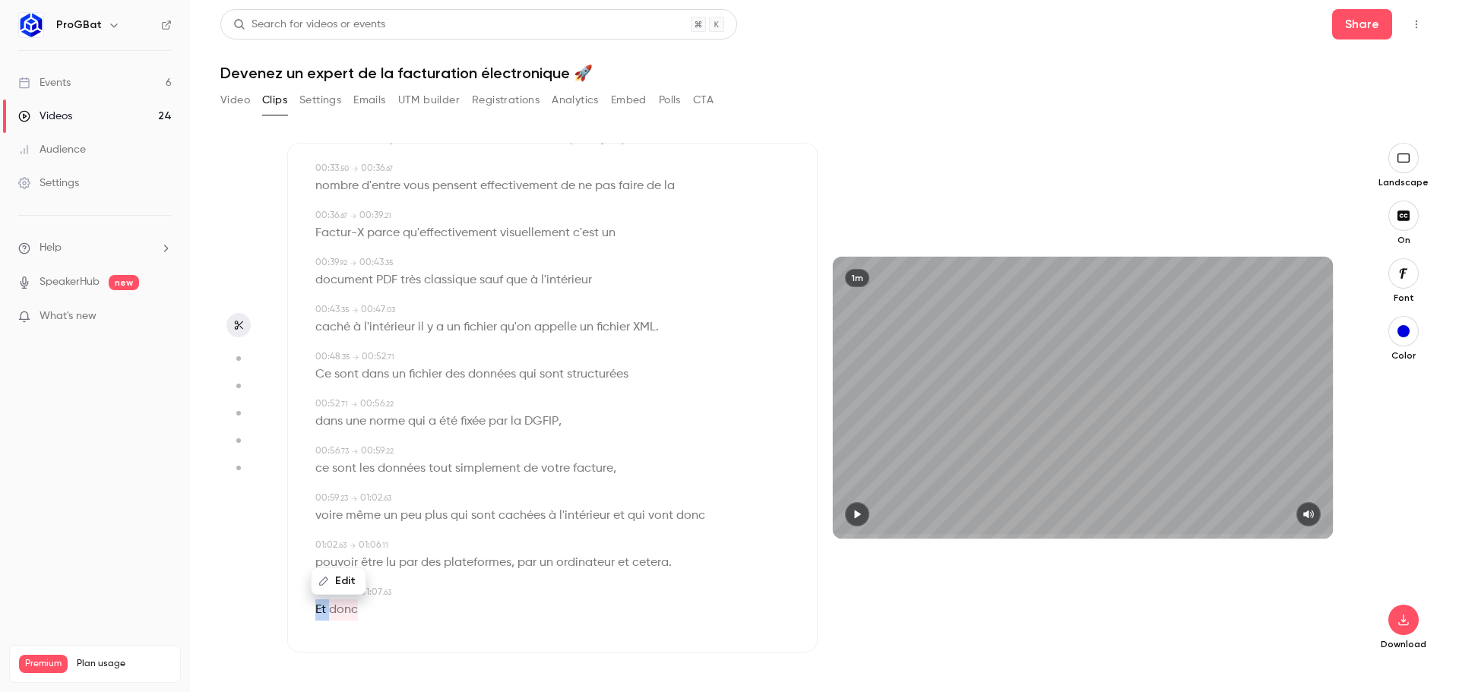
copy p "Et"
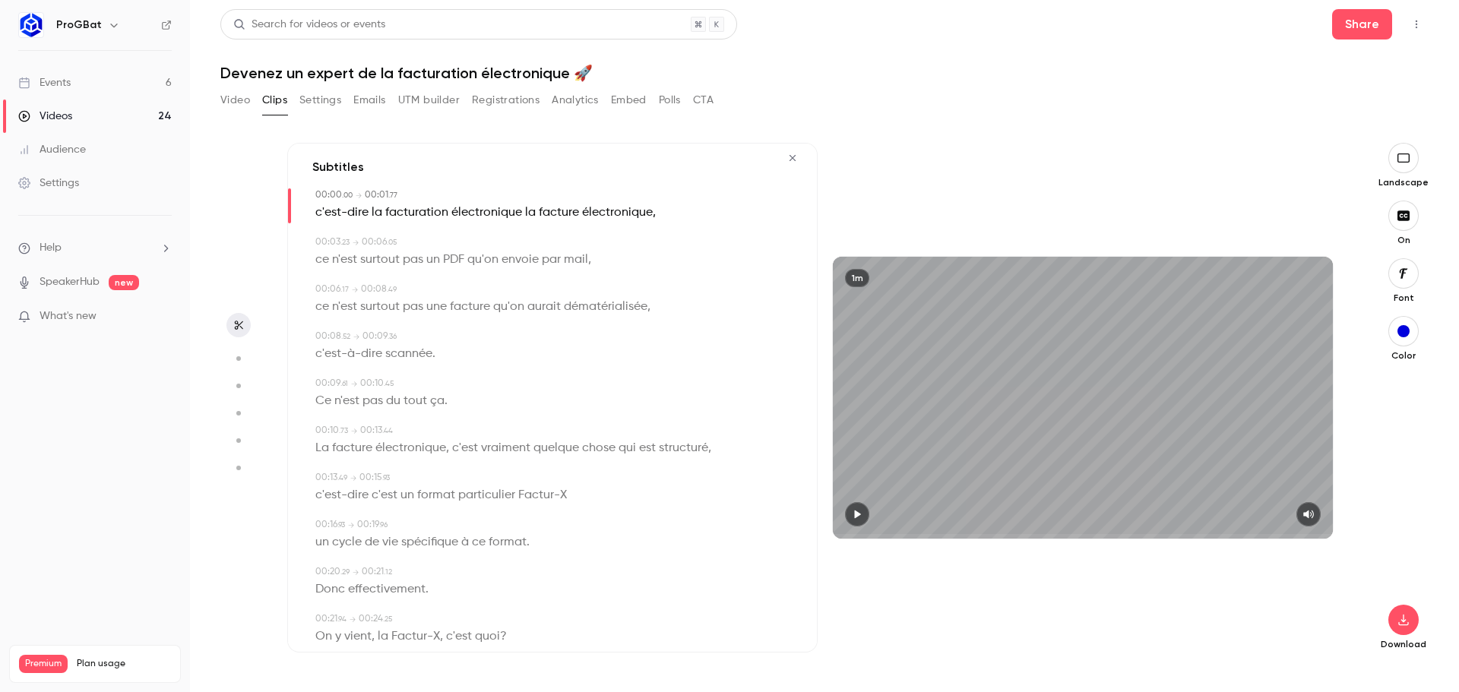
scroll to position [0, 0]
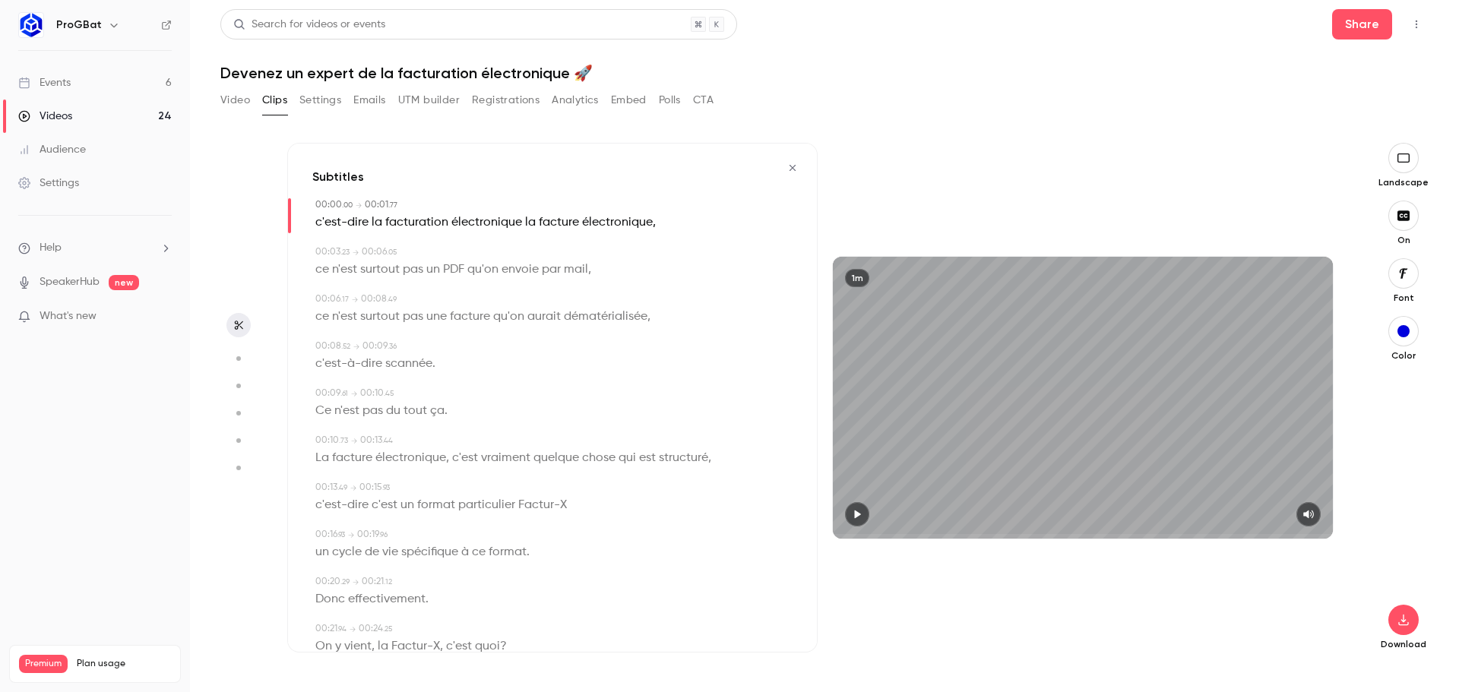
click at [851, 518] on button "button" at bounding box center [857, 514] width 24 height 24
click at [869, 499] on div "1m" at bounding box center [1083, 397] width 500 height 281
click at [876, 499] on div "1m" at bounding box center [1083, 397] width 500 height 281
click at [924, 356] on div "1m" at bounding box center [1083, 397] width 500 height 281
click at [993, 363] on div "1m" at bounding box center [1083, 397] width 500 height 281
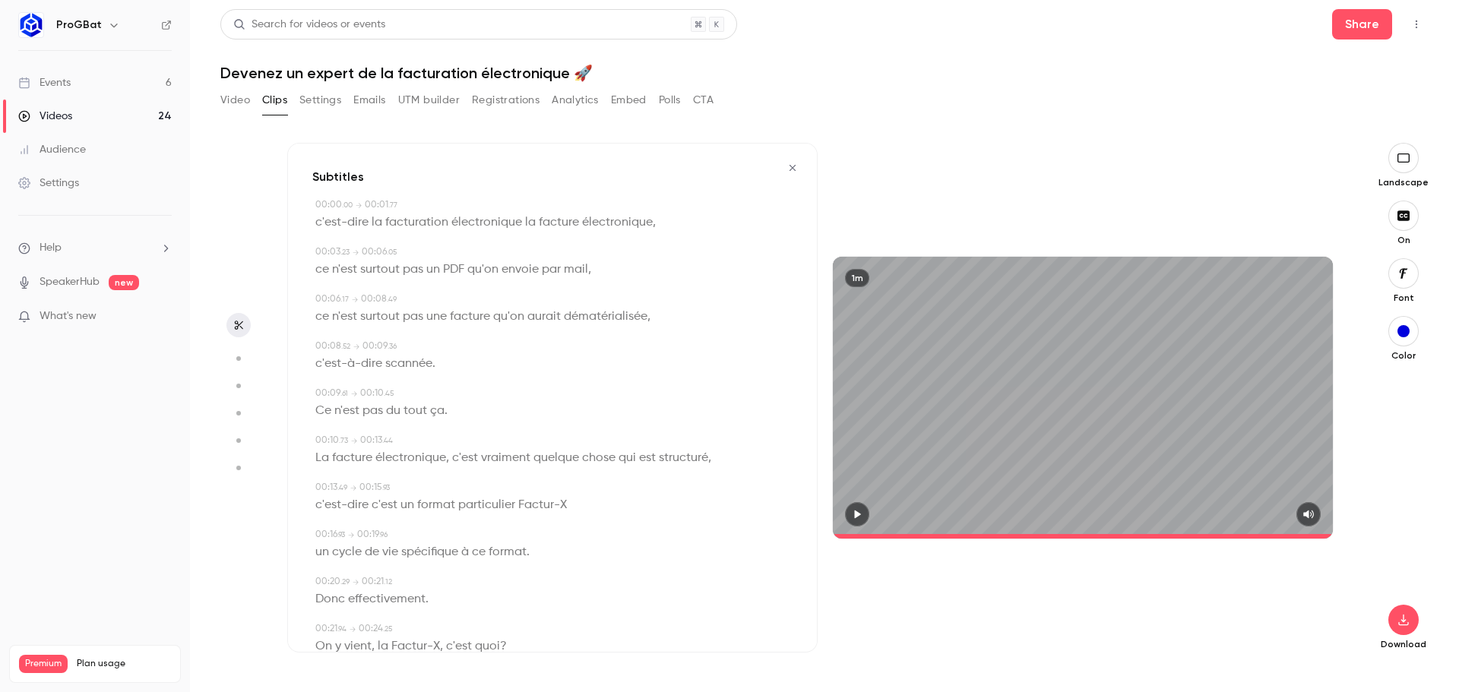
click at [860, 513] on icon "button" at bounding box center [858, 514] width 6 height 8
click at [1044, 387] on div "1m" at bounding box center [1083, 397] width 500 height 281
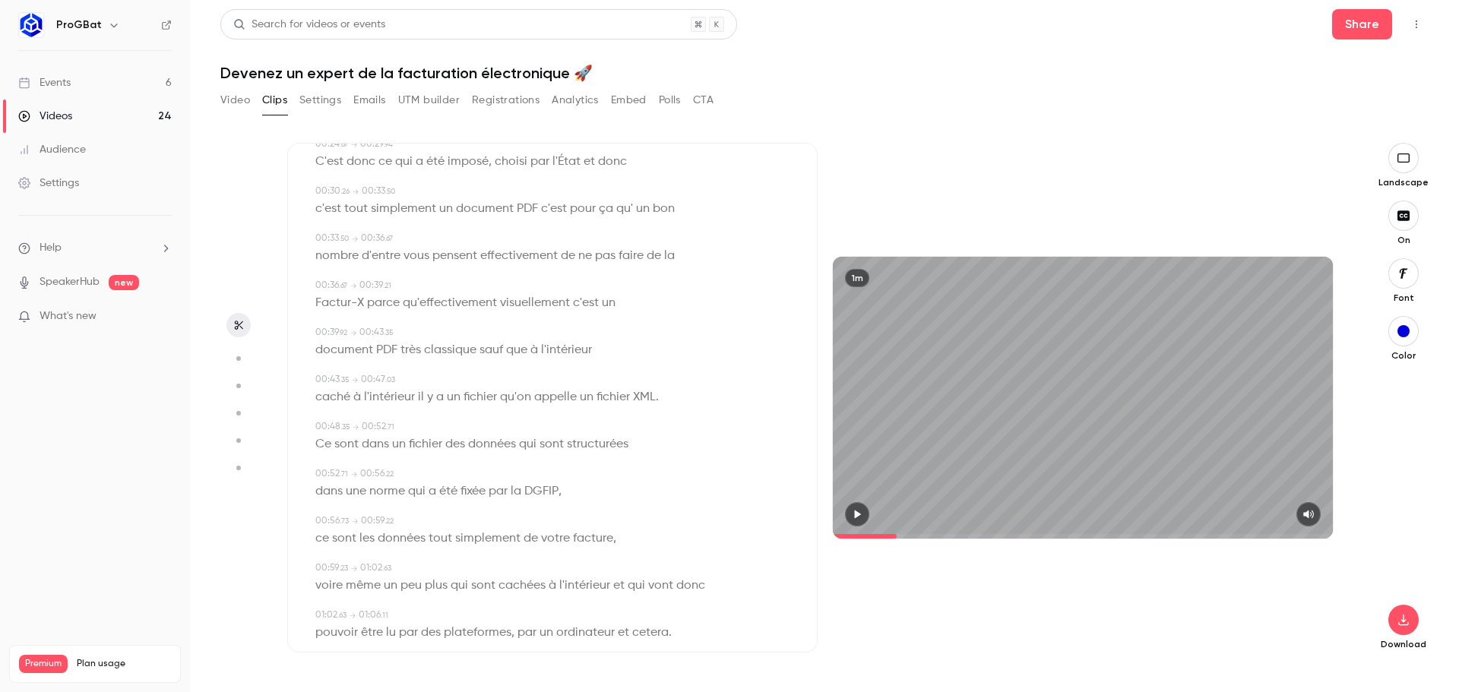
scroll to position [607, 0]
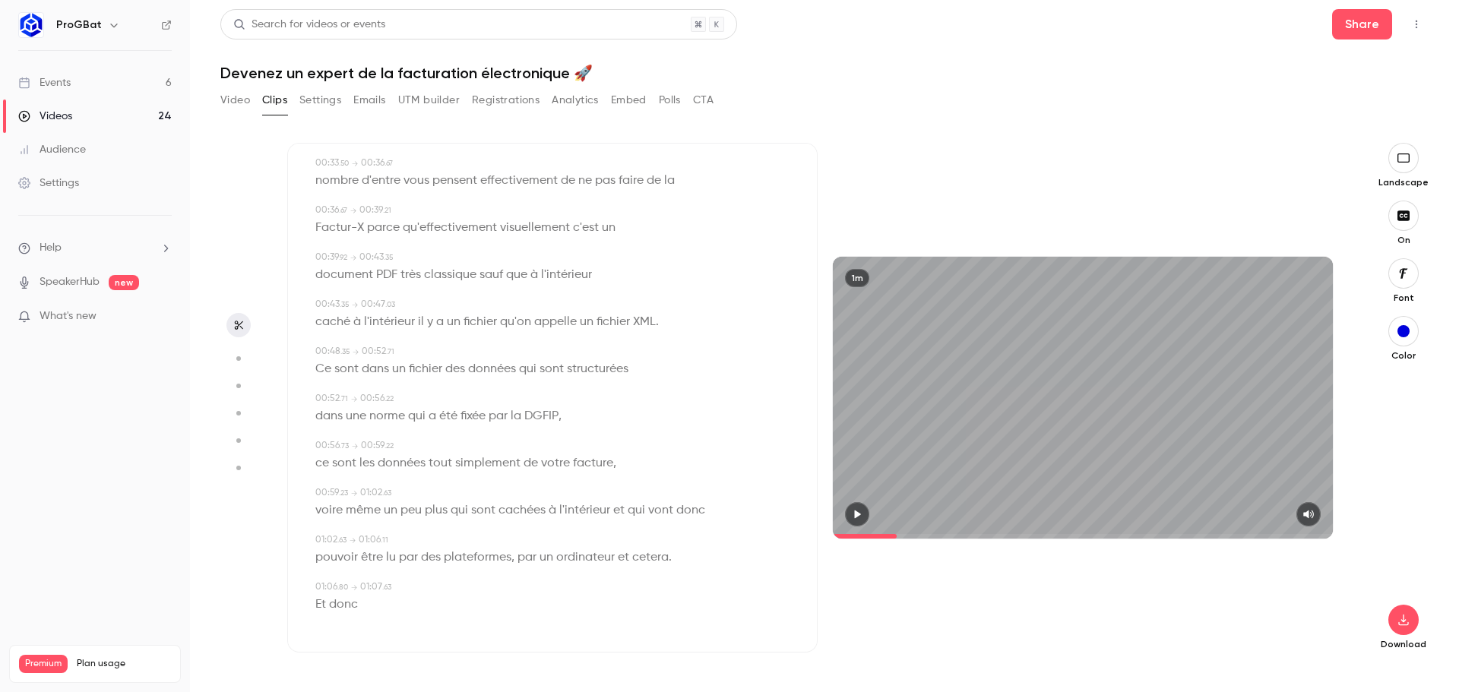
click at [391, 559] on span "lu" at bounding box center [391, 557] width 10 height 21
type input "****"
click at [396, 588] on button "Edit" at bounding box center [385, 586] width 52 height 24
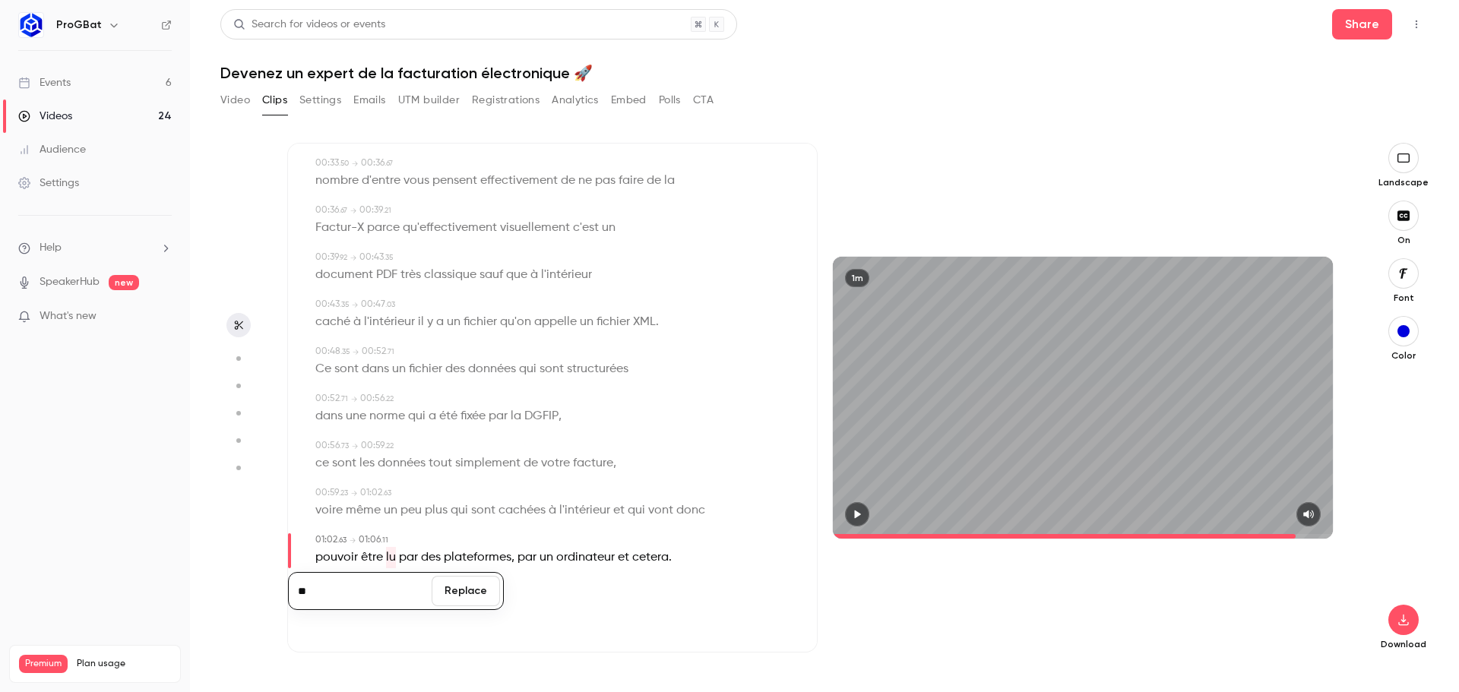
click at [378, 591] on input "**" at bounding box center [360, 591] width 137 height 30
type input "****"
click at [459, 591] on button "Replace" at bounding box center [466, 591] width 68 height 30
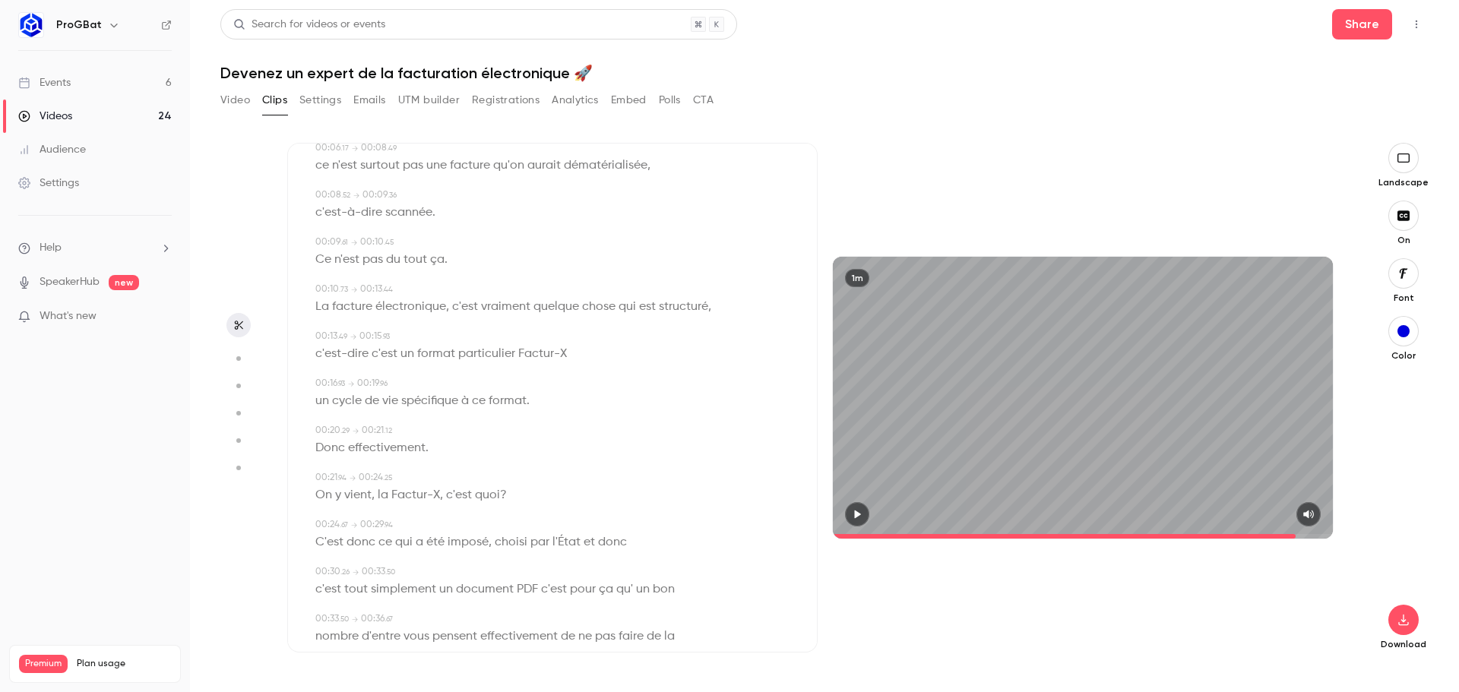
scroll to position [0, 0]
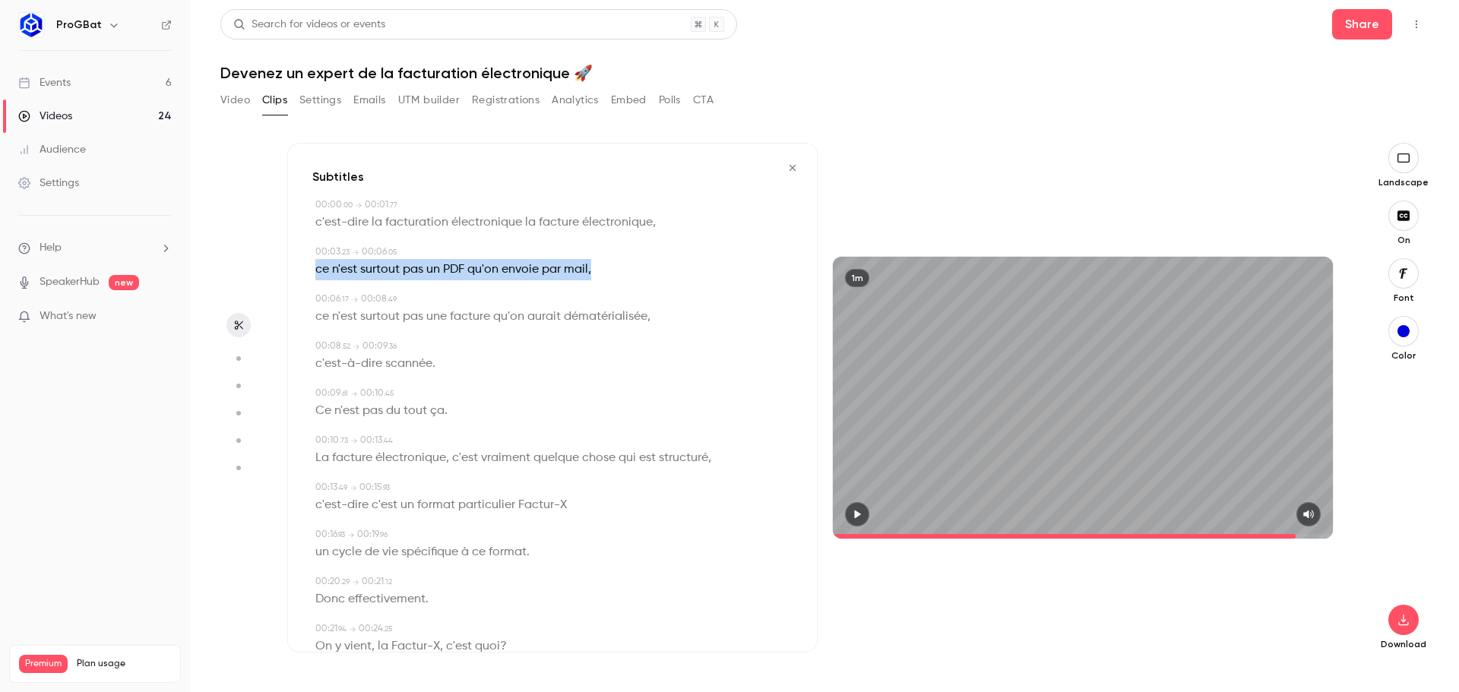
drag, startPoint x: 606, startPoint y: 272, endPoint x: 316, endPoint y: 272, distance: 289.6
click at [316, 272] on div "ce n'est surtout pas un PDF qu'on envoie par mail ," at bounding box center [553, 269] width 477 height 21
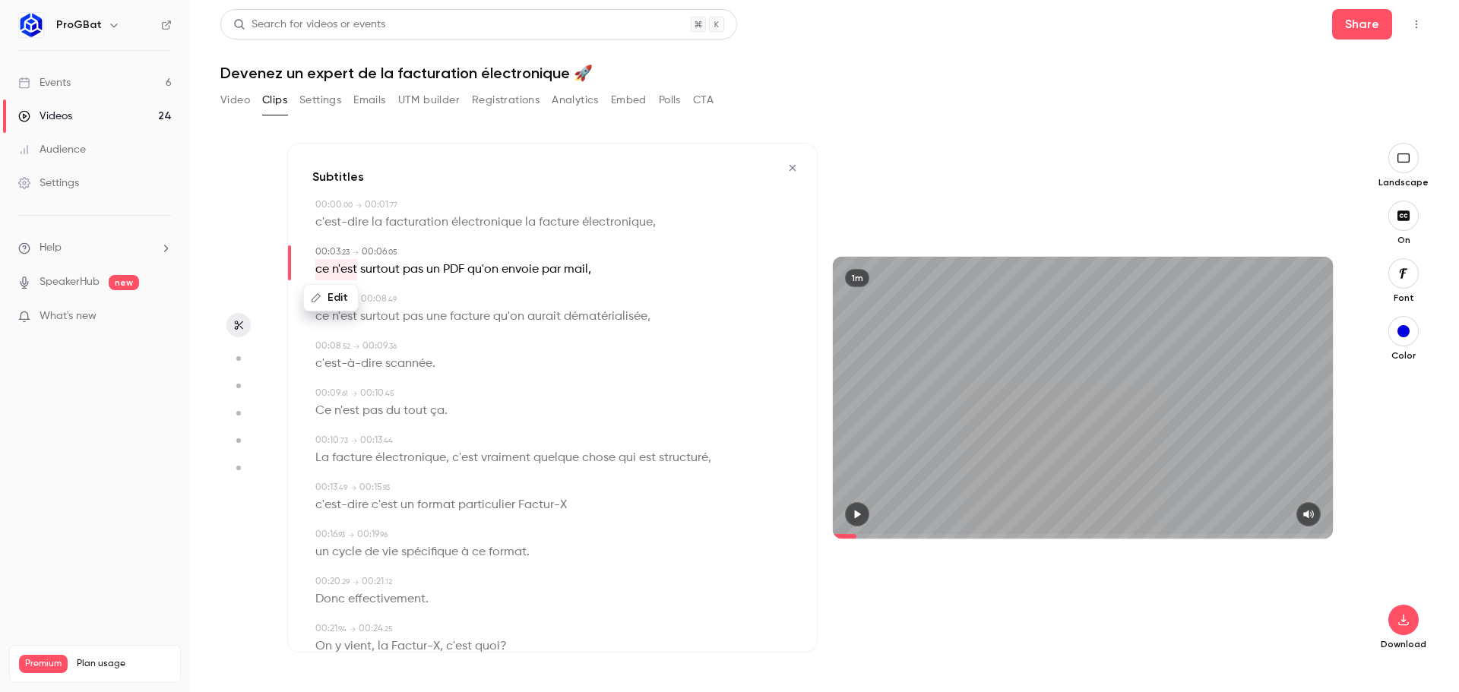
drag, startPoint x: 346, startPoint y: 274, endPoint x: 518, endPoint y: 262, distance: 173.0
click at [518, 262] on span "envoie" at bounding box center [520, 269] width 37 height 21
drag, startPoint x: 555, startPoint y: 268, endPoint x: 313, endPoint y: 268, distance: 241.7
click at [313, 268] on div "00:03 . 23 → 00:06 . 05 Edit ce n'est surtout pas un PDF qu'on envoie par mail ," at bounding box center [552, 262] width 480 height 35
click at [1031, 413] on div "1m" at bounding box center [1083, 397] width 500 height 281
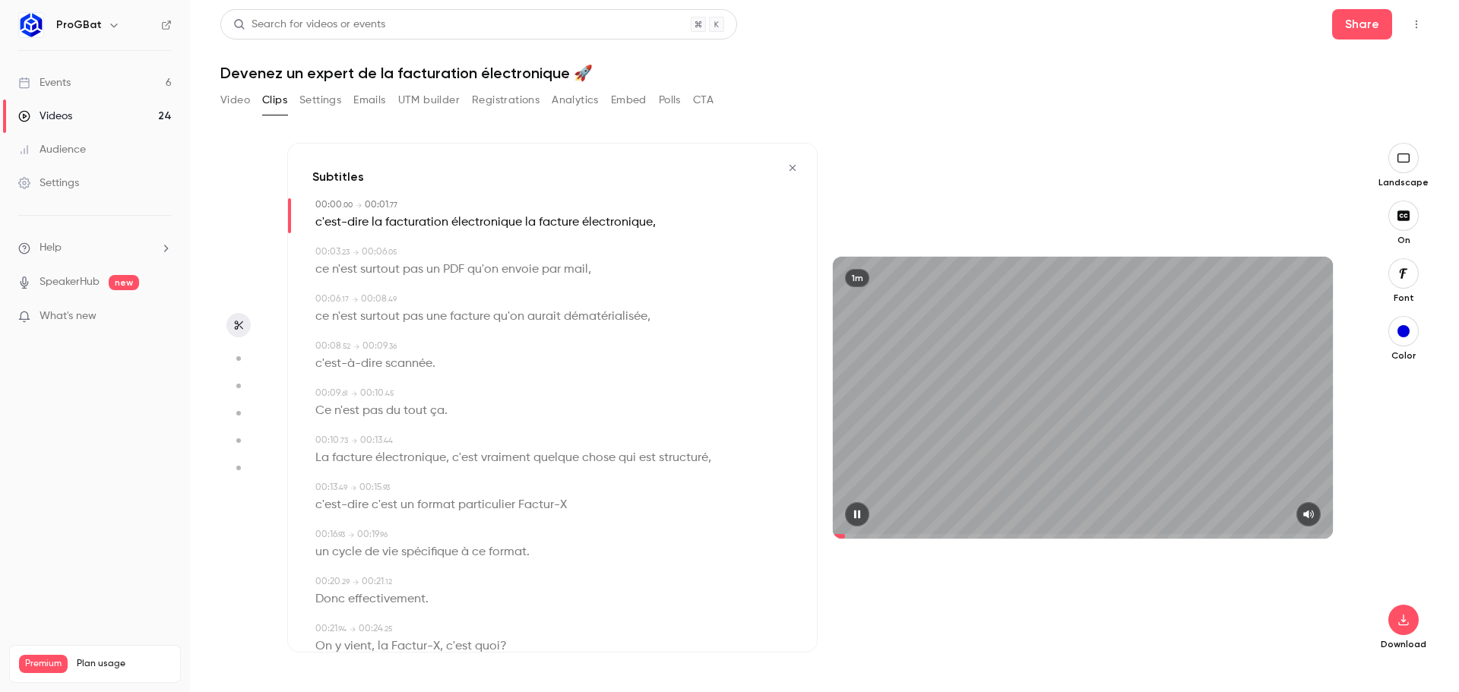
drag, startPoint x: 846, startPoint y: 537, endPoint x: 807, endPoint y: 537, distance: 38.8
click at [807, 537] on div "Subtitles 00:00 . 00 → 00:01 . 77 c'est-dire la facturation électronique la fac…" at bounding box center [817, 398] width 1061 height 510
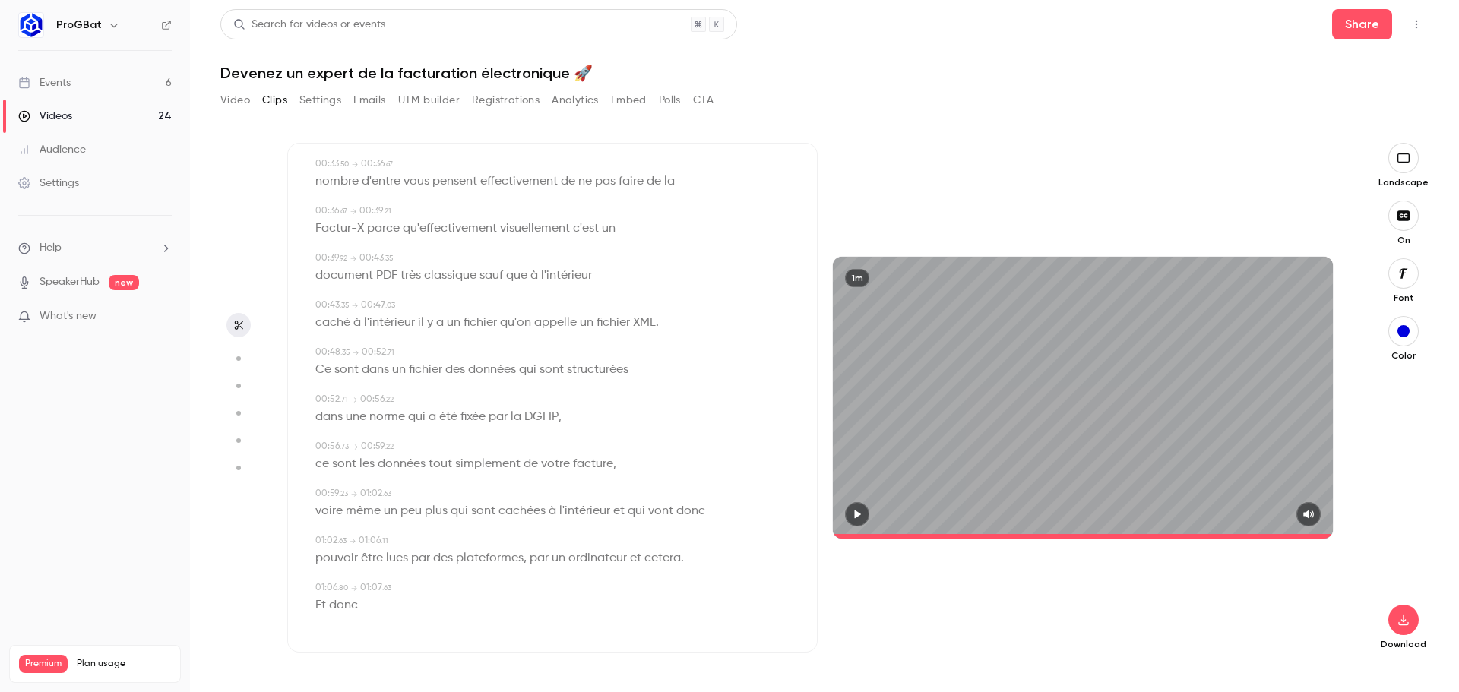
scroll to position [607, 0]
type input "****"
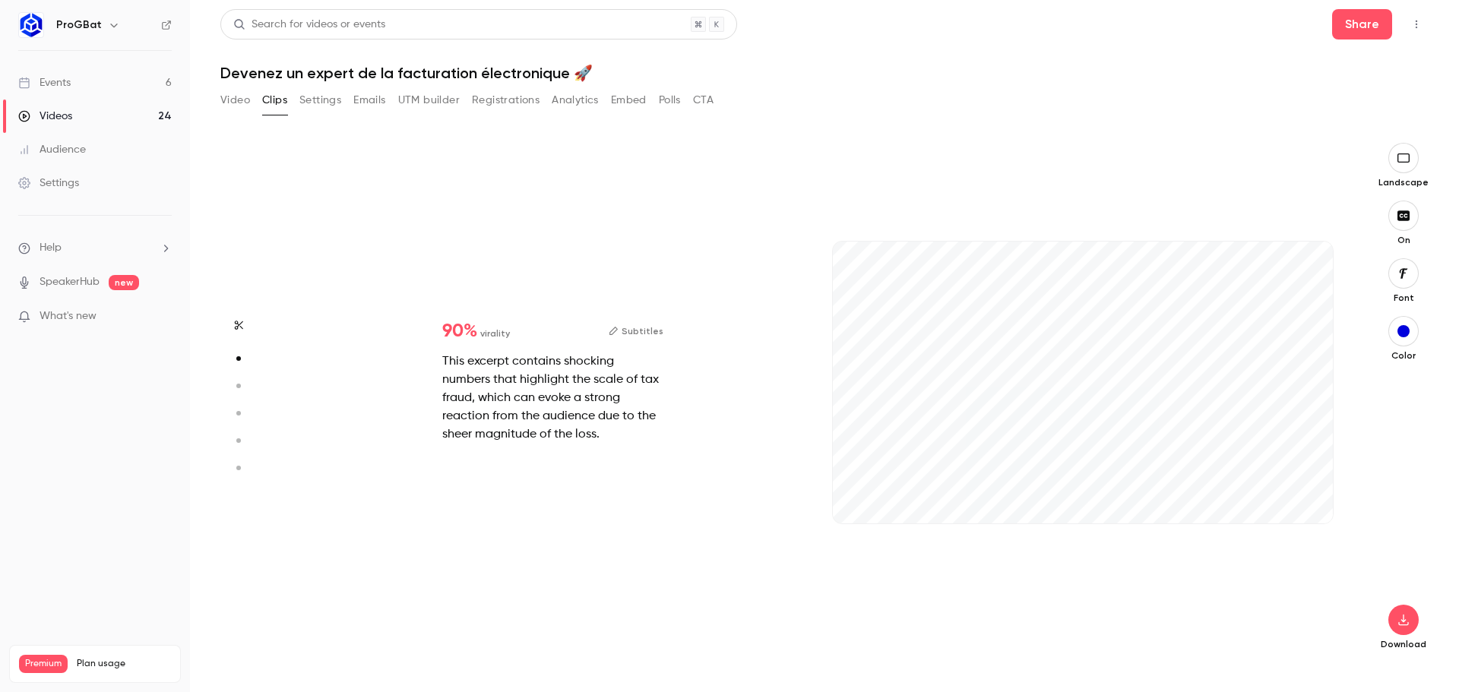
type input "***"
type input "****"
type input "***"
type input "****"
type input "*"
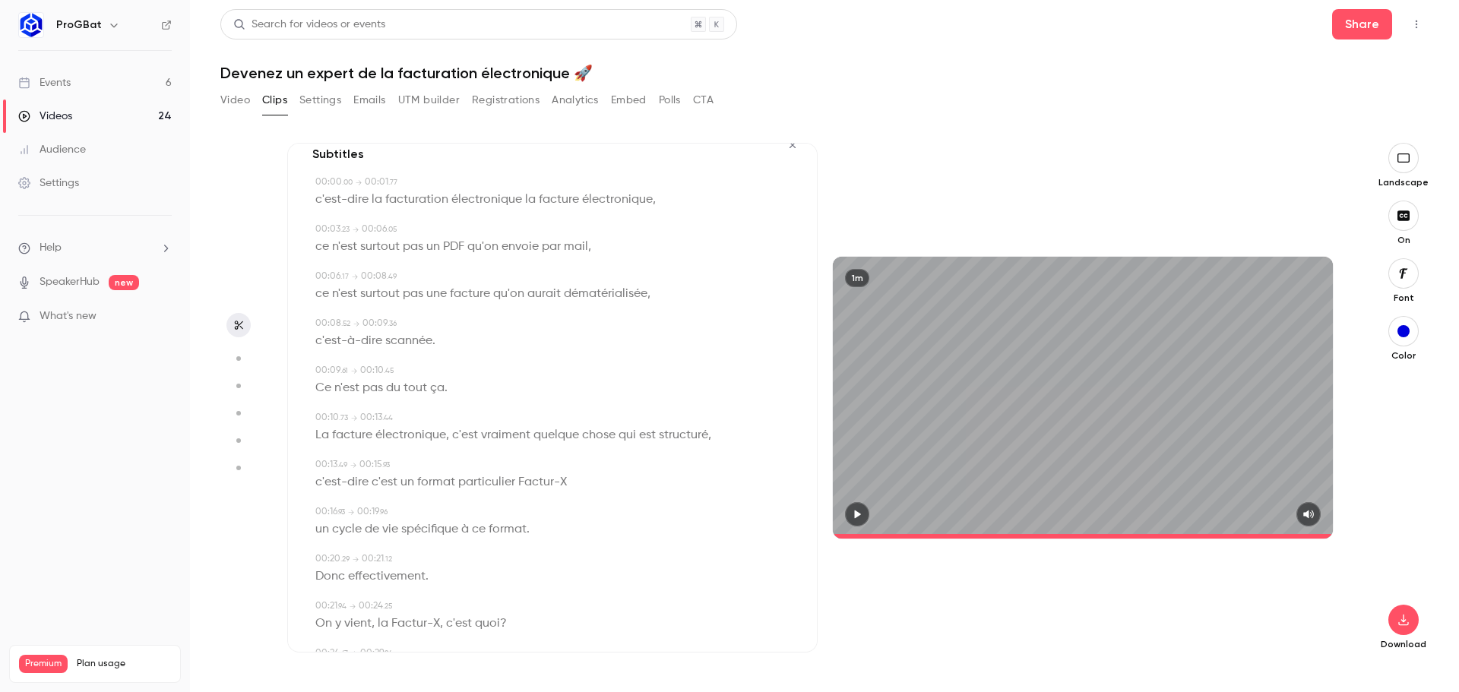
scroll to position [0, 0]
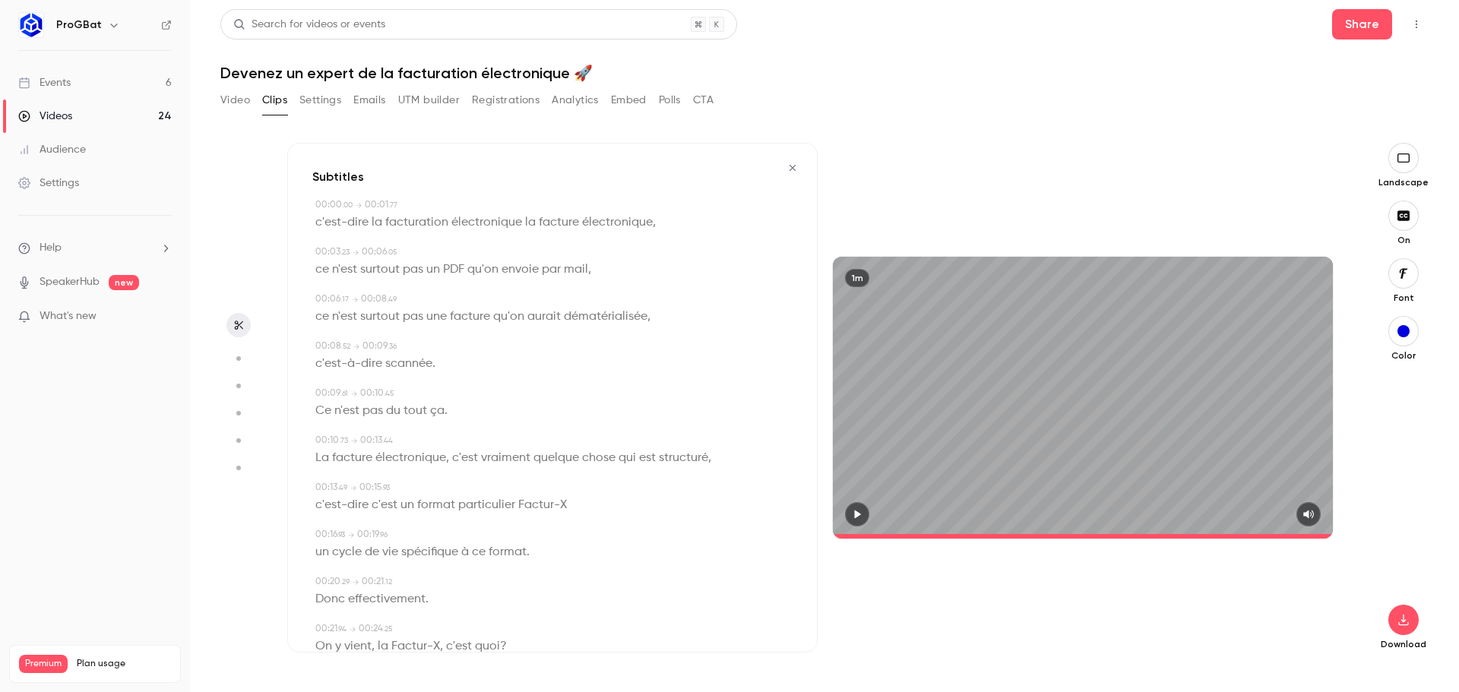
click at [1417, 27] on icon "Top Bar Actions" at bounding box center [1417, 25] width 2 height 8
click at [1415, 28] on div at bounding box center [729, 346] width 1459 height 692
click at [1408, 615] on icon "button" at bounding box center [1404, 620] width 18 height 12
click at [1301, 601] on span "High quality requires longer processing" at bounding box center [1289, 606] width 173 height 15
type input "****"
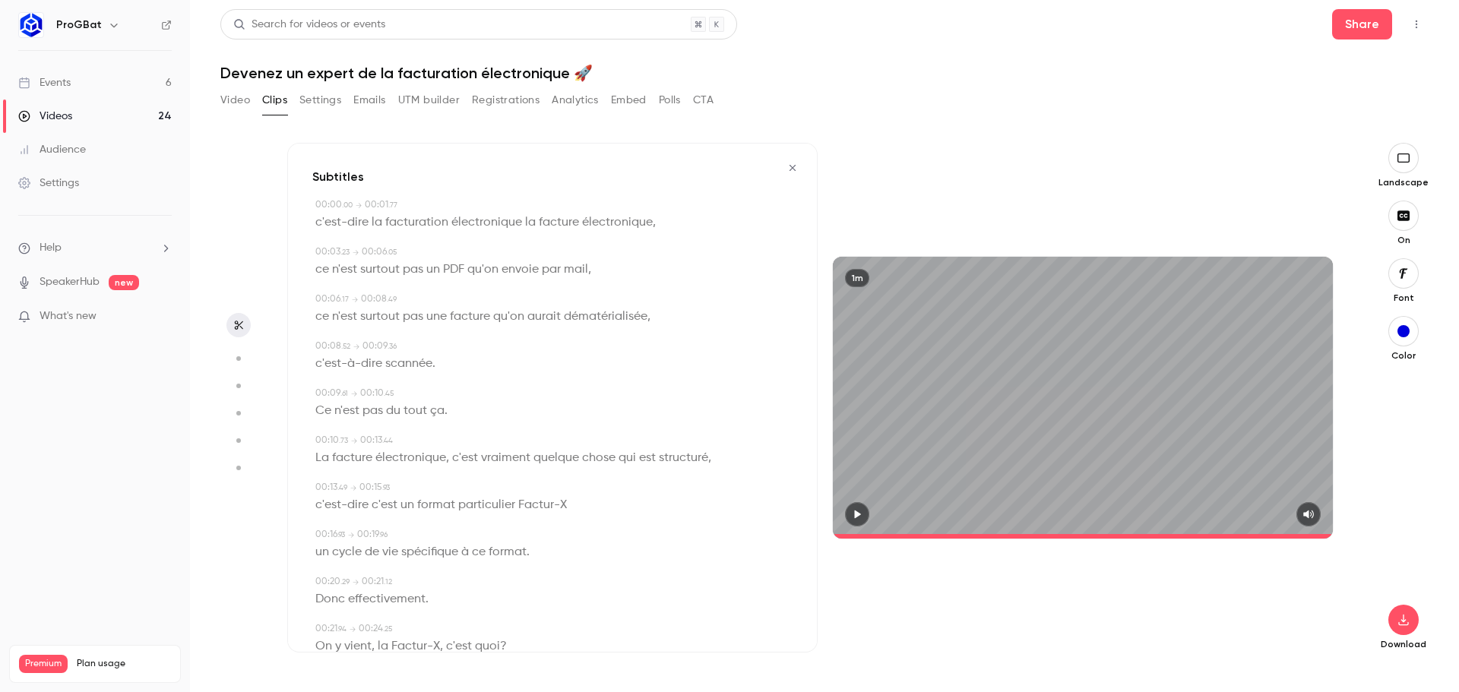
click at [236, 106] on button "Video" at bounding box center [235, 100] width 30 height 24
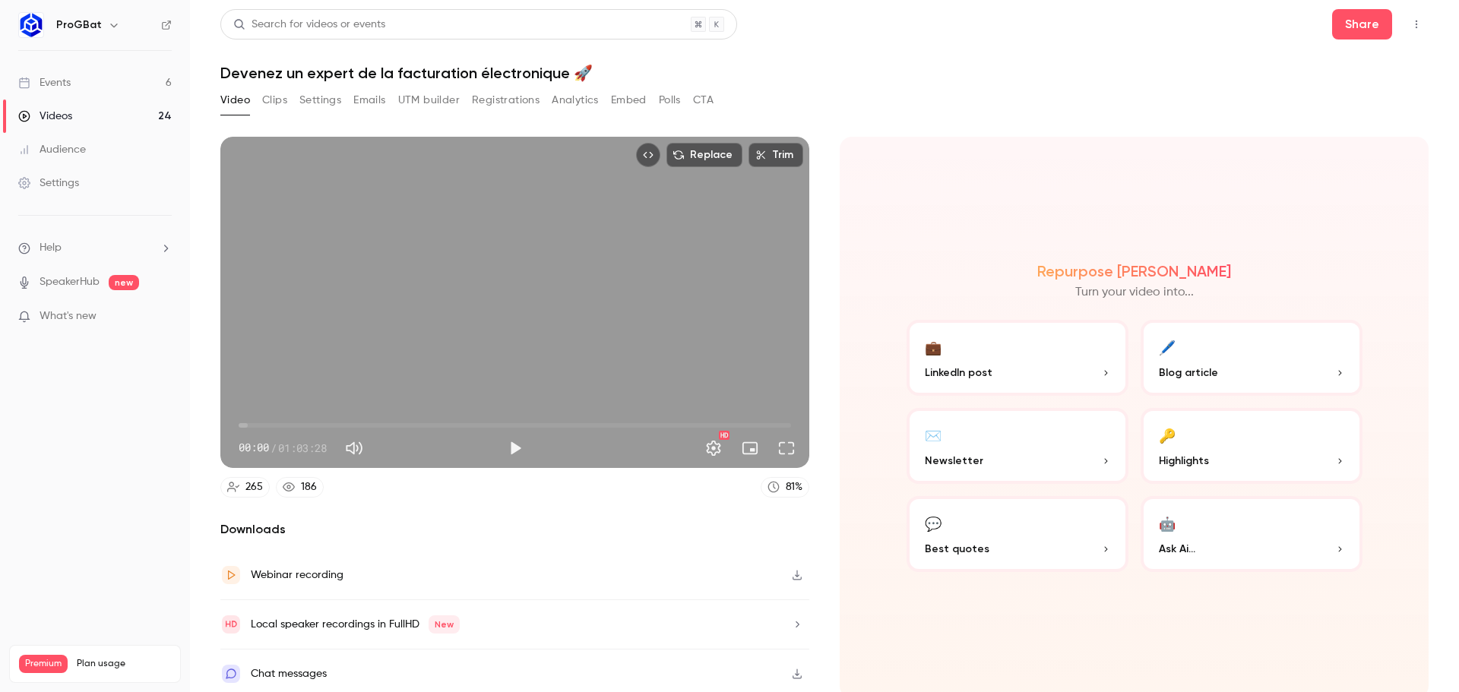
click at [117, 84] on link "Events 6" at bounding box center [95, 82] width 190 height 33
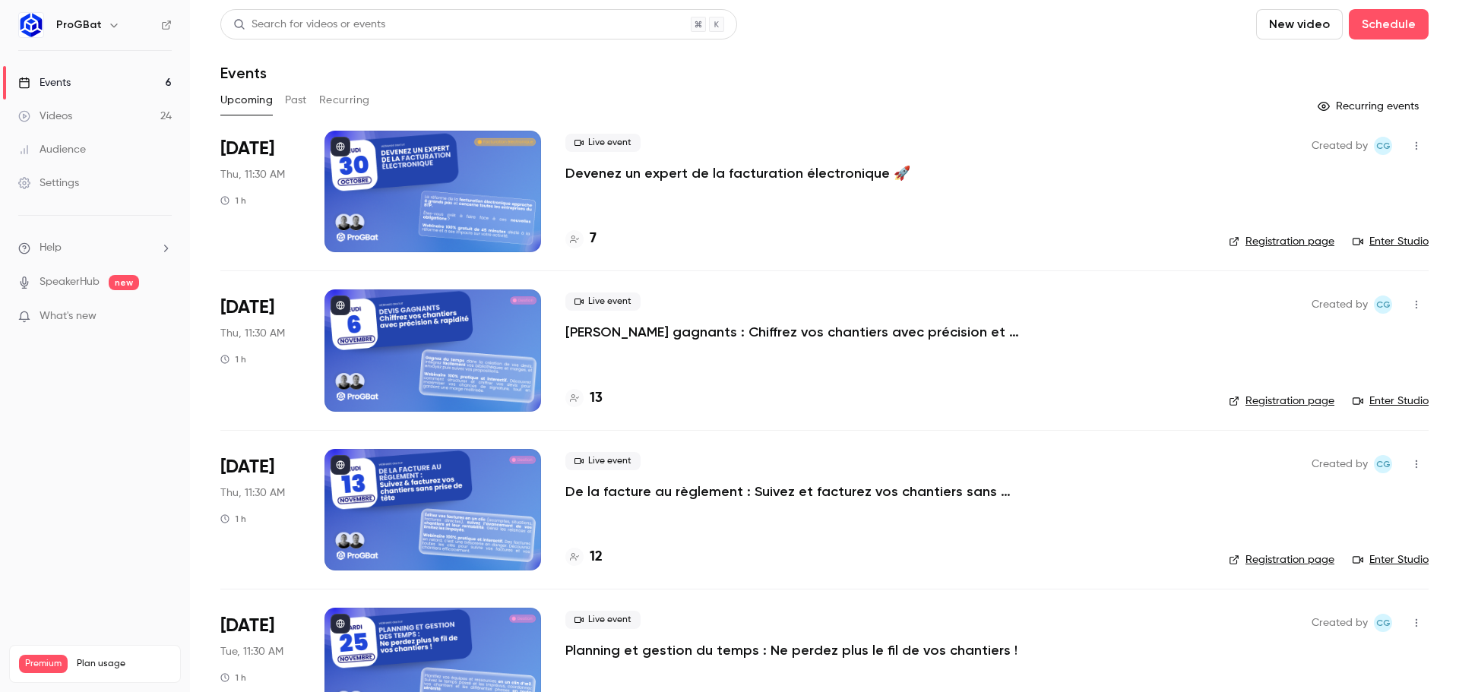
click at [618, 171] on p "Devenez un expert de la facturation électronique 🚀" at bounding box center [737, 173] width 345 height 18
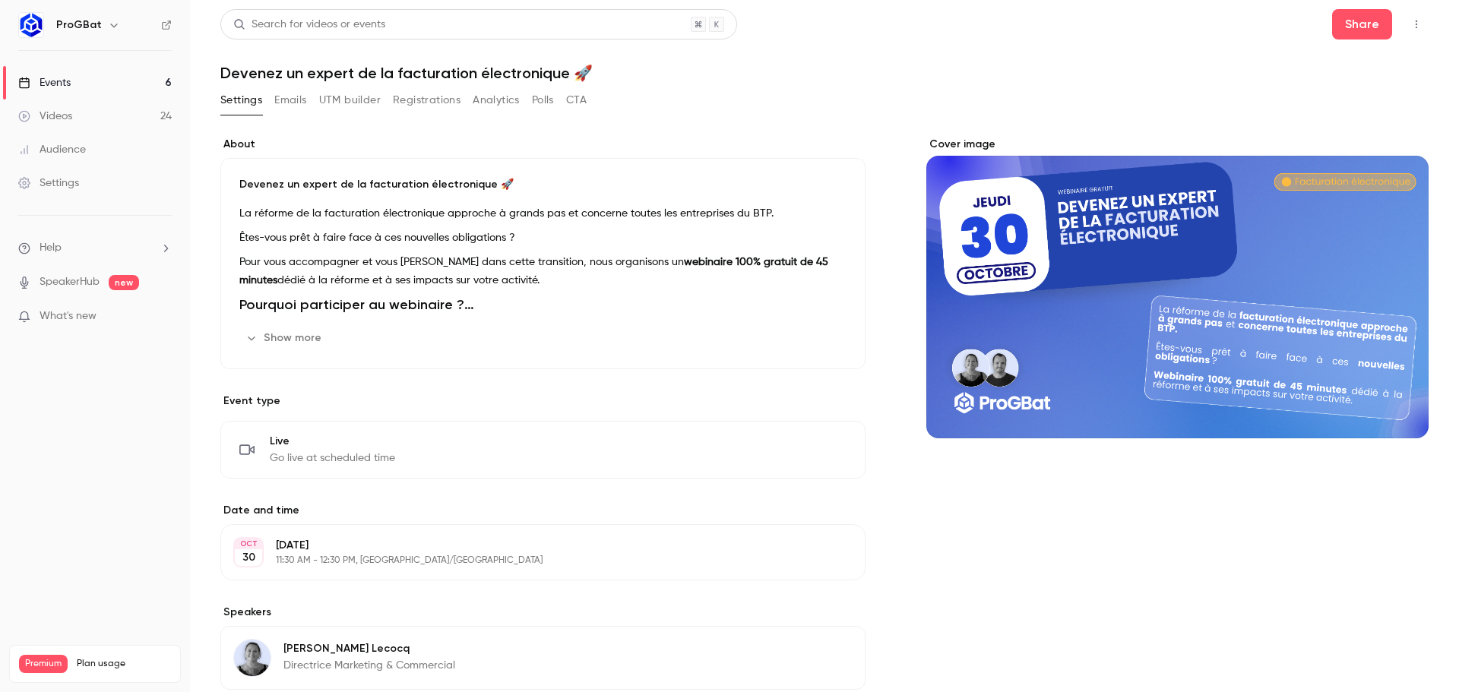
click at [327, 341] on button "Show more" at bounding box center [284, 338] width 91 height 24
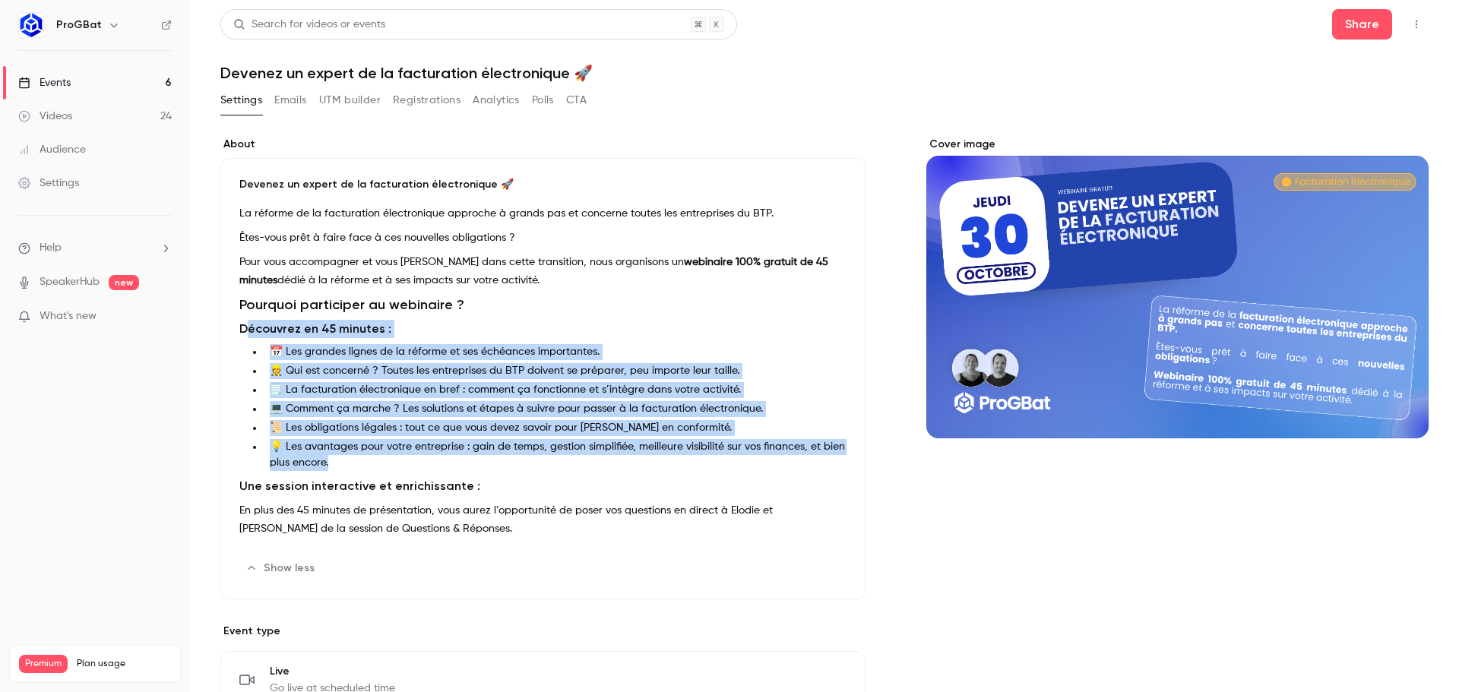
drag, startPoint x: 480, startPoint y: 467, endPoint x: 246, endPoint y: 329, distance: 270.9
click at [246, 329] on div "La réforme de la facturation électronique approche à grands pas et concerne tou…" at bounding box center [542, 374] width 607 height 340
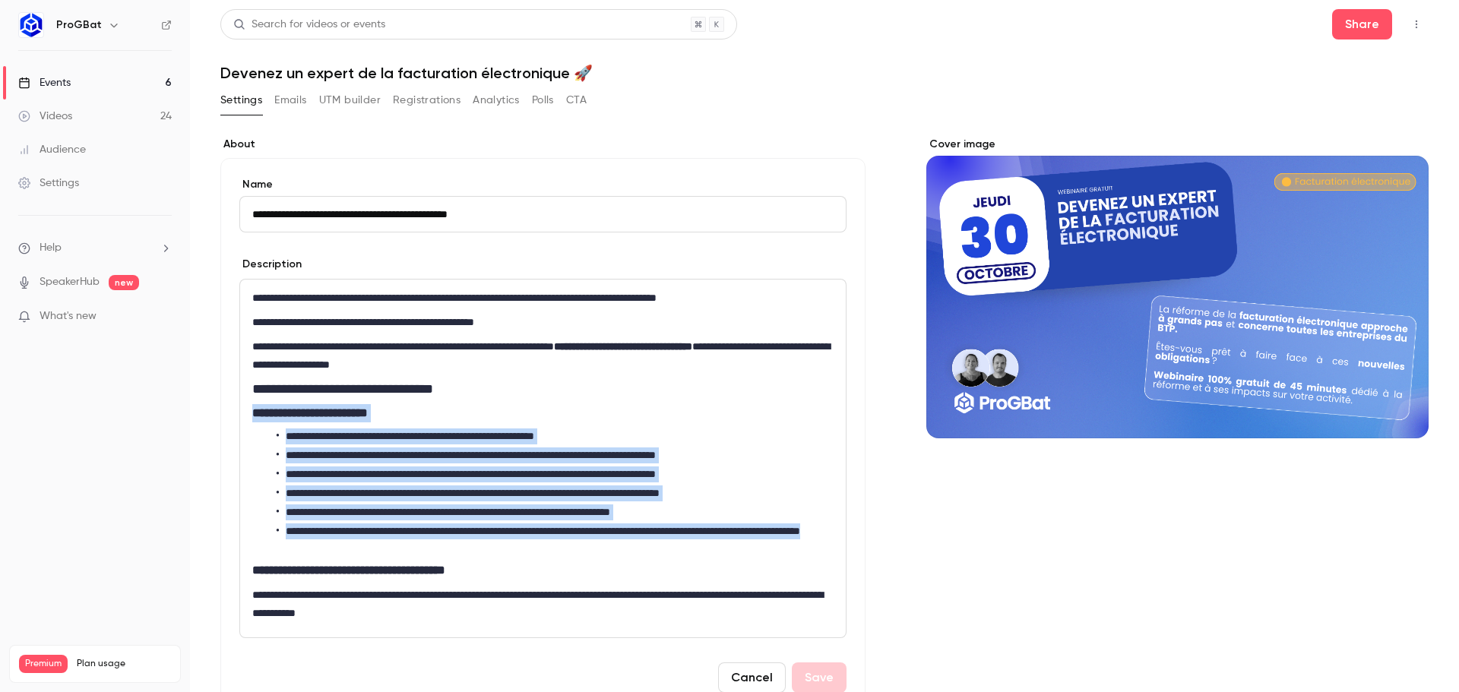
drag, startPoint x: 414, startPoint y: 544, endPoint x: 249, endPoint y: 410, distance: 212.9
click at [249, 410] on div "**********" at bounding box center [543, 459] width 606 height 358
copy div "**********"
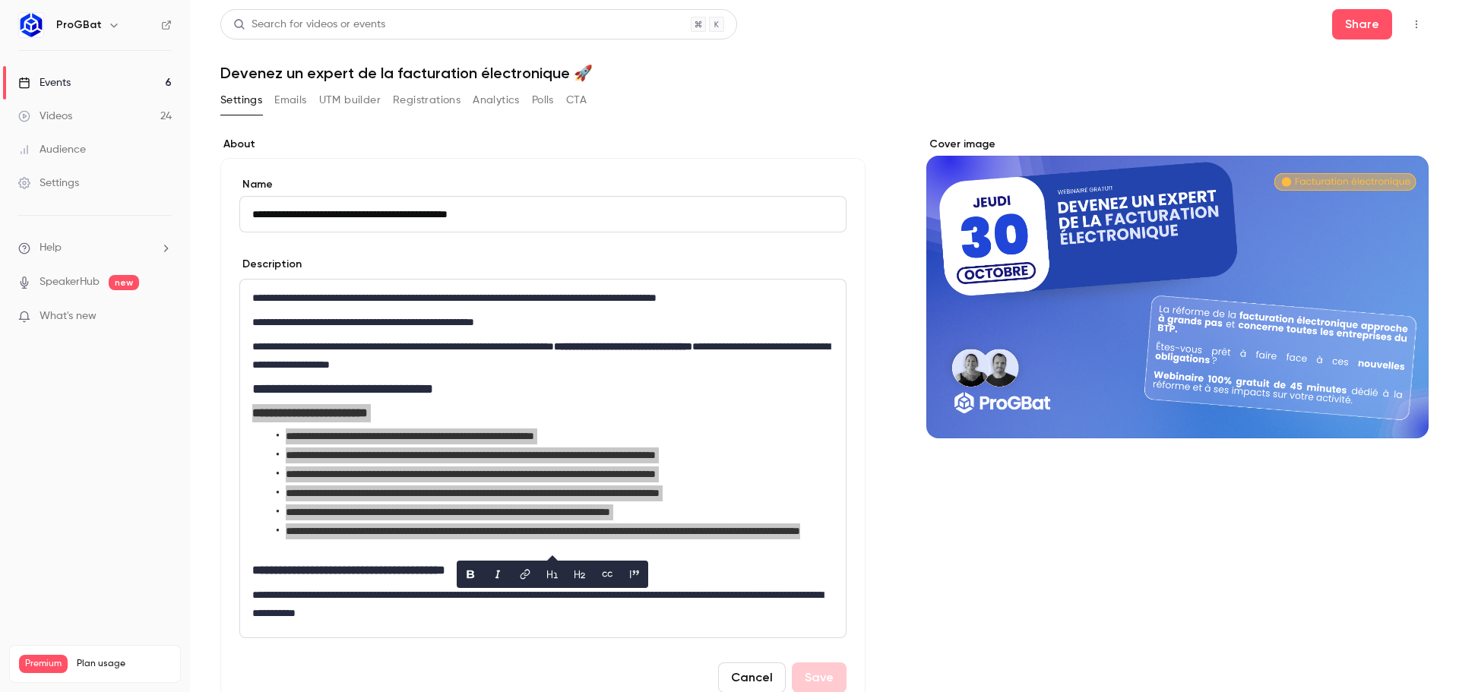
scroll to position [152, 0]
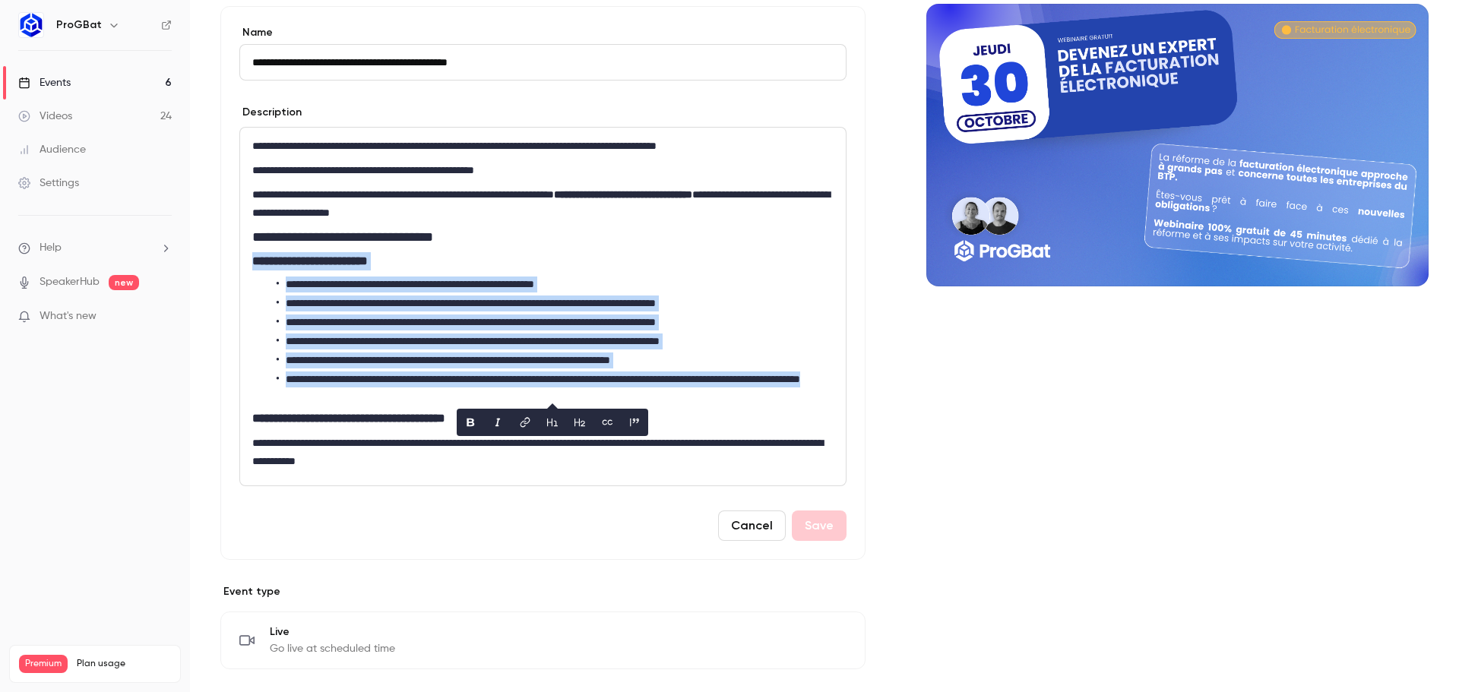
drag, startPoint x: 750, startPoint y: 528, endPoint x: 840, endPoint y: 521, distance: 89.9
click at [749, 530] on button "Cancel" at bounding box center [752, 526] width 68 height 30
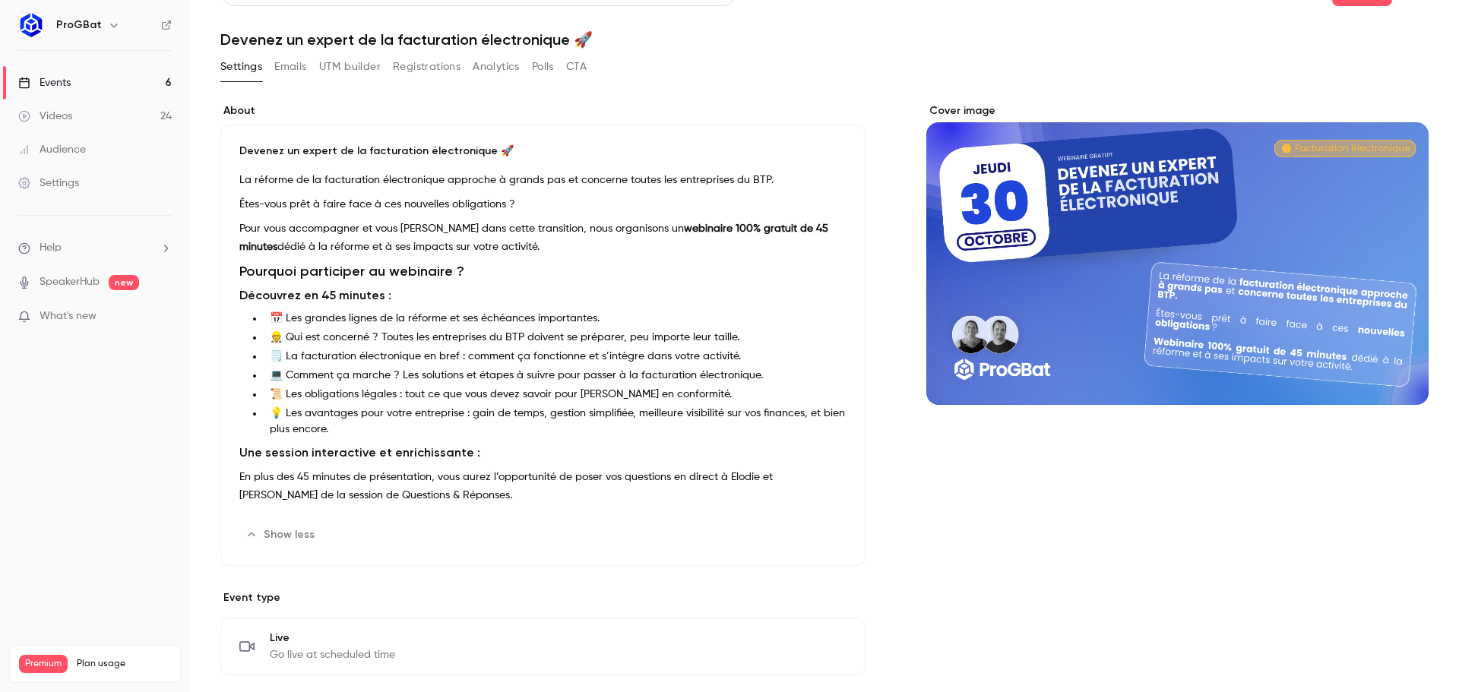
scroll to position [76, 0]
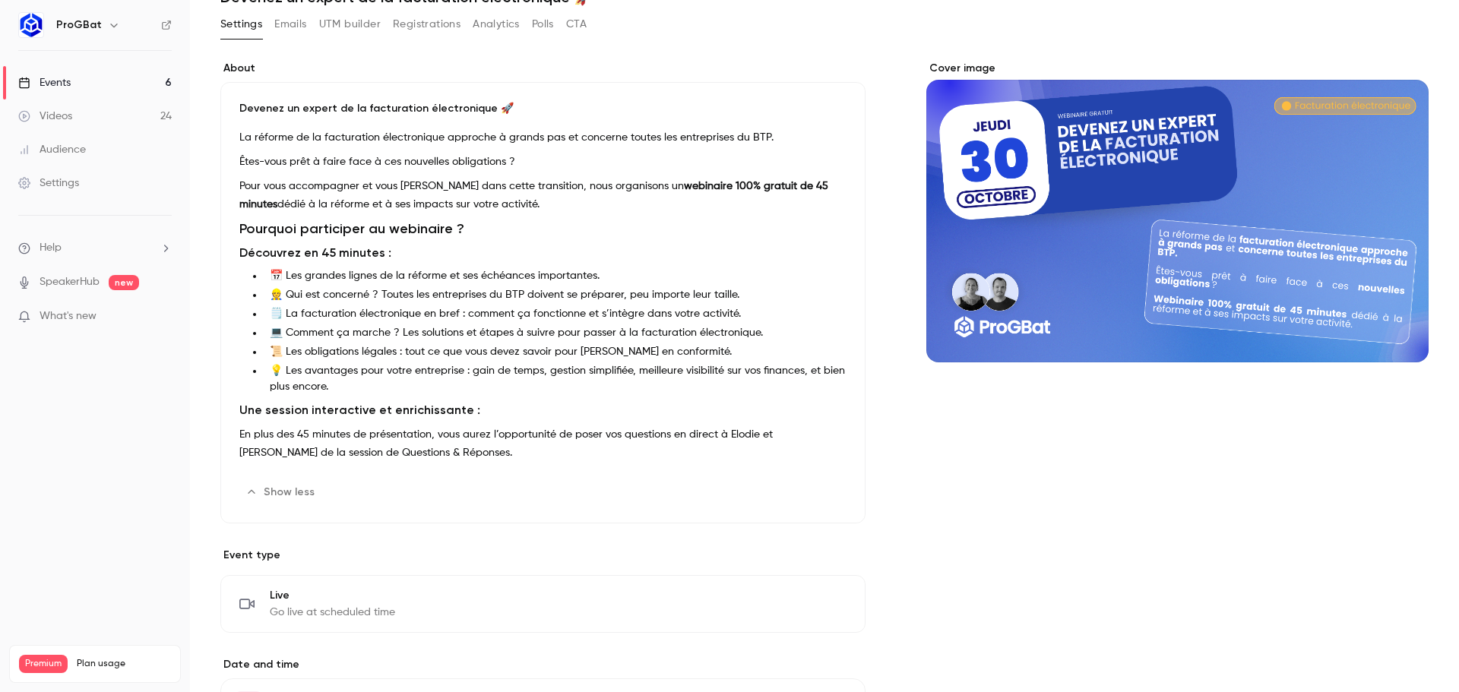
click at [343, 15] on button "UTM builder" at bounding box center [350, 24] width 62 height 24
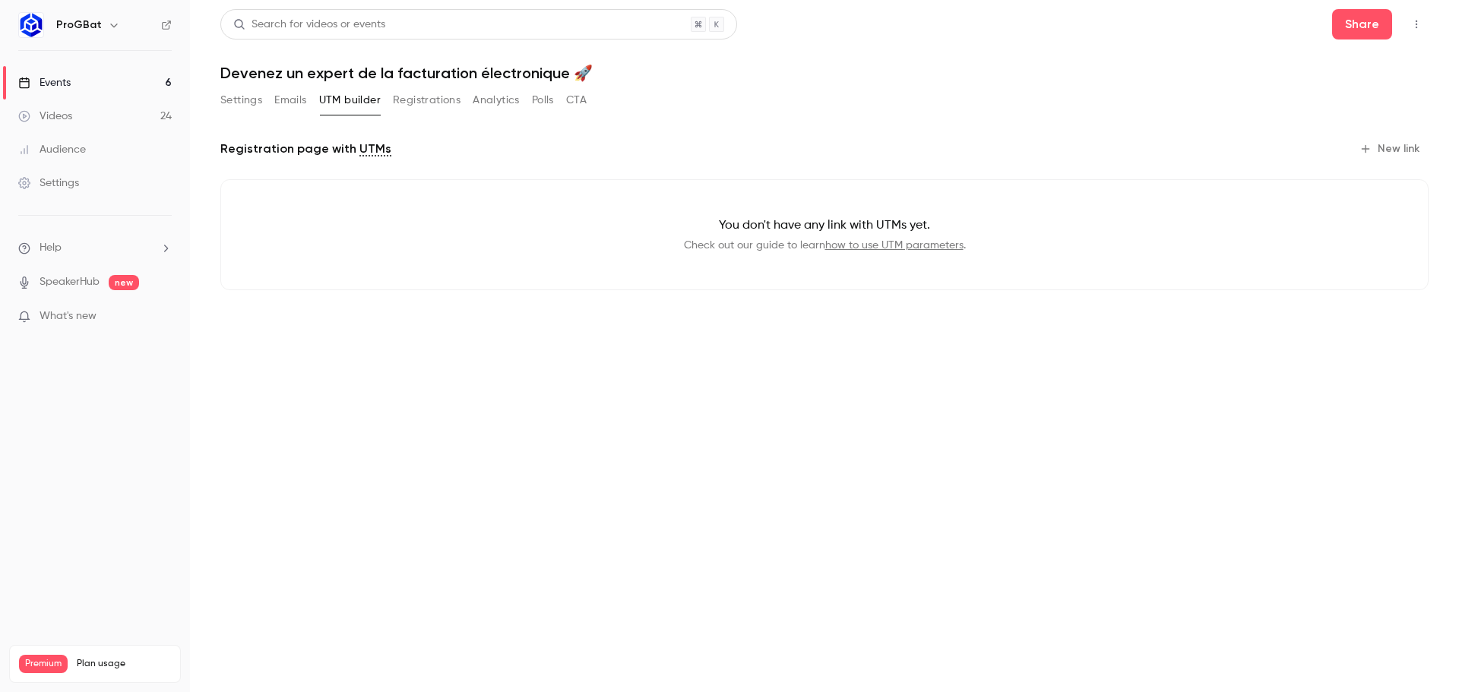
click at [252, 98] on button "Settings" at bounding box center [241, 100] width 42 height 24
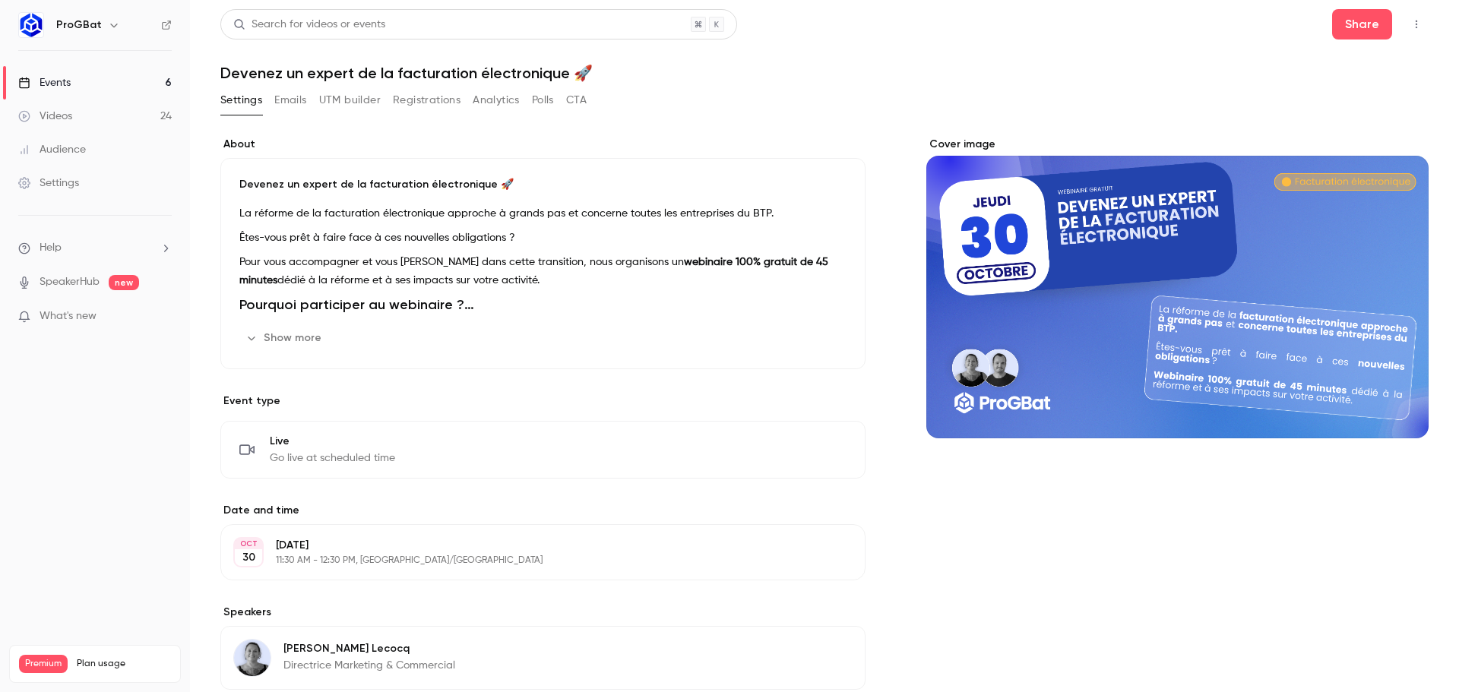
click at [425, 106] on button "Registrations" at bounding box center [427, 100] width 68 height 24
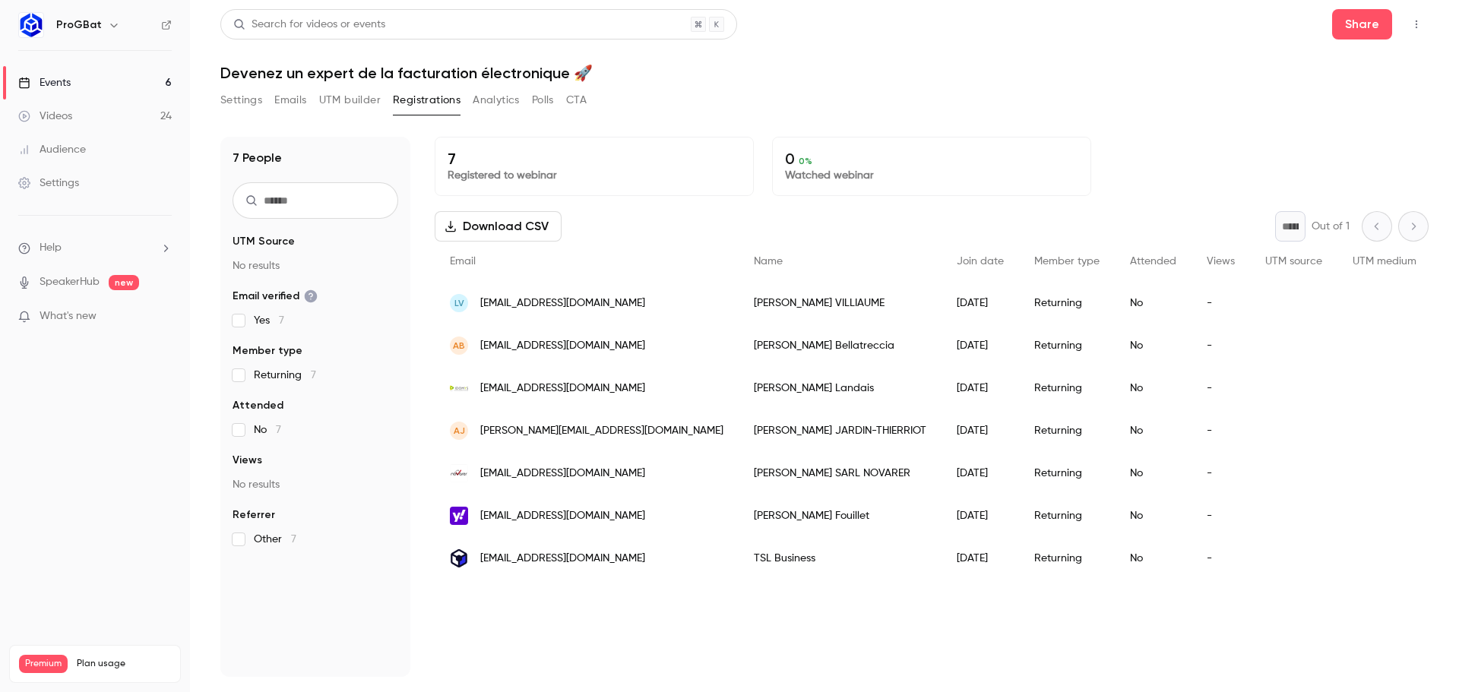
click at [362, 100] on button "UTM builder" at bounding box center [350, 100] width 62 height 24
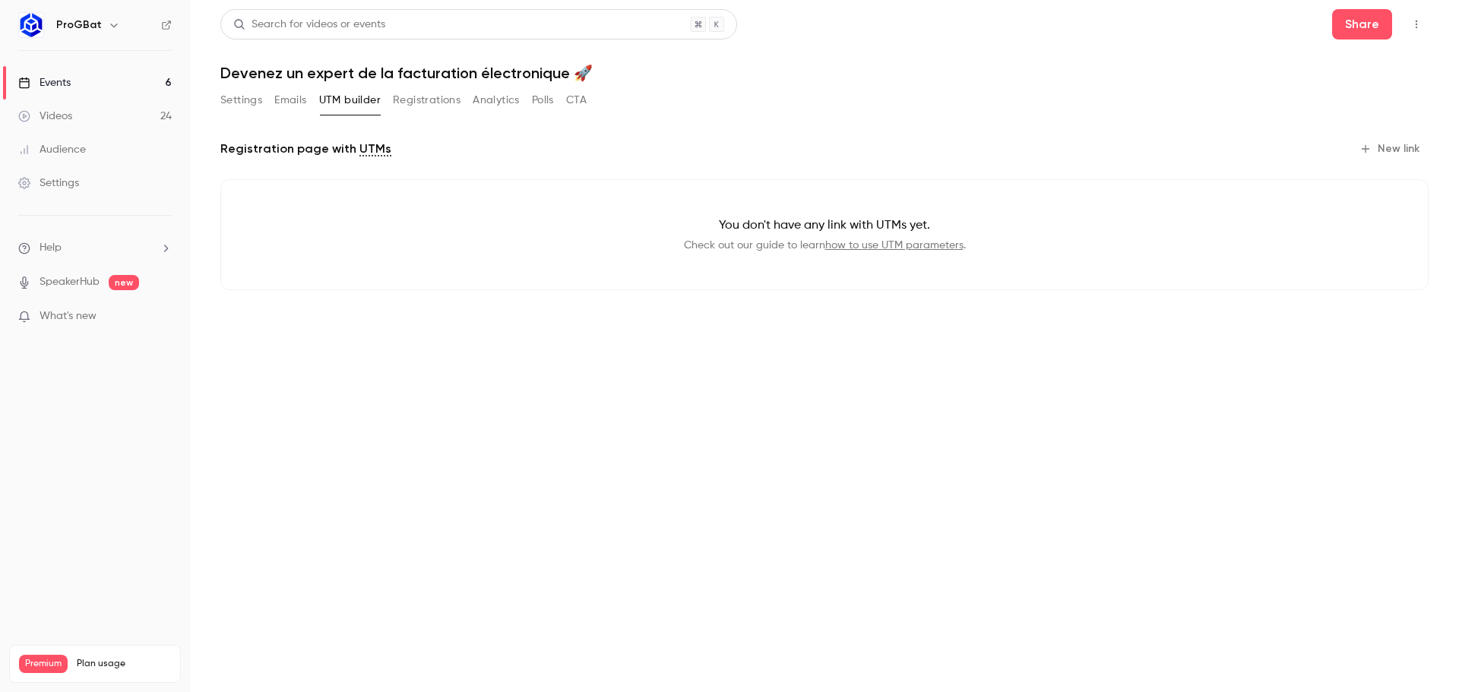
drag, startPoint x: 245, startPoint y: 99, endPoint x: 435, endPoint y: 103, distance: 189.3
click at [245, 100] on button "Settings" at bounding box center [241, 100] width 42 height 24
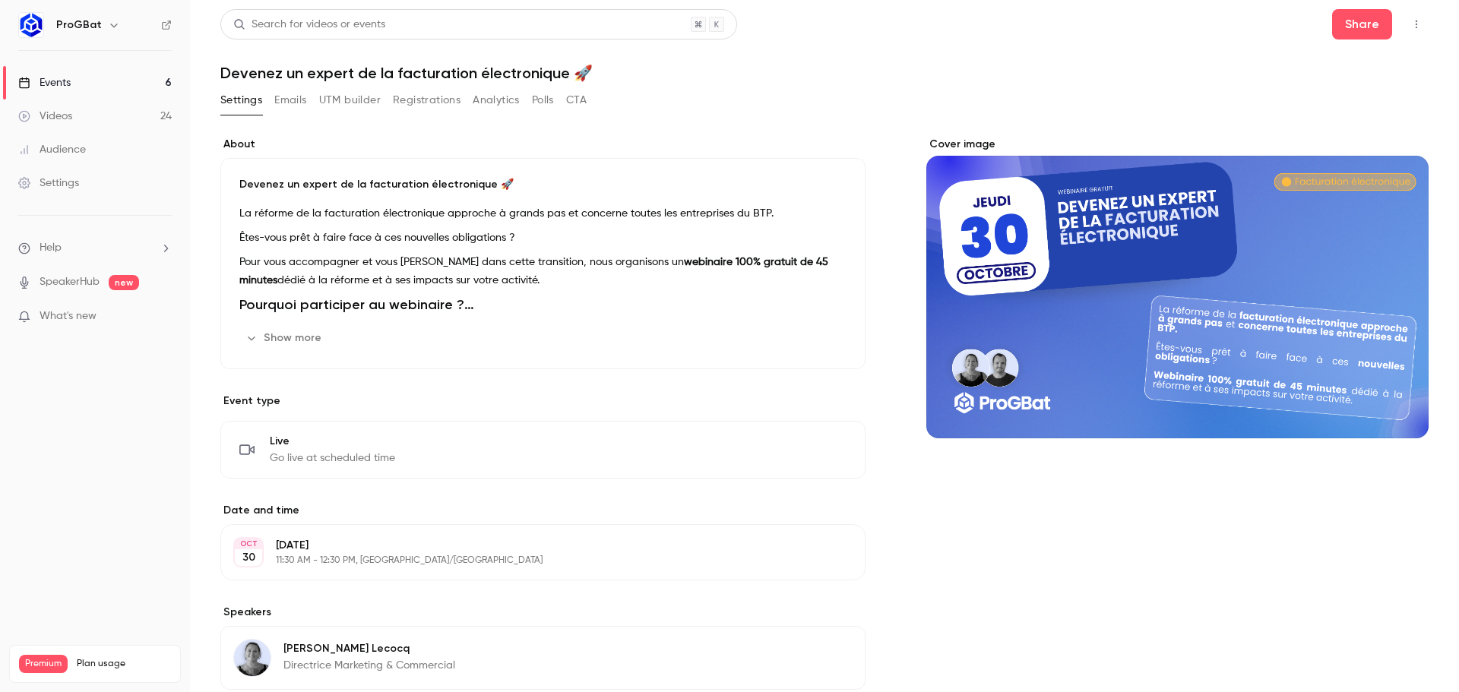
click at [352, 99] on button "UTM builder" at bounding box center [350, 100] width 62 height 24
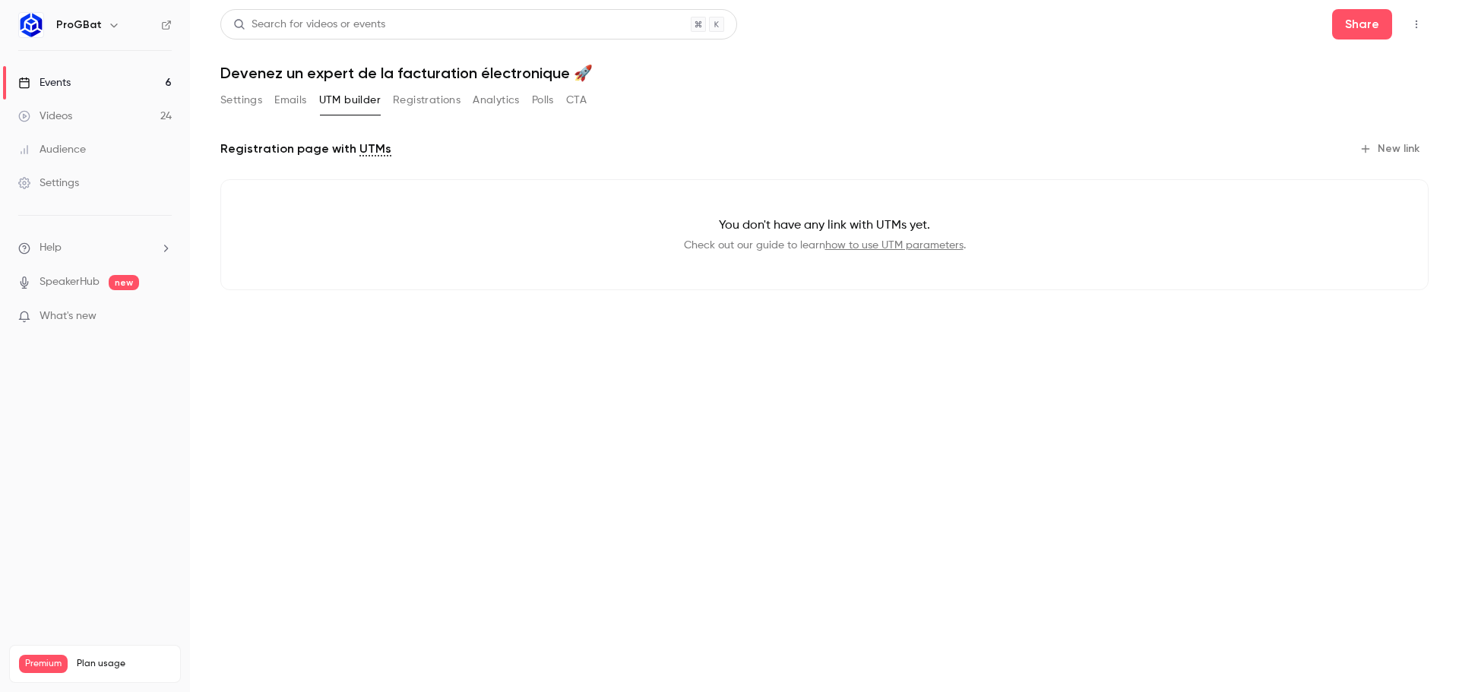
click at [1395, 145] on button "New link" at bounding box center [1391, 149] width 75 height 24
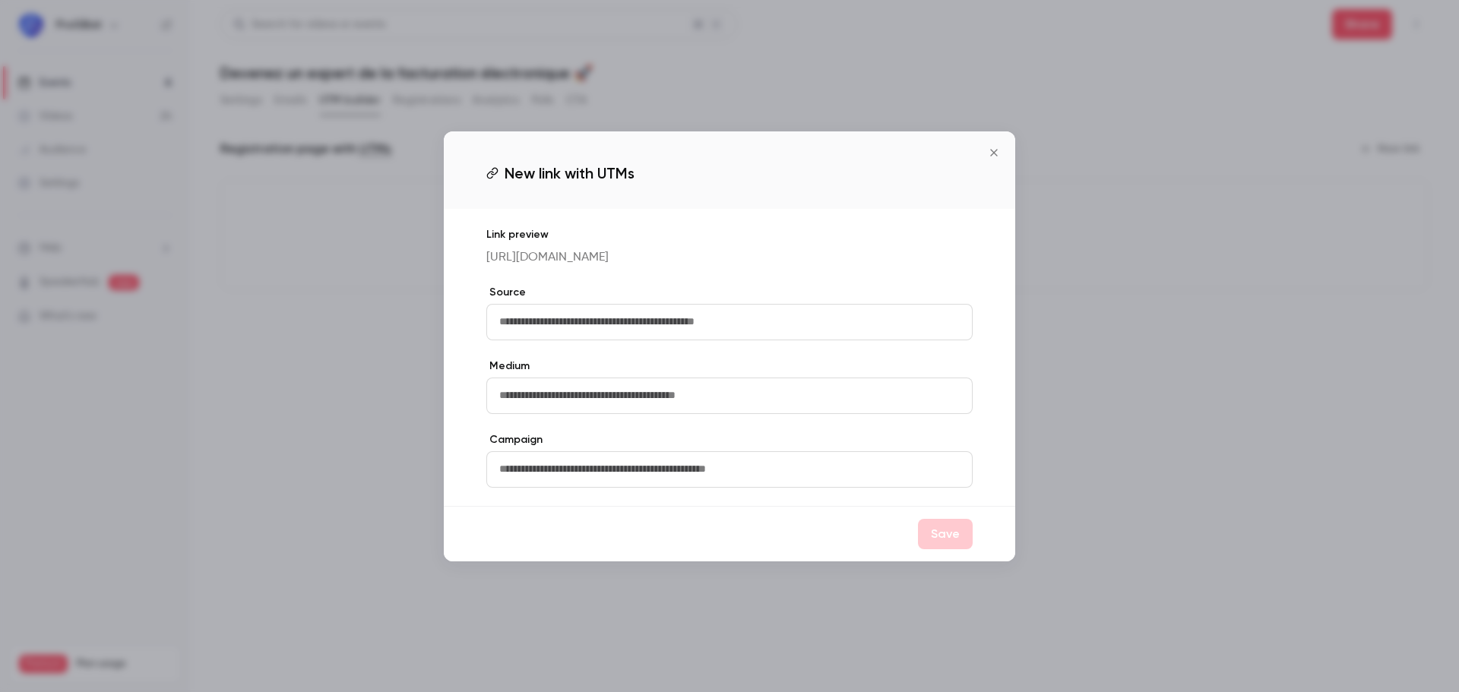
click at [682, 326] on input "text" at bounding box center [729, 322] width 486 height 36
type input "********"
click at [655, 411] on input "text" at bounding box center [729, 396] width 486 height 36
click at [641, 448] on label "Campaign" at bounding box center [729, 439] width 486 height 15
click at [633, 481] on input "text" at bounding box center [729, 469] width 486 height 36
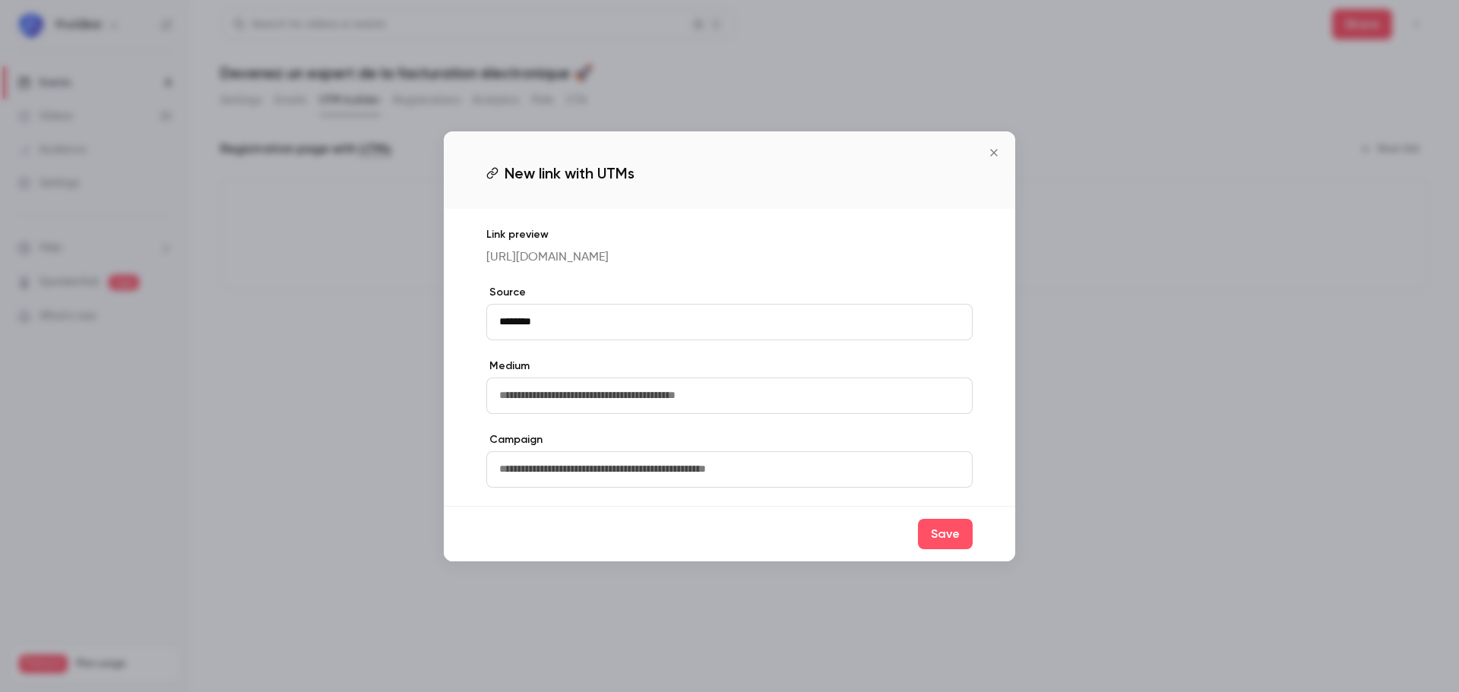
click at [827, 527] on div "Save" at bounding box center [730, 533] width 572 height 55
click at [949, 545] on button "Save" at bounding box center [945, 534] width 55 height 30
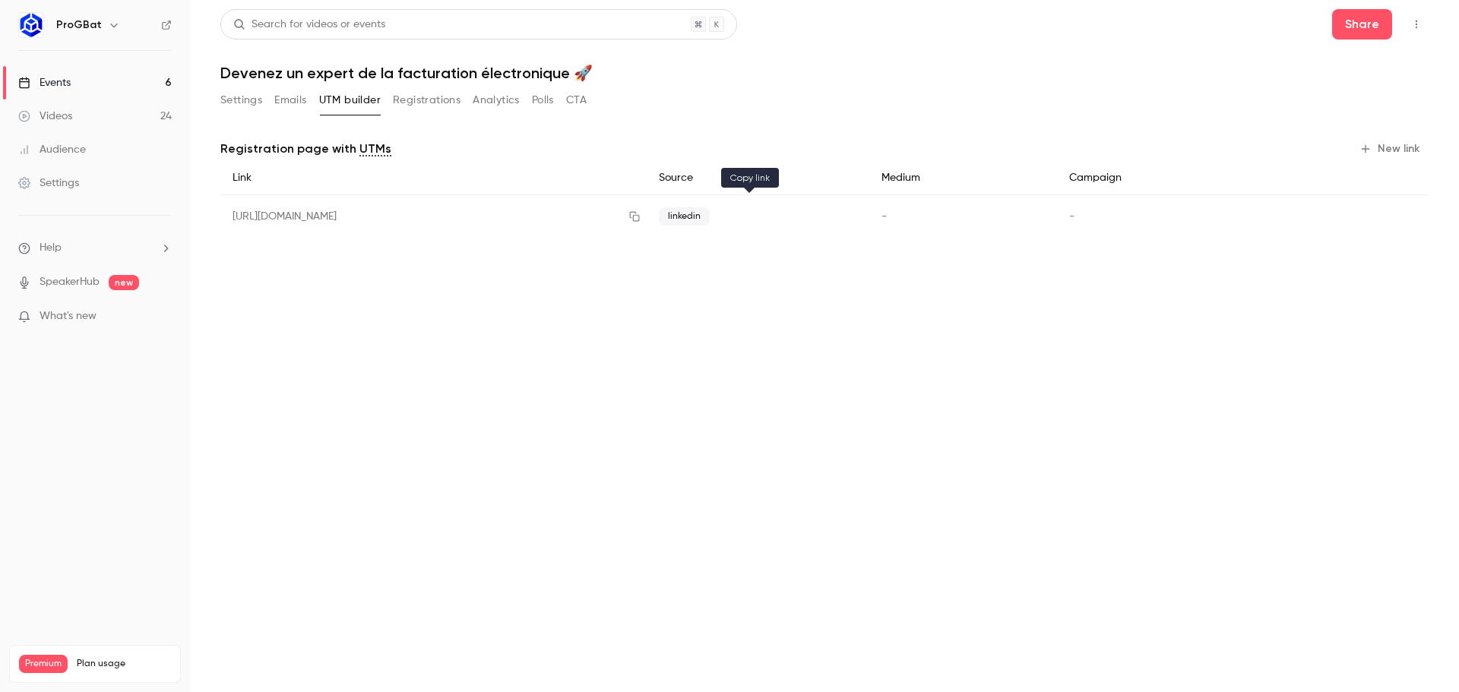
click at [641, 211] on icon "button" at bounding box center [635, 216] width 12 height 11
click at [244, 98] on button "Settings" at bounding box center [241, 100] width 42 height 24
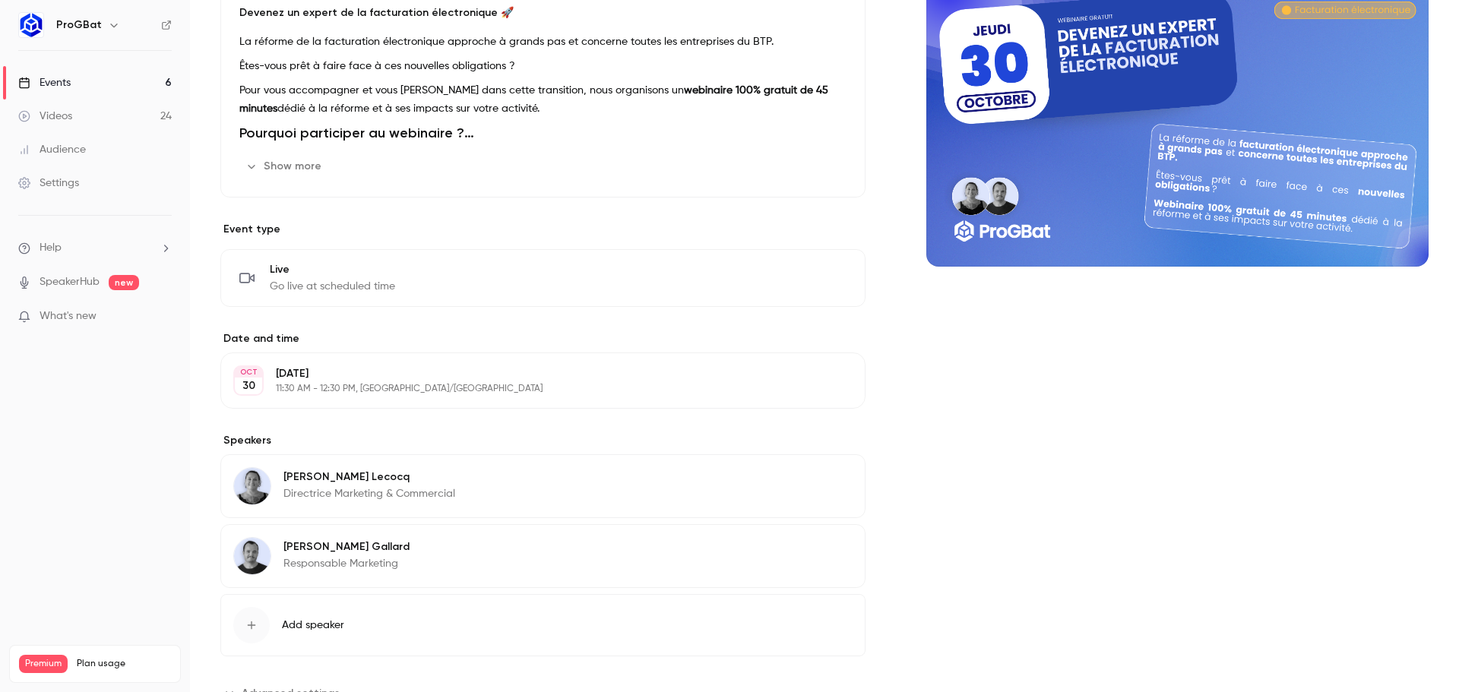
scroll to position [230, 0]
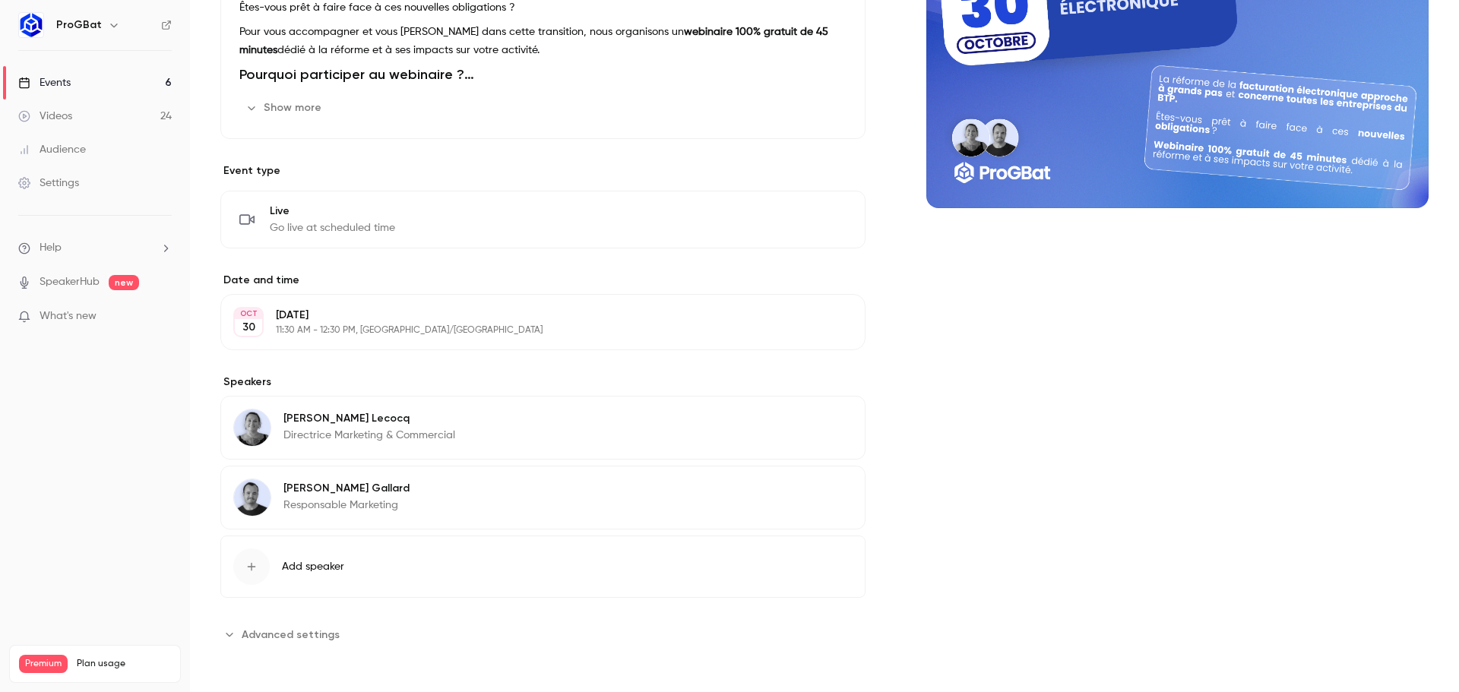
click at [361, 309] on p "[DATE]" at bounding box center [530, 315] width 509 height 15
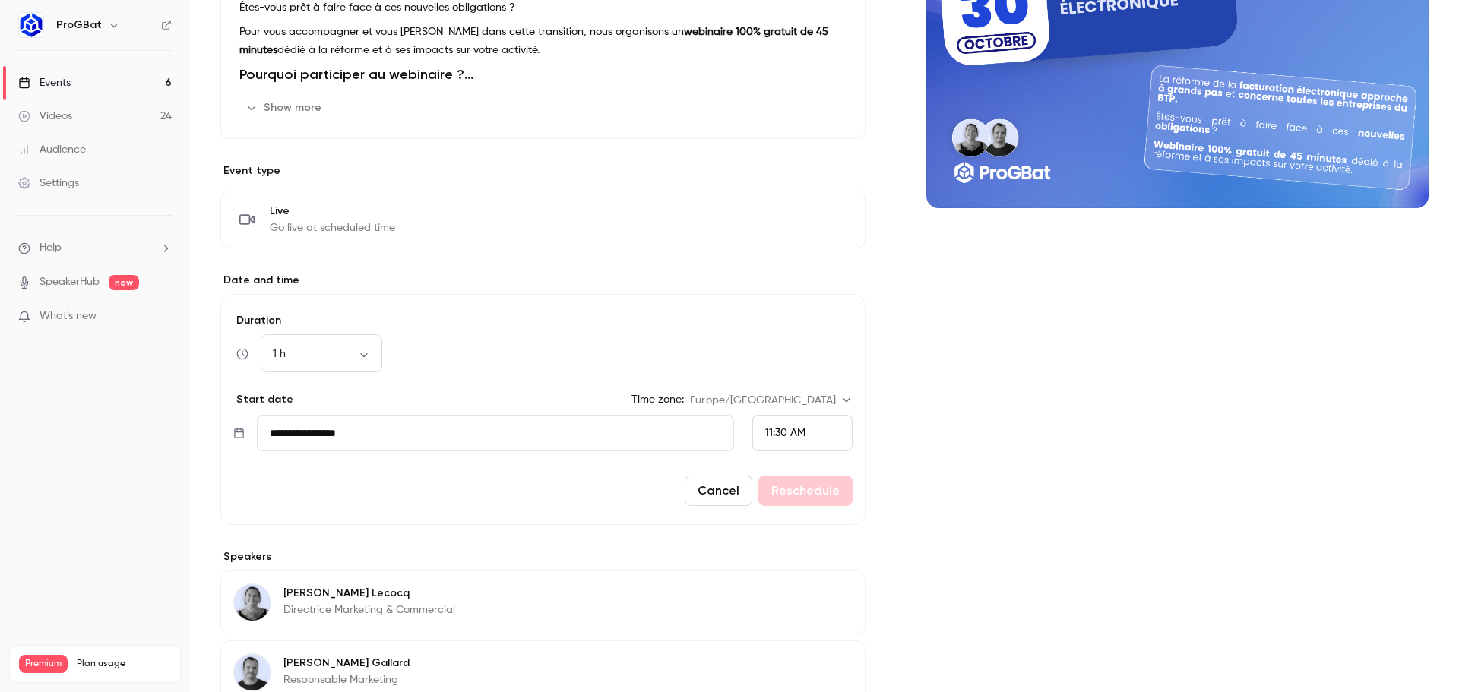
click at [705, 491] on button "Cancel" at bounding box center [719, 491] width 68 height 30
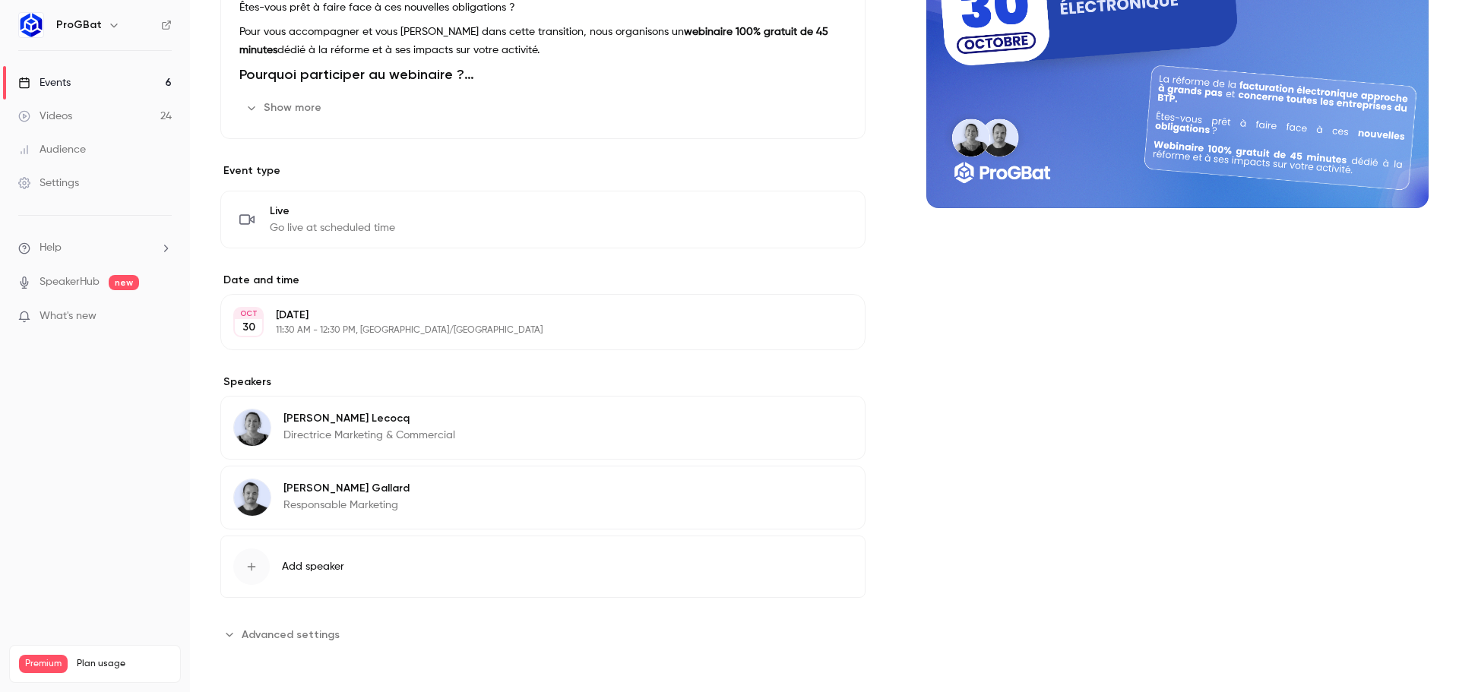
scroll to position [0, 0]
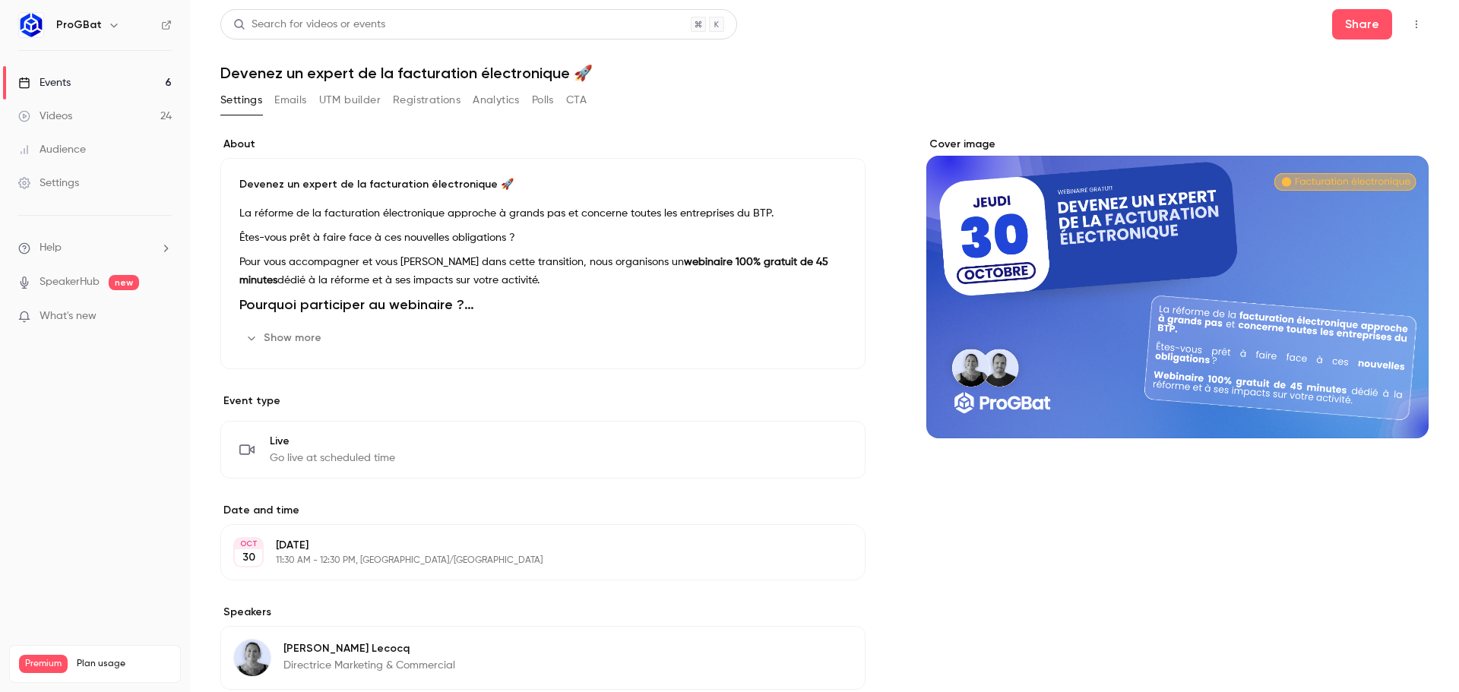
click at [319, 333] on button "Show more" at bounding box center [284, 338] width 91 height 24
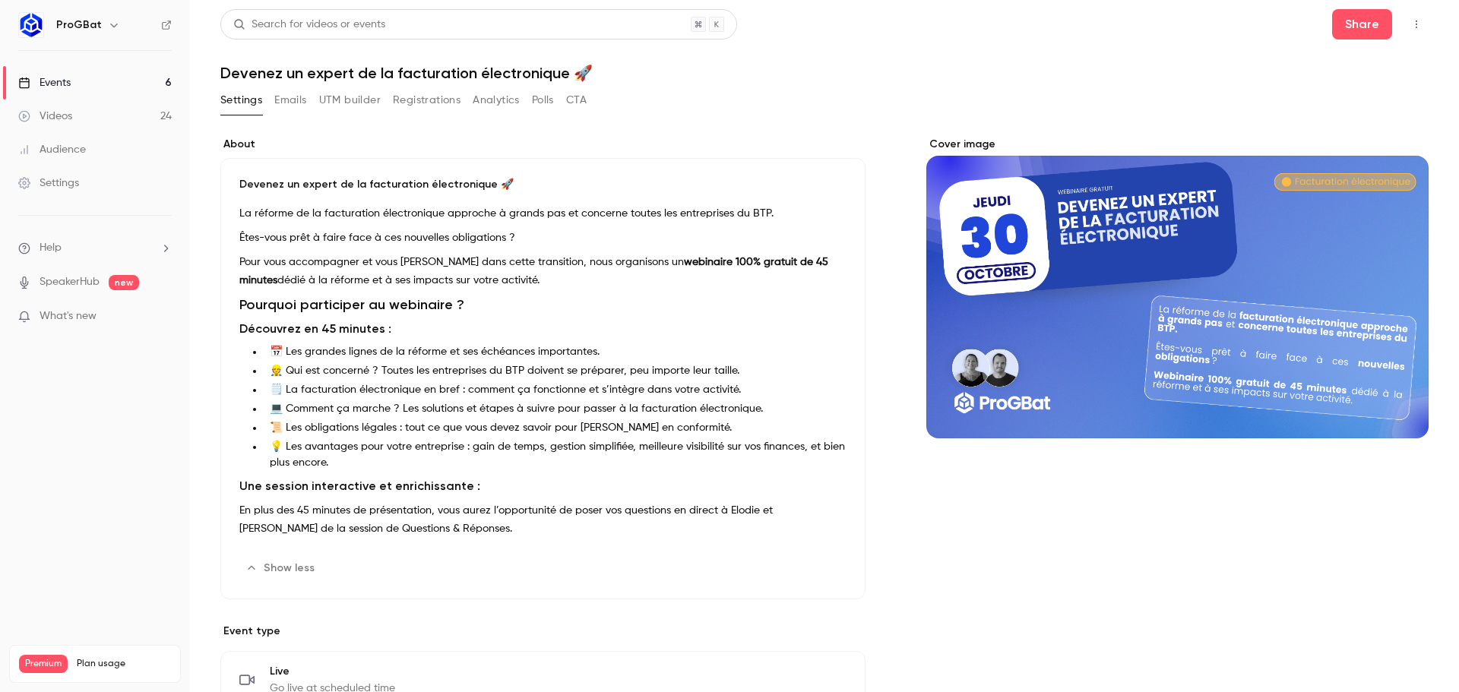
click at [128, 73] on link "Events 6" at bounding box center [95, 82] width 190 height 33
